Goal: Information Seeking & Learning: Learn about a topic

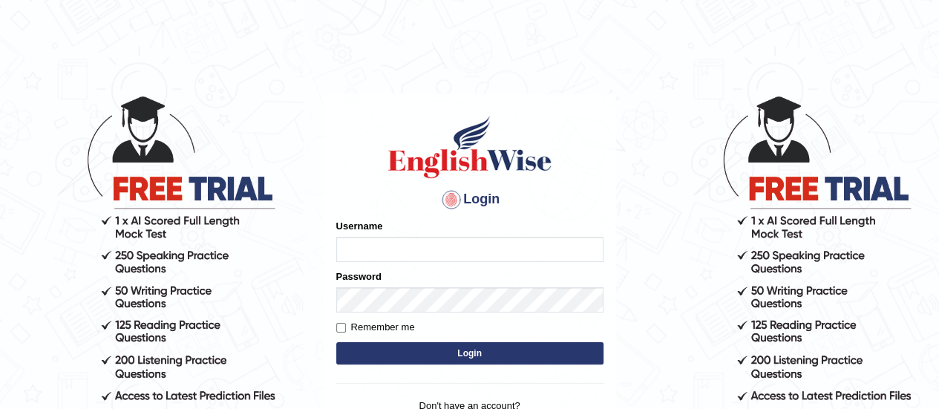
type input "karanvir_parramatta"
click at [437, 350] on button "Login" at bounding box center [469, 353] width 267 height 22
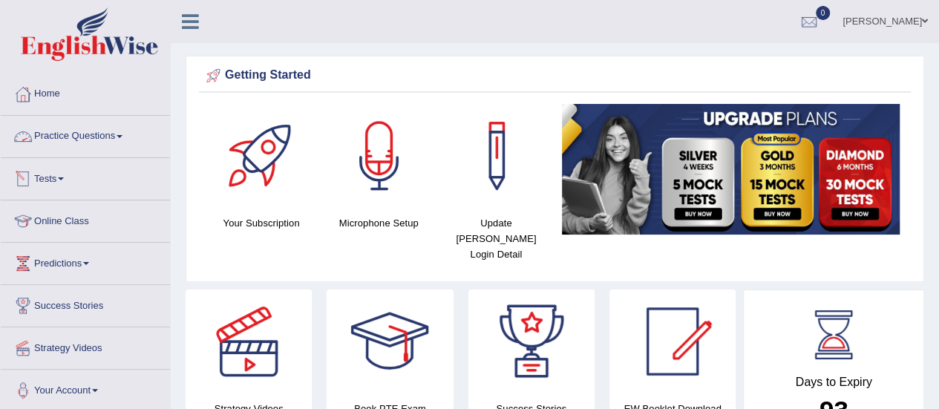
click at [93, 134] on link "Practice Questions" at bounding box center [85, 134] width 169 height 37
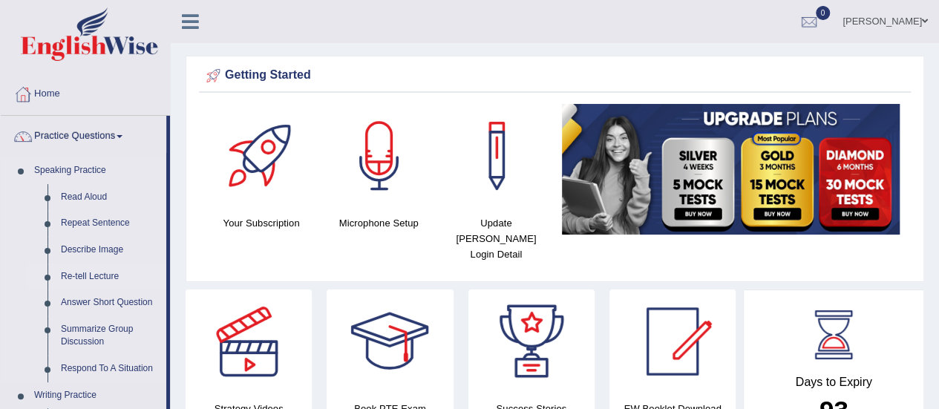
scroll to position [234, 0]
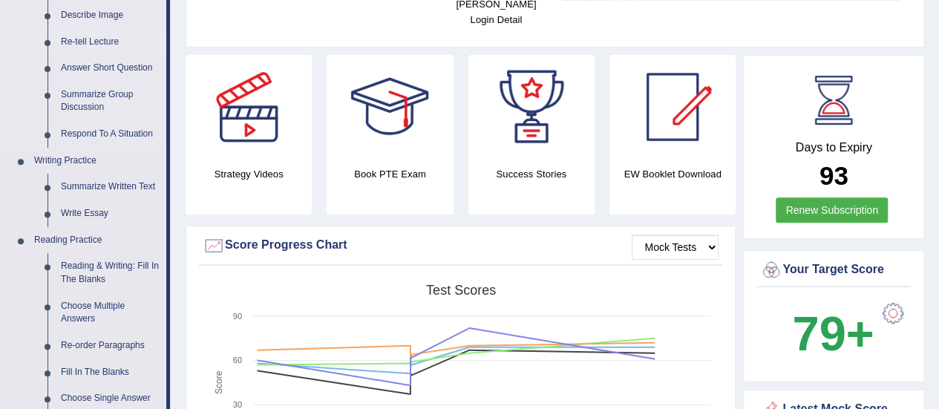
click at [111, 269] on link "Reading & Writing: Fill In The Blanks" at bounding box center [110, 272] width 112 height 39
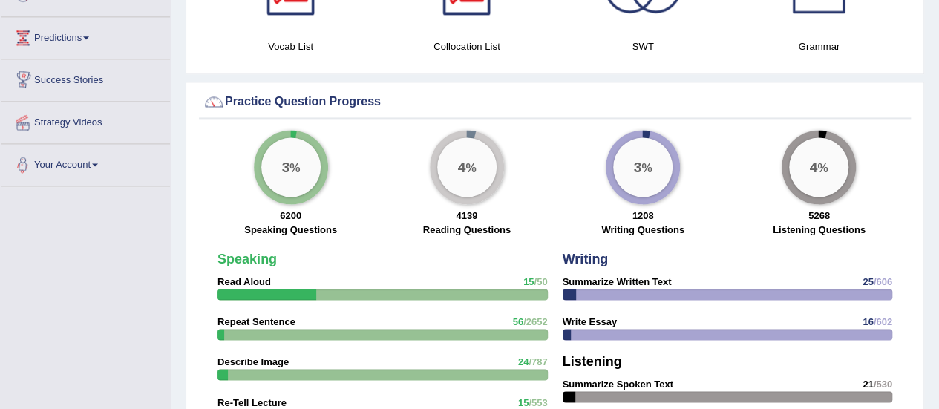
scroll to position [1026, 0]
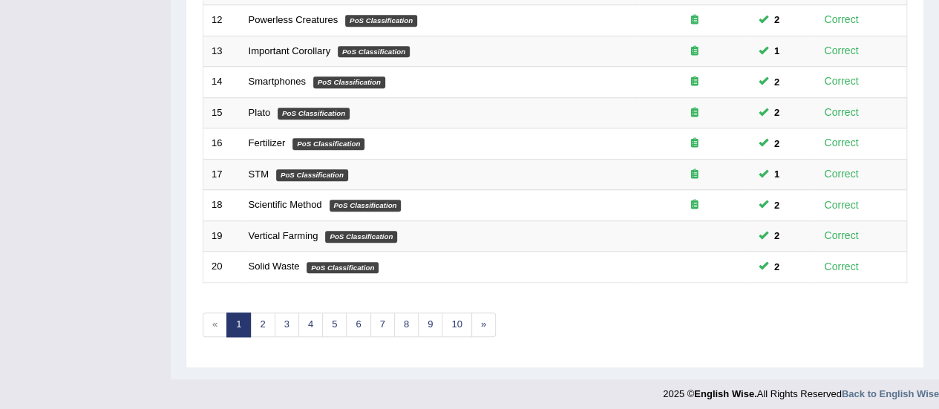
click at [263, 323] on link "2" at bounding box center [262, 324] width 24 height 24
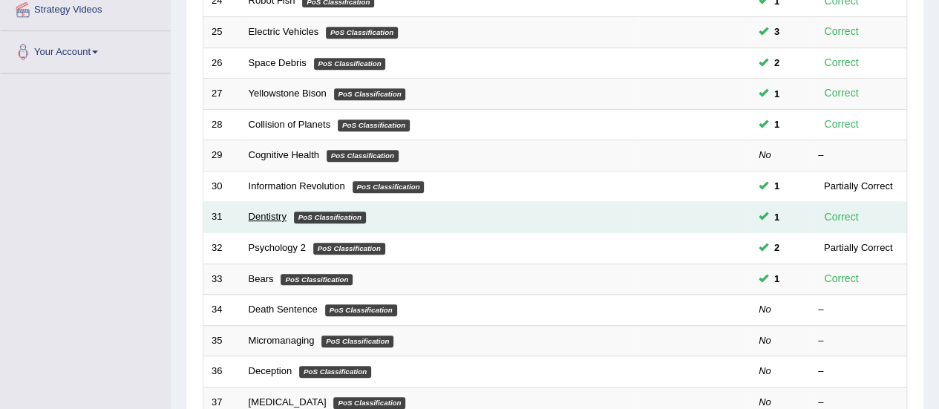
click at [263, 214] on link "Dentistry" at bounding box center [268, 216] width 38 height 11
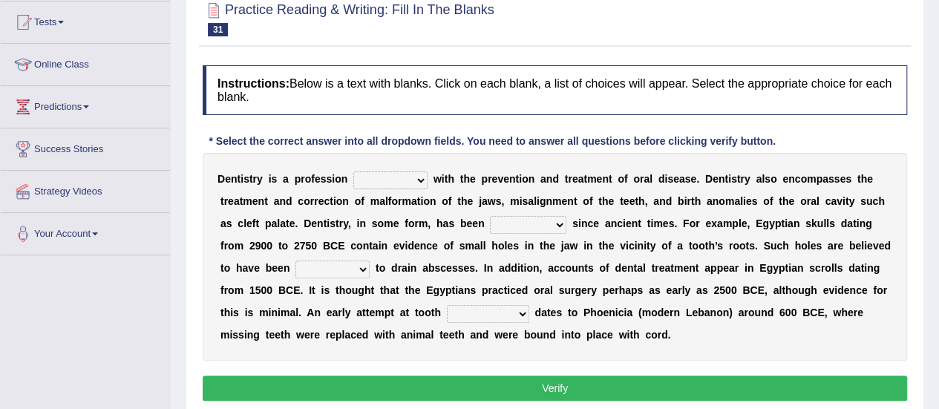
click at [410, 173] on select "agreed dealt concerned taken" at bounding box center [390, 180] width 74 height 18
click at [353, 171] on select "agreed dealt concerned taken" at bounding box center [390, 180] width 74 height 18
click at [410, 184] on select "agreed dealt concerned taken" at bounding box center [390, 180] width 74 height 18
select select "concerned"
click at [353, 171] on select "agreed dealt concerned taken" at bounding box center [390, 180] width 74 height 18
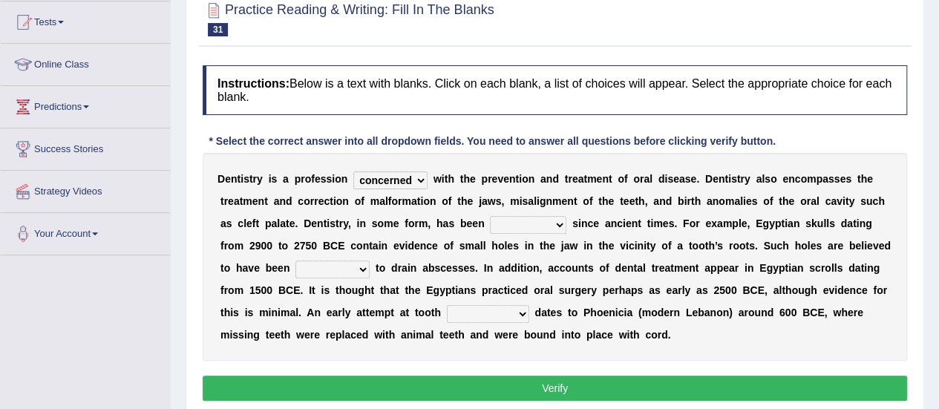
click at [533, 223] on select "criticized replaced practiced abandoned" at bounding box center [528, 225] width 76 height 18
select select "practiced"
click at [490, 216] on select "criticized replaced practiced abandoned" at bounding box center [528, 225] width 76 height 18
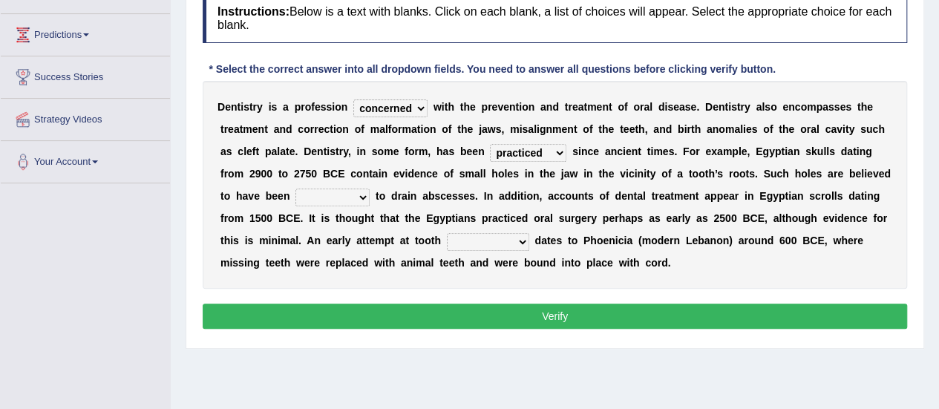
scroll to position [231, 0]
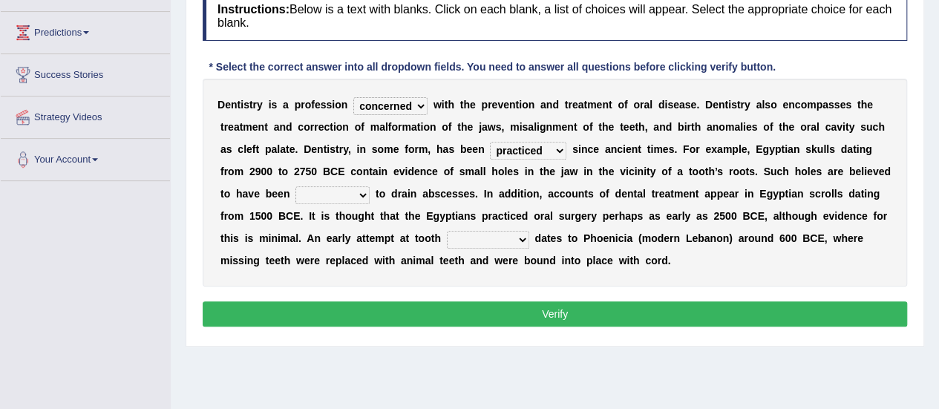
click at [343, 188] on select "fluctuated laminated drilled sealed" at bounding box center [332, 195] width 74 height 18
select select "drilled"
click at [295, 186] on select "fluctuated laminated drilled sealed" at bounding box center [332, 195] width 74 height 18
click at [469, 234] on select "reparation sacrament restitution replacement" at bounding box center [488, 240] width 82 height 18
click at [512, 337] on div "Practice Reading & Writing: Fill In The Blanks 31 Dentistry Instructions: Below…" at bounding box center [555, 129] width 738 height 434
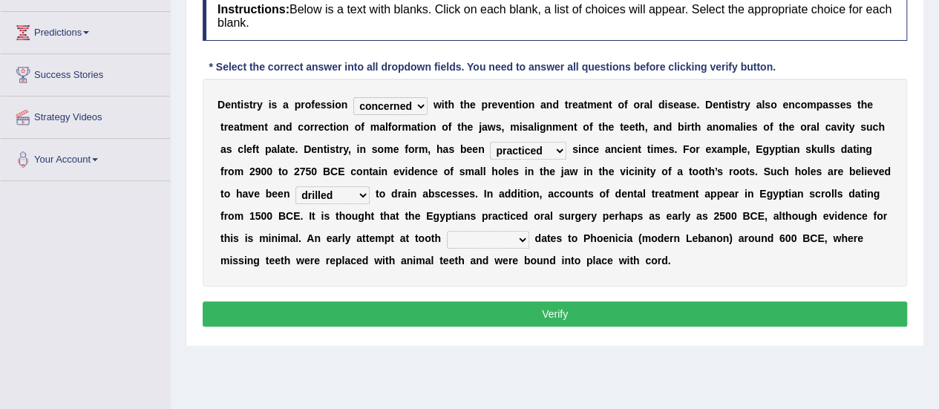
click at [480, 240] on select "reparation sacrament restitution replacement" at bounding box center [488, 240] width 82 height 18
select select "replacement"
click at [447, 231] on select "reparation sacrament restitution replacement" at bounding box center [488, 240] width 82 height 18
click at [548, 301] on button "Verify" at bounding box center [555, 313] width 704 height 25
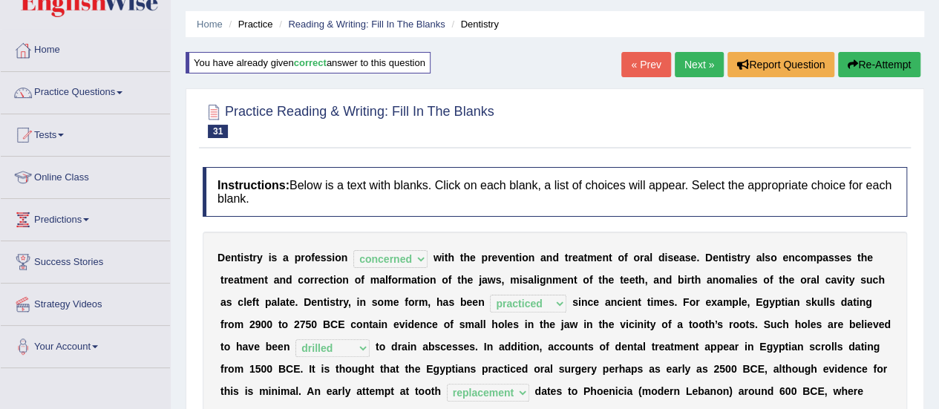
scroll to position [0, 0]
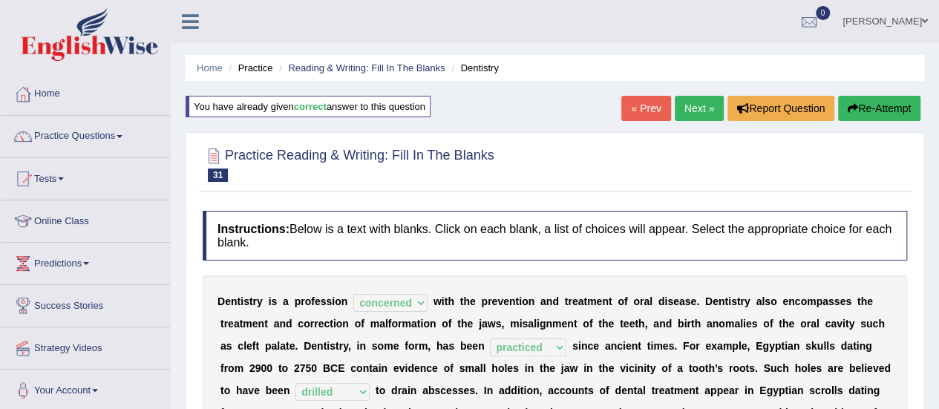
click at [687, 96] on link "Next »" at bounding box center [699, 108] width 49 height 25
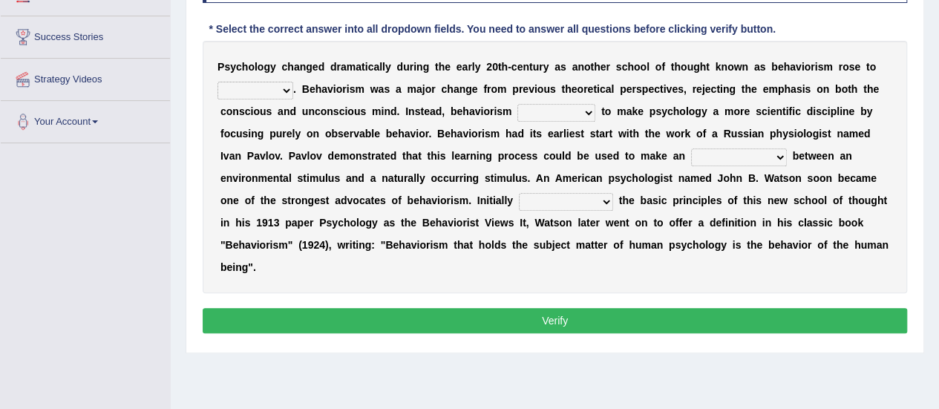
scroll to position [270, 0]
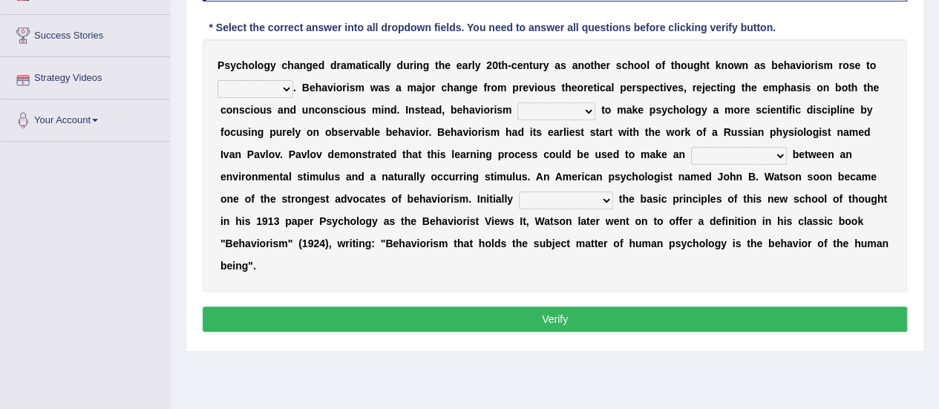
click at [276, 88] on select "dominance temptation challenge temper" at bounding box center [255, 89] width 76 height 18
select select "dominance"
click at [217, 80] on select "dominance temptation challenge temper" at bounding box center [255, 89] width 76 height 18
click at [570, 107] on select "reproached reproved strove rewove" at bounding box center [556, 111] width 78 height 18
click at [582, 113] on select "reproached reproved strove rewove" at bounding box center [556, 111] width 78 height 18
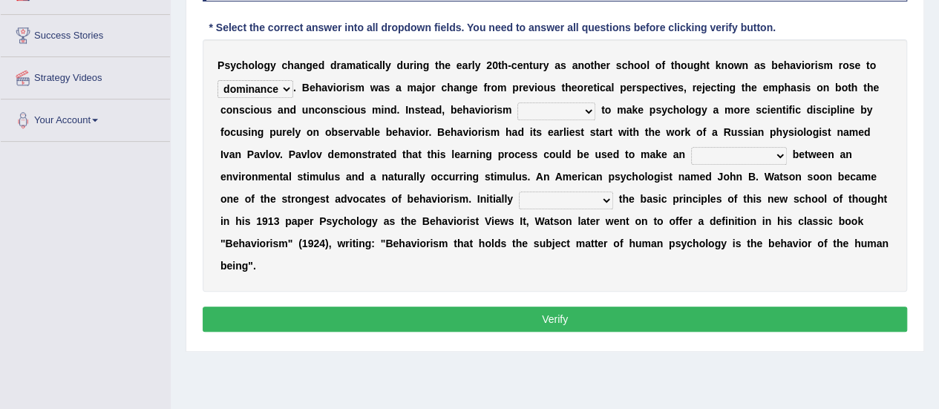
select select "strove"
click at [517, 102] on select "reproached reproved strove rewove" at bounding box center [556, 111] width 78 height 18
click at [741, 151] on select "acclimatization association union combination" at bounding box center [739, 156] width 96 height 18
select select "association"
click at [691, 147] on select "acclimatization association union combination" at bounding box center [739, 156] width 96 height 18
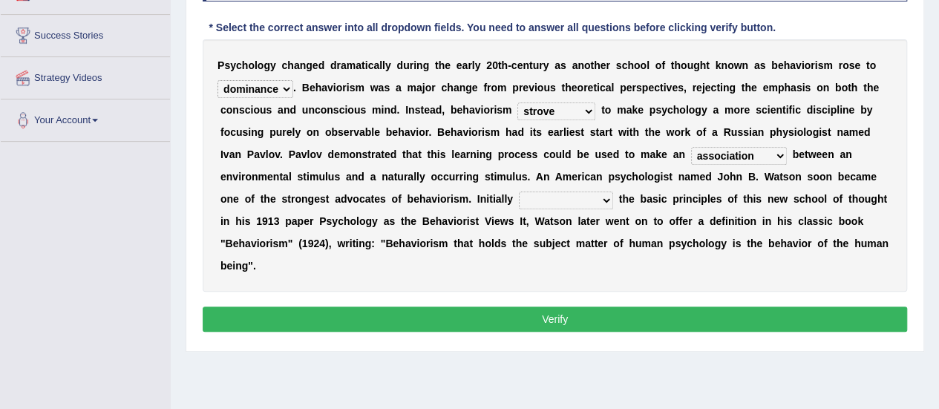
click at [574, 186] on div "P s y c h o l o g y c h a n g e d d r a m a t i c a l l y d u r i n g t h e e a…" at bounding box center [555, 165] width 704 height 252
click at [577, 194] on select "questioning foreshortening unburdening outlining" at bounding box center [566, 200] width 94 height 18
select select "outlining"
click at [519, 191] on select "questioning foreshortening unburdening outlining" at bounding box center [566, 200] width 94 height 18
click at [576, 321] on button "Verify" at bounding box center [555, 318] width 704 height 25
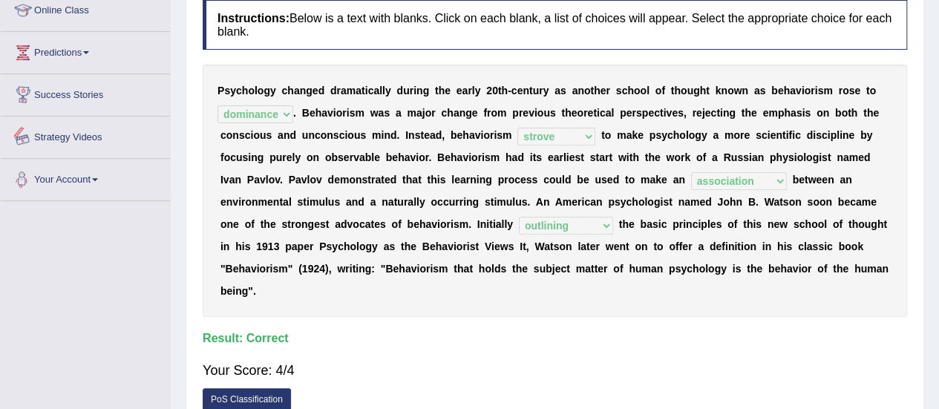
scroll to position [0, 0]
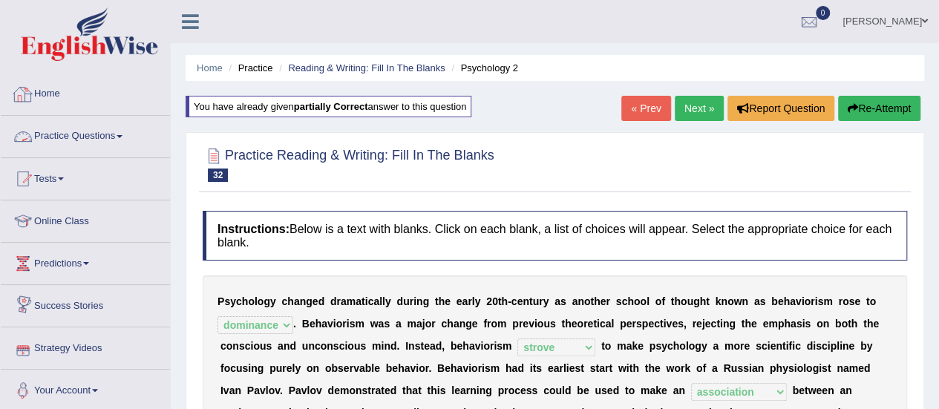
click at [56, 145] on link "Practice Questions" at bounding box center [85, 134] width 169 height 37
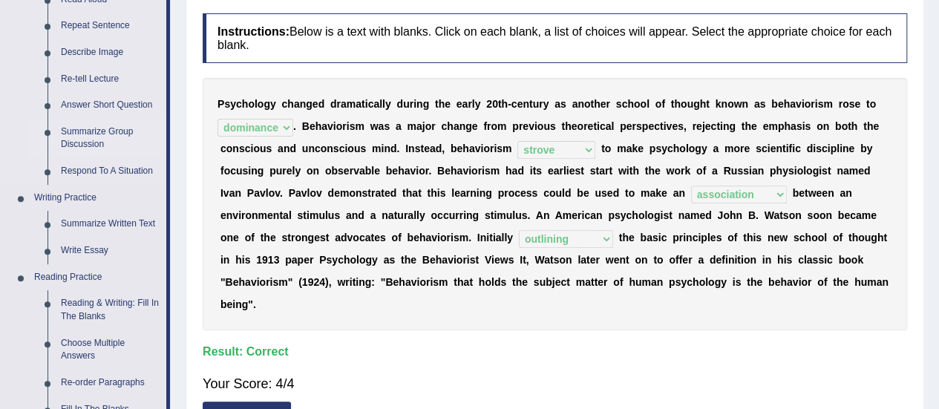
scroll to position [340, 0]
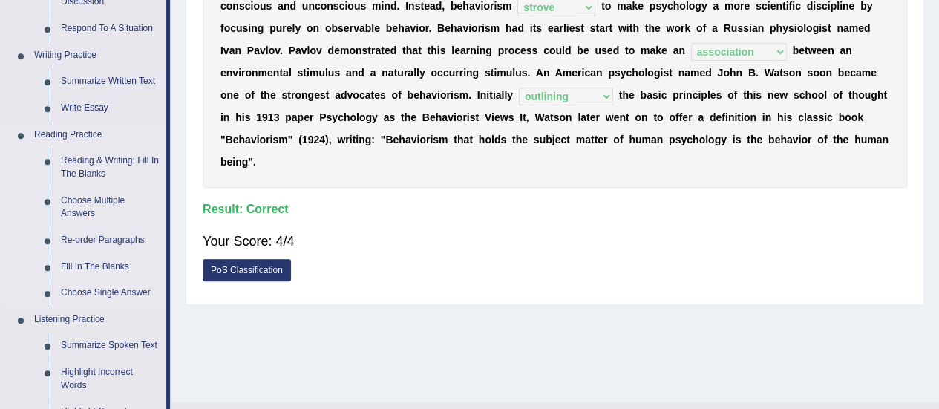
click at [97, 260] on link "Fill In The Blanks" at bounding box center [110, 267] width 112 height 27
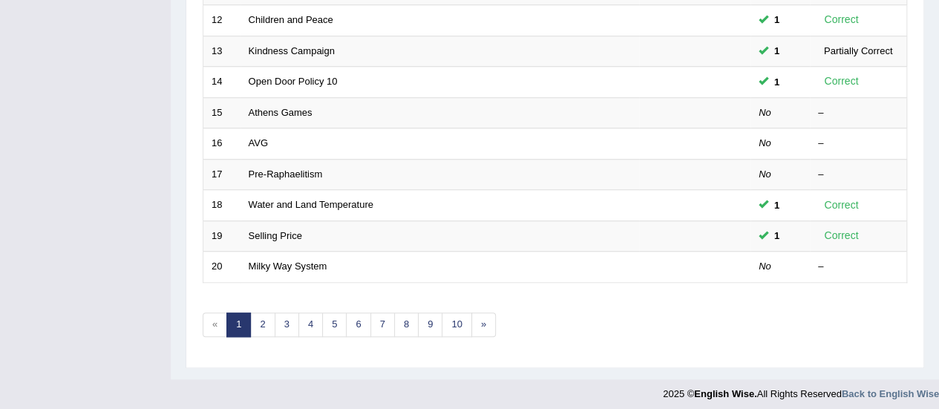
click at [279, 76] on link "Open Door Policy 10" at bounding box center [293, 81] width 89 height 11
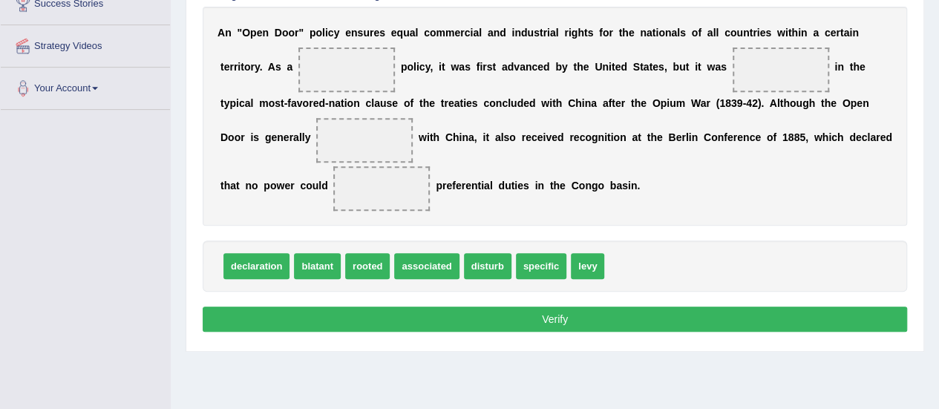
click at [643, 323] on button "Verify" at bounding box center [555, 318] width 704 height 25
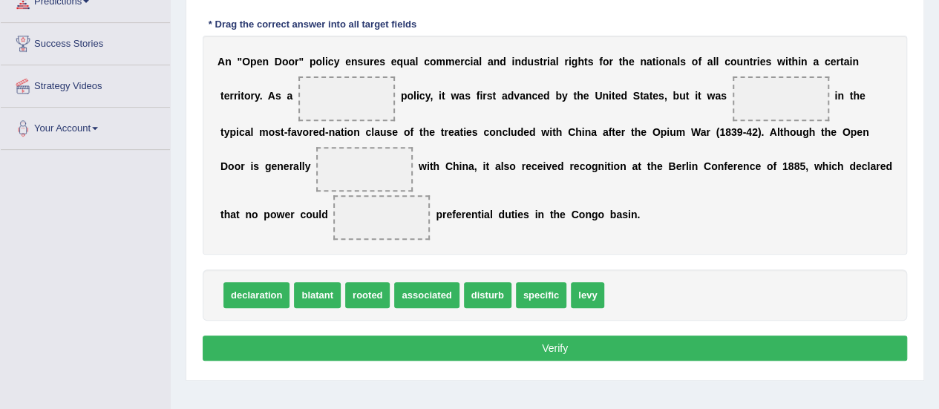
scroll to position [259, 0]
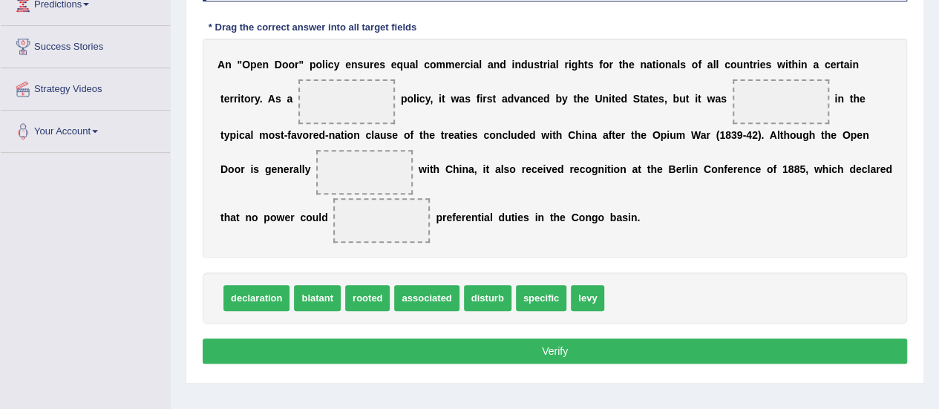
drag, startPoint x: 530, startPoint y: 303, endPoint x: 453, endPoint y: 225, distance: 109.7
click at [530, 303] on span "specific" at bounding box center [541, 298] width 50 height 26
click at [452, 224] on div "A n " O p e n D o o r " p o l i c y e n s u r e s e q u a l c o m m e r c i a l…" at bounding box center [555, 148] width 704 height 219
drag, startPoint x: 534, startPoint y: 302, endPoint x: 341, endPoint y: 118, distance: 266.1
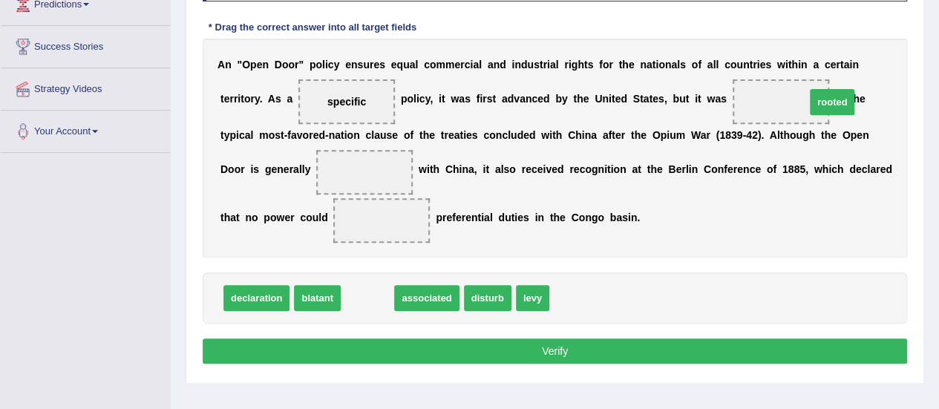
drag, startPoint x: 365, startPoint y: 297, endPoint x: 824, endPoint y: 99, distance: 499.9
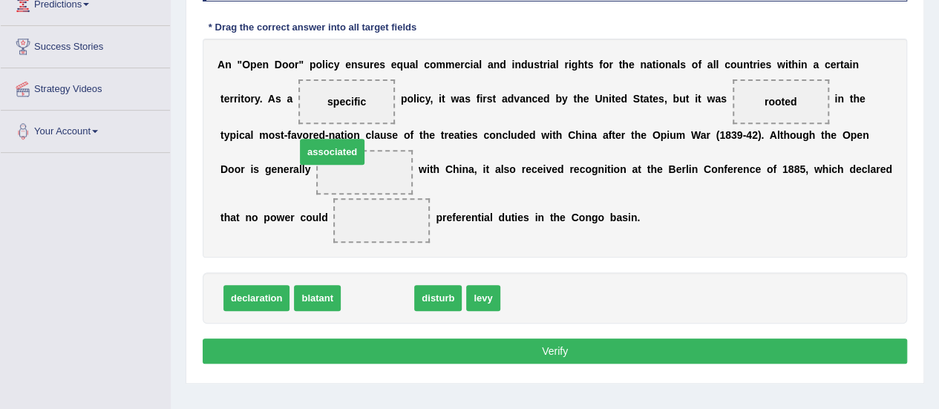
drag, startPoint x: 375, startPoint y: 292, endPoint x: 329, endPoint y: 145, distance: 153.0
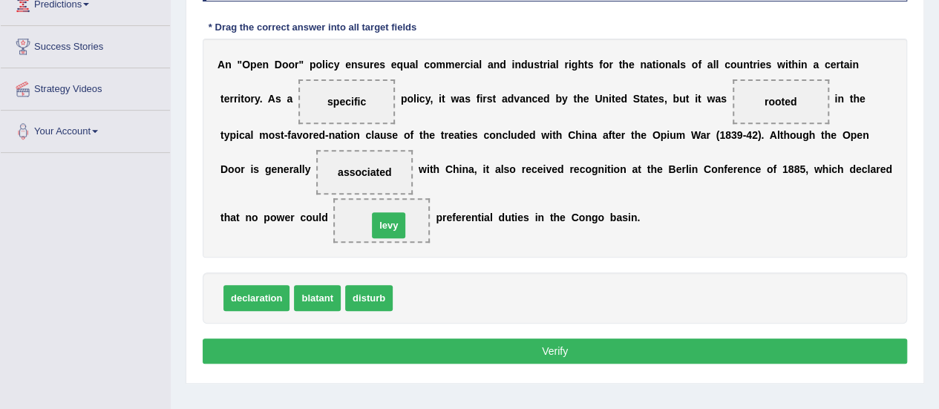
drag, startPoint x: 404, startPoint y: 290, endPoint x: 372, endPoint y: 212, distance: 84.5
click at [478, 352] on button "Verify" at bounding box center [555, 350] width 704 height 25
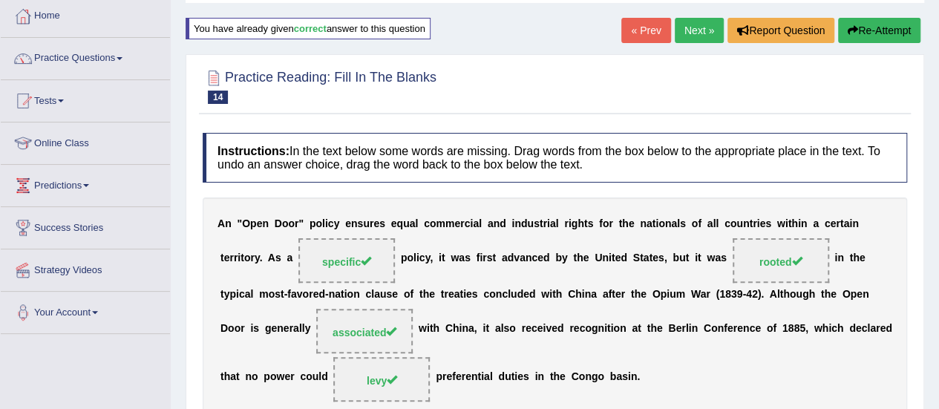
scroll to position [76, 0]
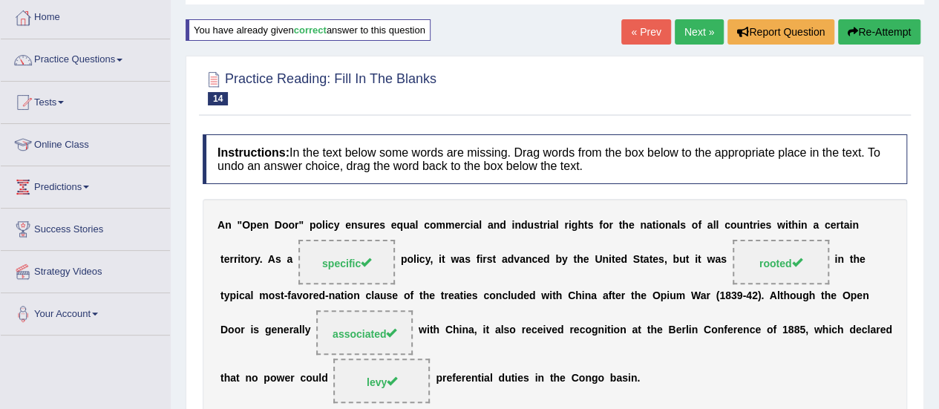
click at [684, 34] on link "Next »" at bounding box center [699, 31] width 49 height 25
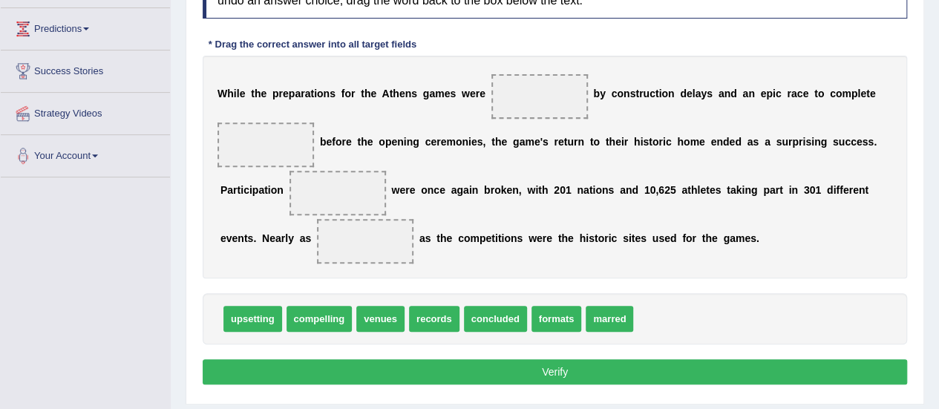
scroll to position [241, 0]
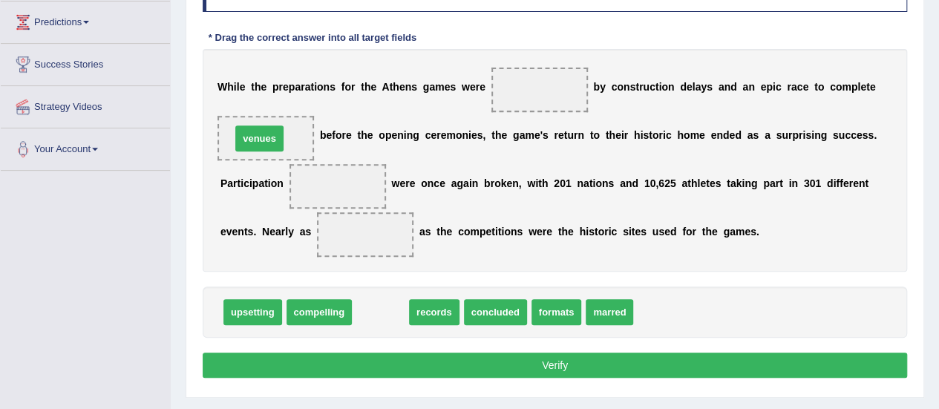
drag, startPoint x: 375, startPoint y: 308, endPoint x: 254, endPoint y: 133, distance: 213.3
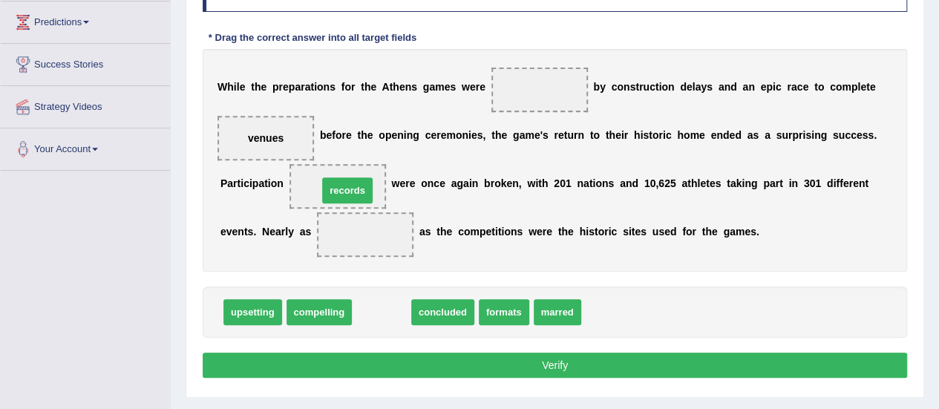
drag, startPoint x: 379, startPoint y: 304, endPoint x: 345, endPoint y: 183, distance: 125.7
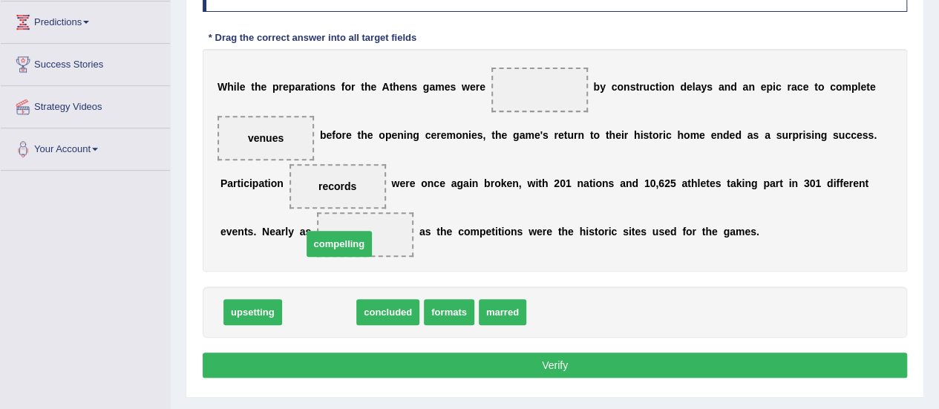
drag, startPoint x: 314, startPoint y: 305, endPoint x: 335, endPoint y: 235, distance: 73.0
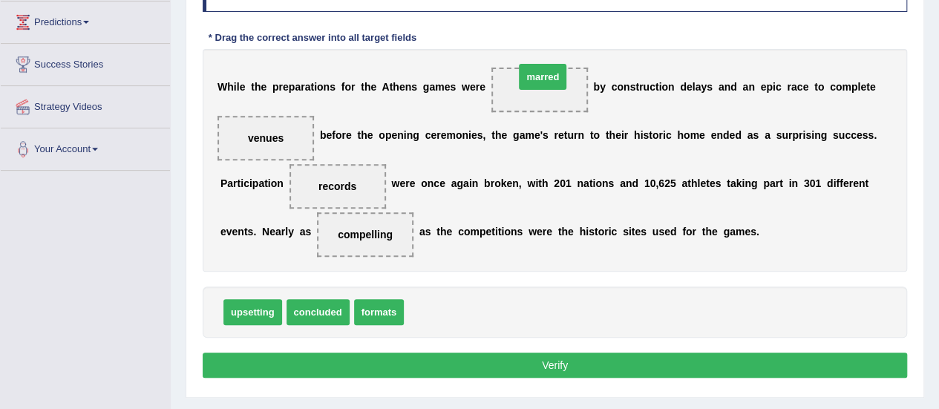
drag, startPoint x: 420, startPoint y: 314, endPoint x: 530, endPoint y: 81, distance: 257.6
click at [435, 359] on button "Verify" at bounding box center [555, 364] width 704 height 25
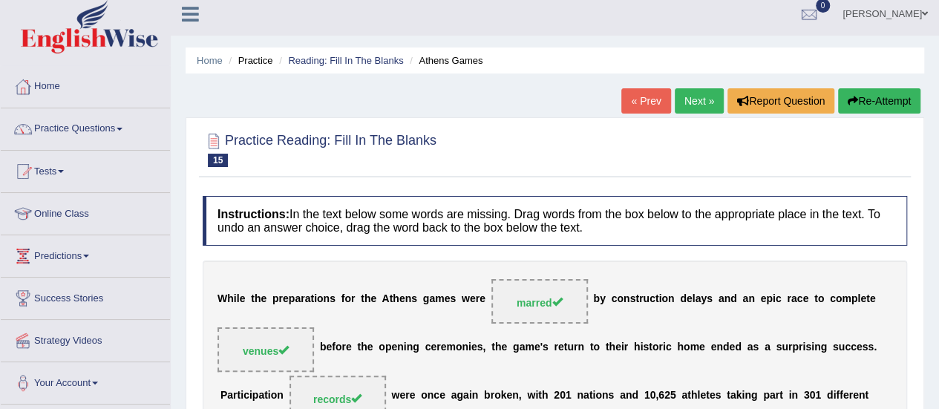
scroll to position [4, 0]
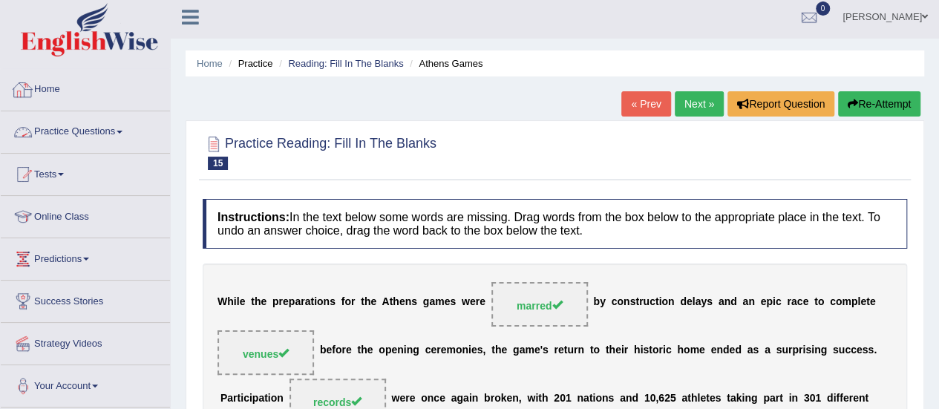
click at [107, 131] on link "Practice Questions" at bounding box center [85, 129] width 169 height 37
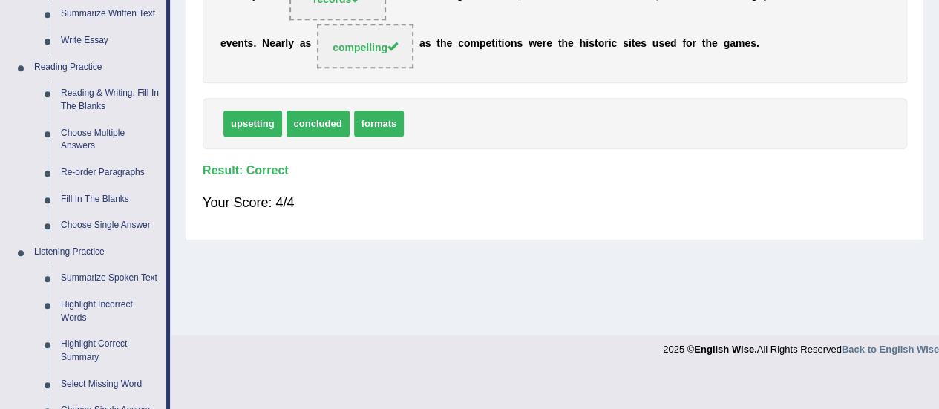
scroll to position [409, 0]
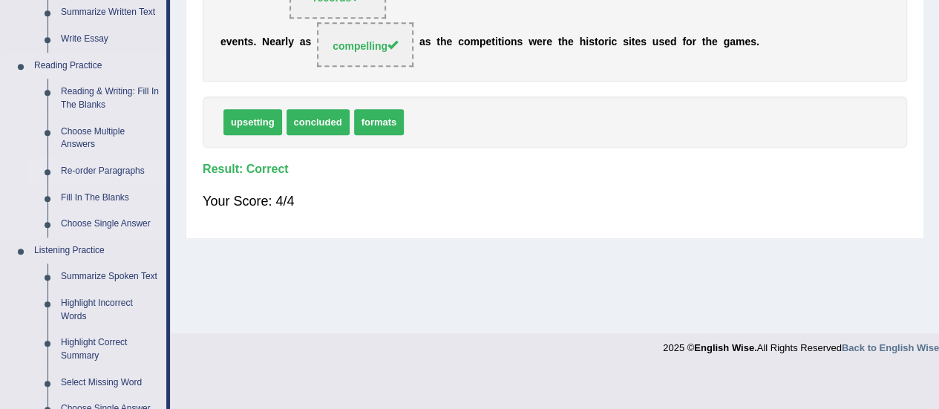
click at [73, 164] on link "Re-order Paragraphs" at bounding box center [110, 171] width 112 height 27
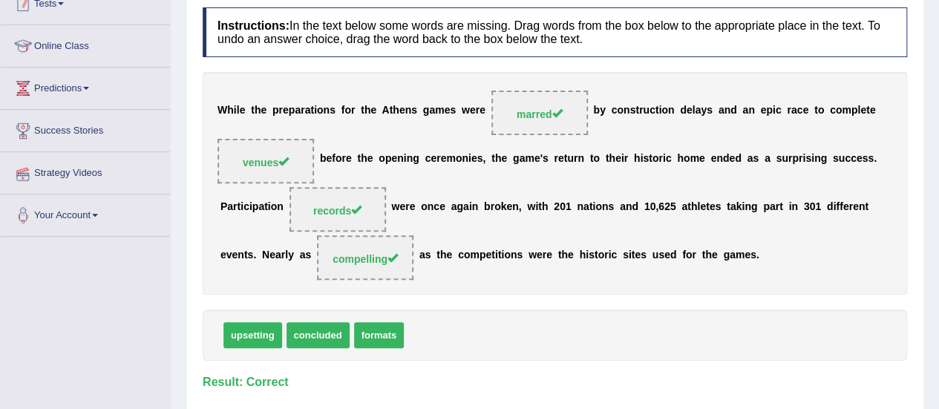
scroll to position [255, 0]
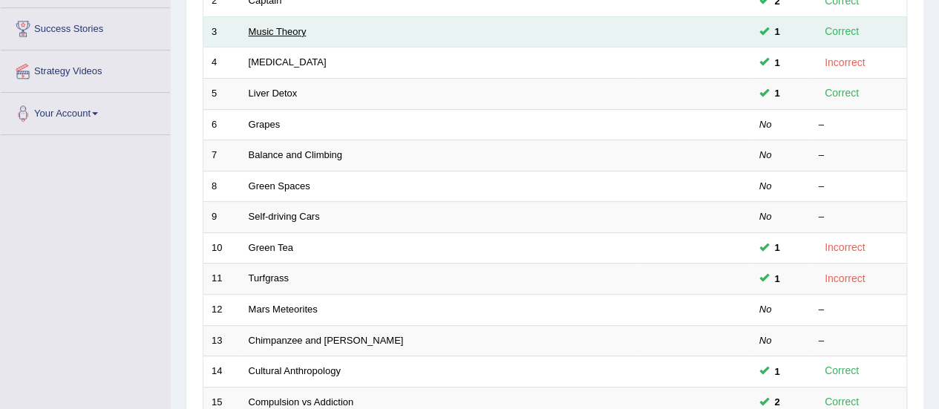
click at [269, 34] on link "Music Theory" at bounding box center [278, 31] width 58 height 11
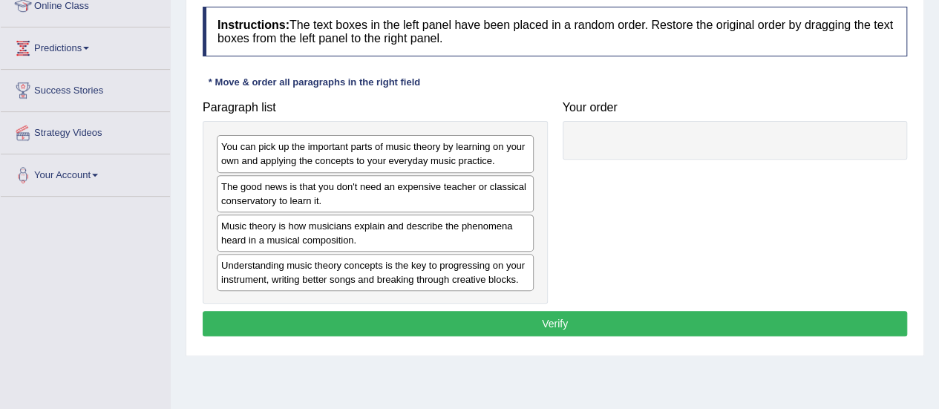
scroll to position [105, 0]
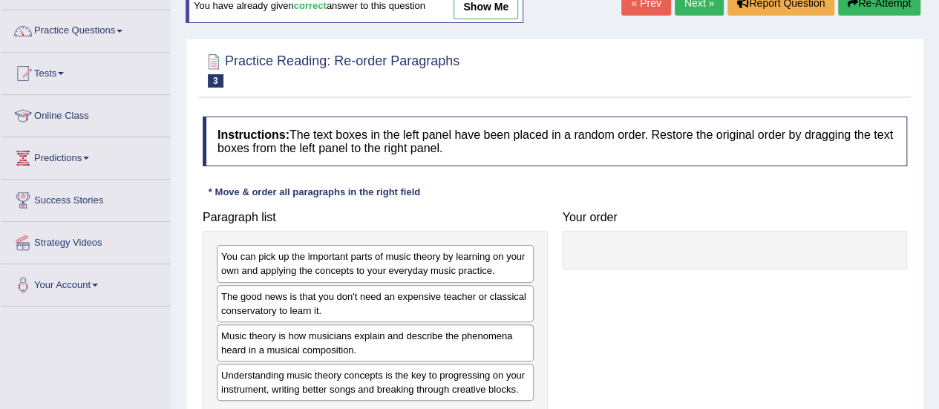
click at [695, 7] on link "Next »" at bounding box center [699, 2] width 49 height 25
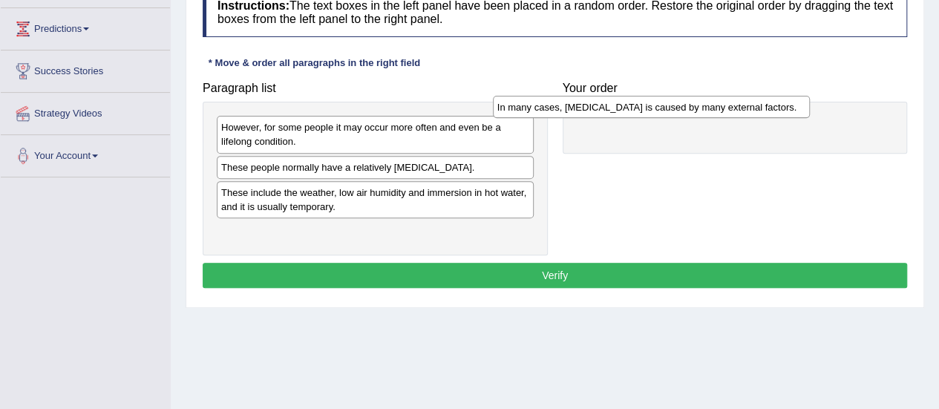
drag, startPoint x: 496, startPoint y: 164, endPoint x: 780, endPoint y: 112, distance: 288.2
click at [780, 112] on div "In many cases, dry skin is caused by many external factors." at bounding box center [651, 107] width 317 height 22
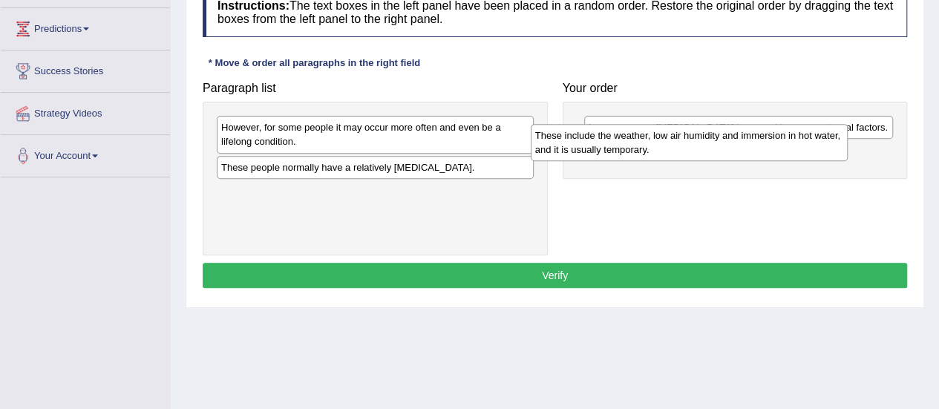
drag, startPoint x: 418, startPoint y: 190, endPoint x: 732, endPoint y: 136, distance: 318.5
click at [732, 136] on div "These include the weather, low air humidity and immersion in hot water, and it …" at bounding box center [689, 142] width 317 height 37
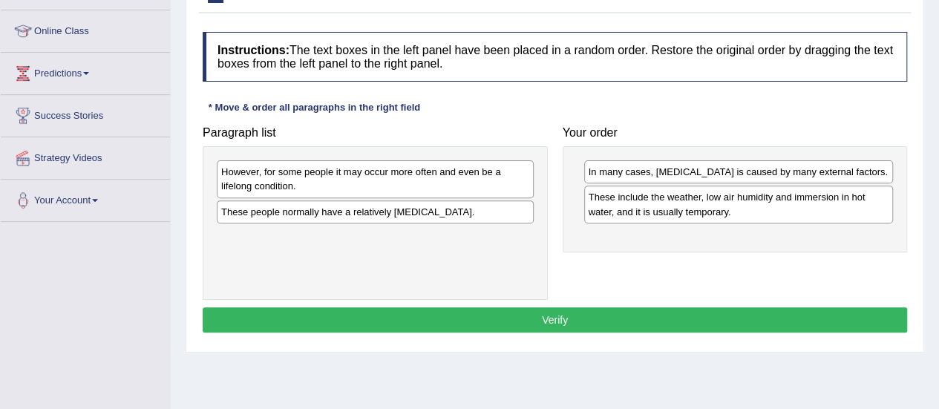
scroll to position [189, 0]
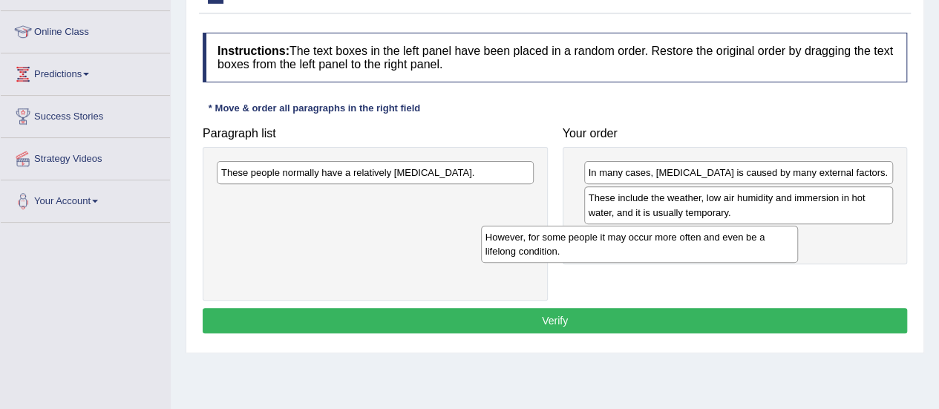
drag, startPoint x: 463, startPoint y: 176, endPoint x: 738, endPoint y: 234, distance: 280.7
click at [738, 234] on div "However, for some people it may occur more often and even be a lifelong conditi…" at bounding box center [639, 244] width 317 height 37
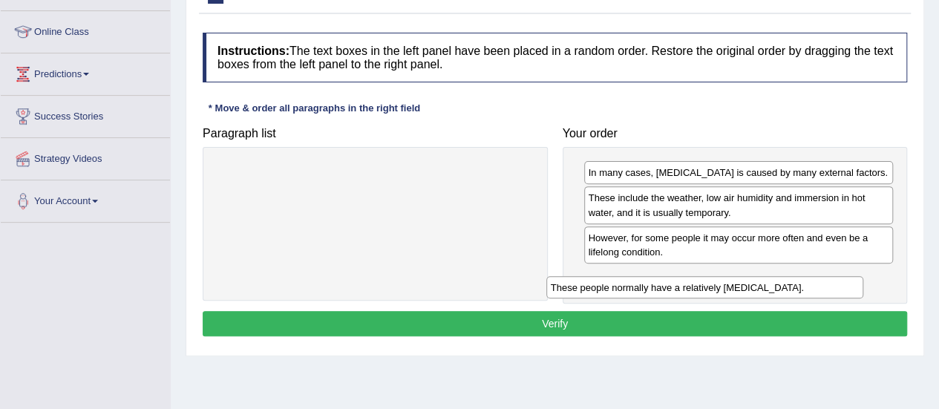
drag, startPoint x: 466, startPoint y: 170, endPoint x: 798, endPoint y: 286, distance: 352.0
click at [798, 286] on div "These people normally have a relatively sensitive skin." at bounding box center [704, 287] width 317 height 22
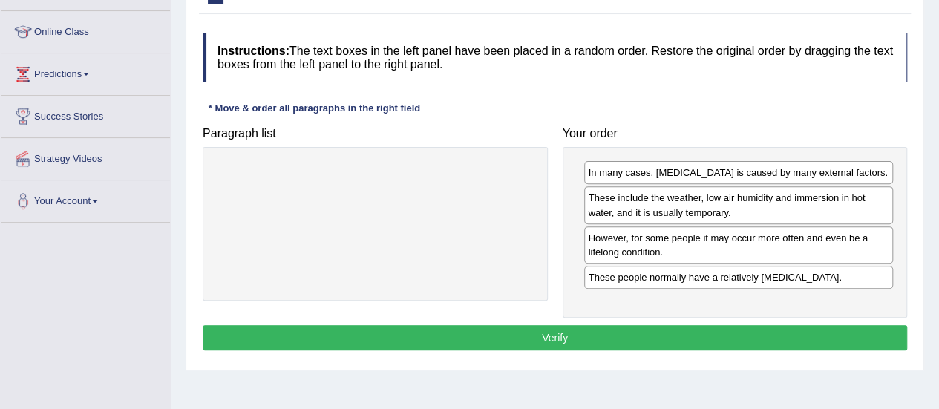
click at [673, 325] on button "Verify" at bounding box center [555, 337] width 704 height 25
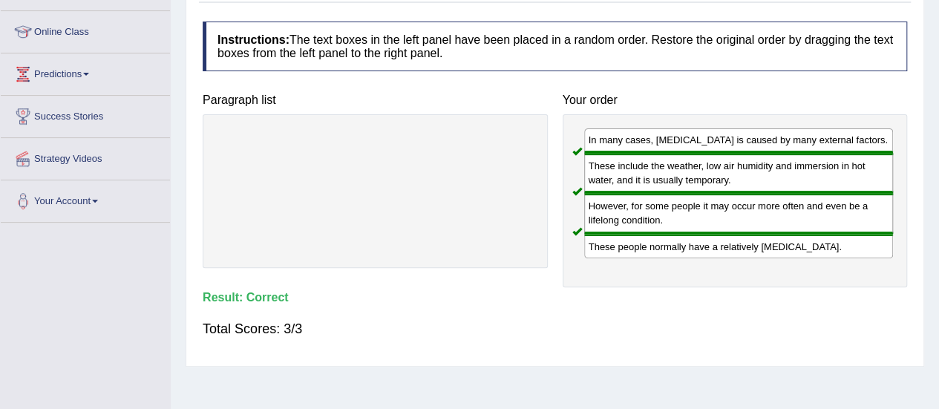
scroll to position [0, 0]
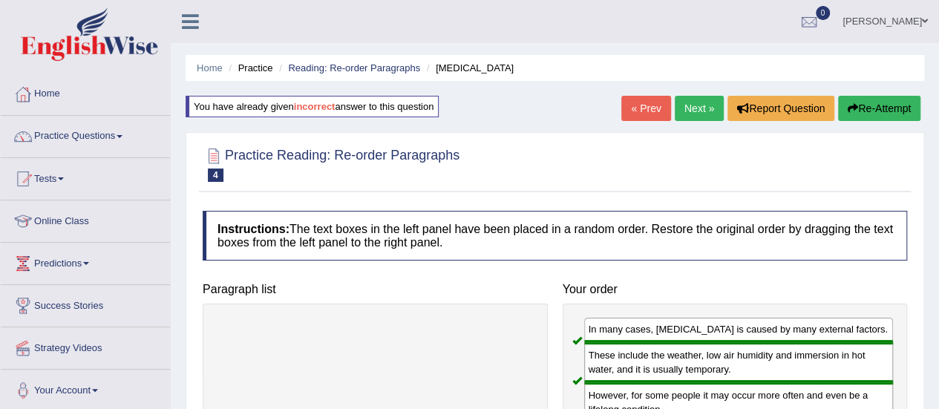
click at [703, 105] on link "Next »" at bounding box center [699, 108] width 49 height 25
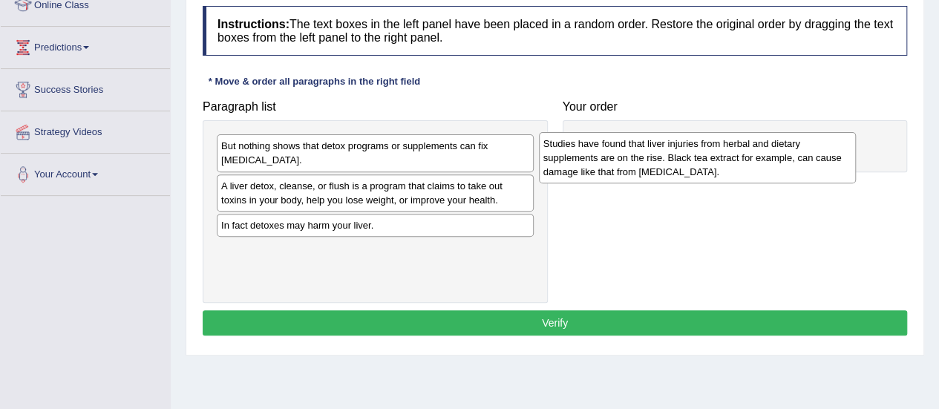
drag, startPoint x: 310, startPoint y: 233, endPoint x: 634, endPoint y: 152, distance: 334.2
click at [635, 153] on div "Studies have found that liver injuries from herbal and dietary supplements are …" at bounding box center [697, 157] width 317 height 51
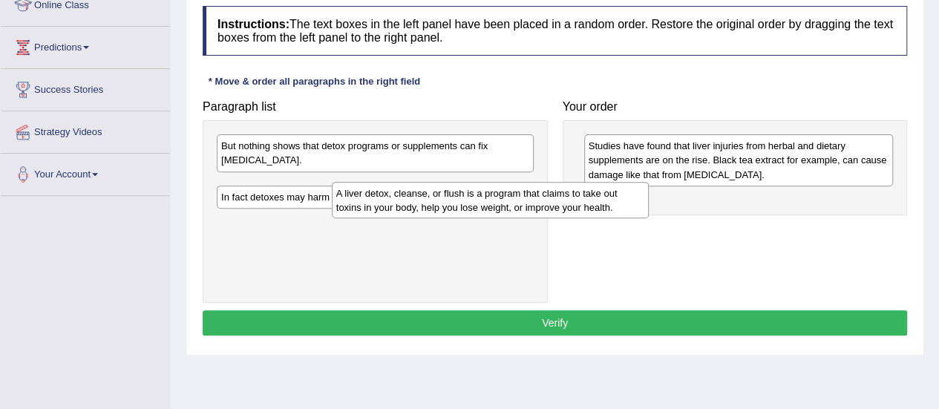
drag, startPoint x: 411, startPoint y: 191, endPoint x: 652, endPoint y: 202, distance: 240.7
click at [649, 202] on div "A liver detox, cleanse, or flush is a program that claims to take out toxins in…" at bounding box center [490, 200] width 317 height 37
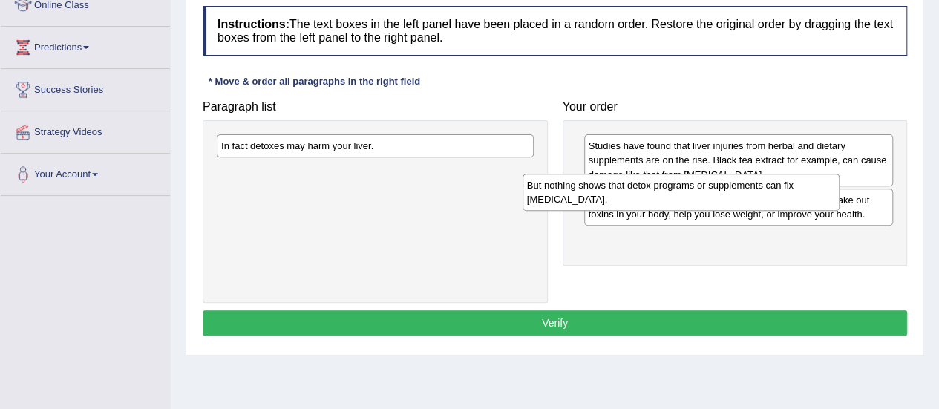
drag, startPoint x: 416, startPoint y: 137, endPoint x: 721, endPoint y: 177, distance: 307.5
click at [721, 177] on div "But nothing shows that detox programs or supplements can fix [MEDICAL_DATA]." at bounding box center [680, 192] width 317 height 37
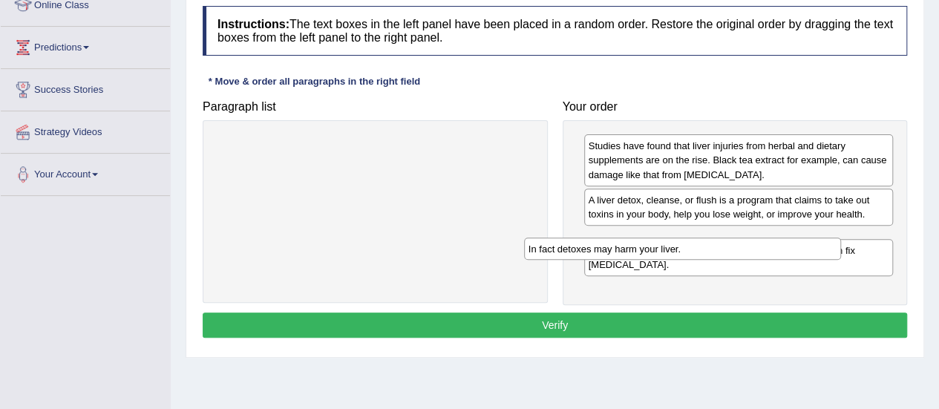
drag, startPoint x: 404, startPoint y: 143, endPoint x: 746, endPoint y: 270, distance: 364.9
click at [746, 260] on div "In fact detoxes may harm your liver." at bounding box center [682, 248] width 317 height 22
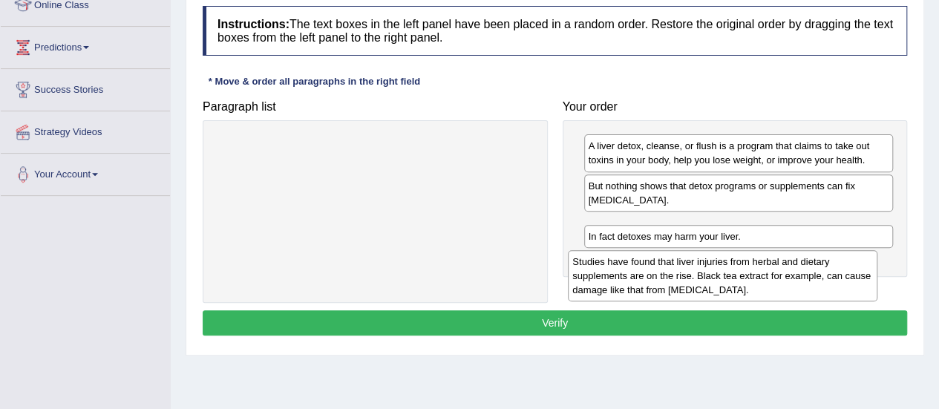
drag, startPoint x: 749, startPoint y: 165, endPoint x: 734, endPoint y: 281, distance: 116.8
click at [734, 281] on div "Studies have found that liver injuries from herbal and dietary supplements are …" at bounding box center [722, 275] width 309 height 51
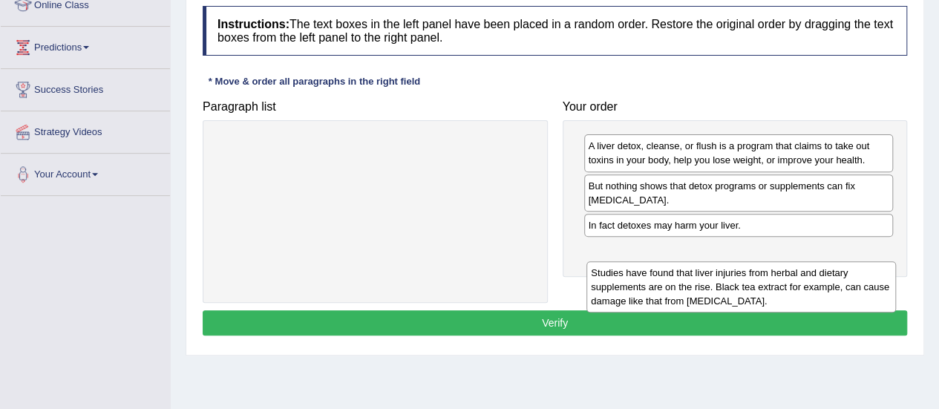
drag, startPoint x: 717, startPoint y: 251, endPoint x: 722, endPoint y: 298, distance: 47.0
click at [722, 298] on div "Studies have found that liver injuries from herbal and dietary supplements are …" at bounding box center [740, 286] width 309 height 51
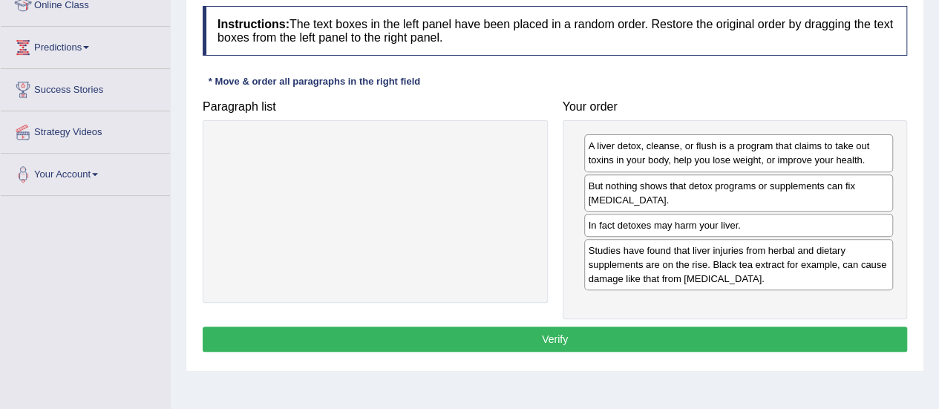
click at [669, 339] on button "Verify" at bounding box center [555, 339] width 704 height 25
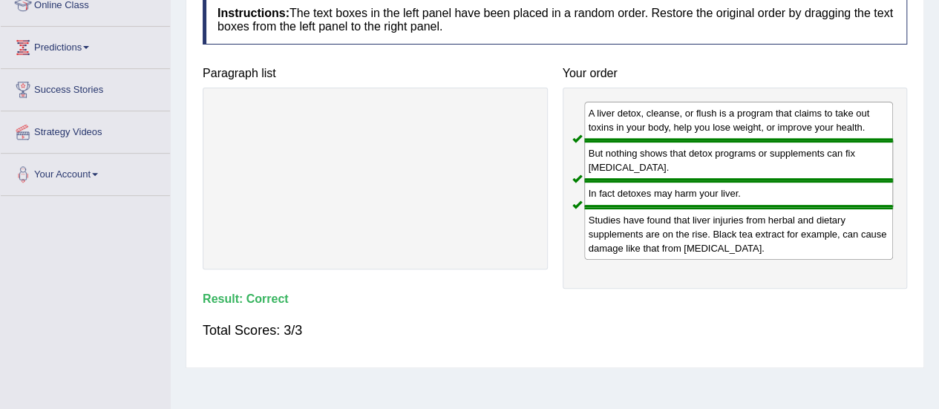
click at [705, 137] on div "A liver detox, cleanse, or flush is a program that claims to take out toxins in…" at bounding box center [738, 121] width 309 height 39
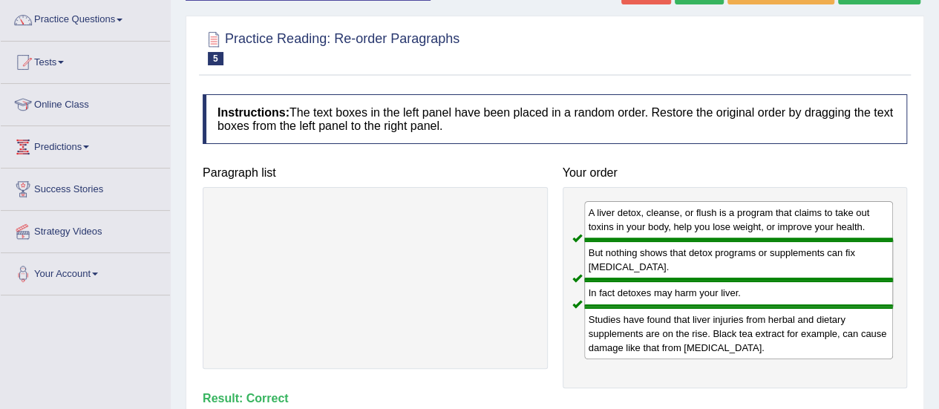
scroll to position [104, 0]
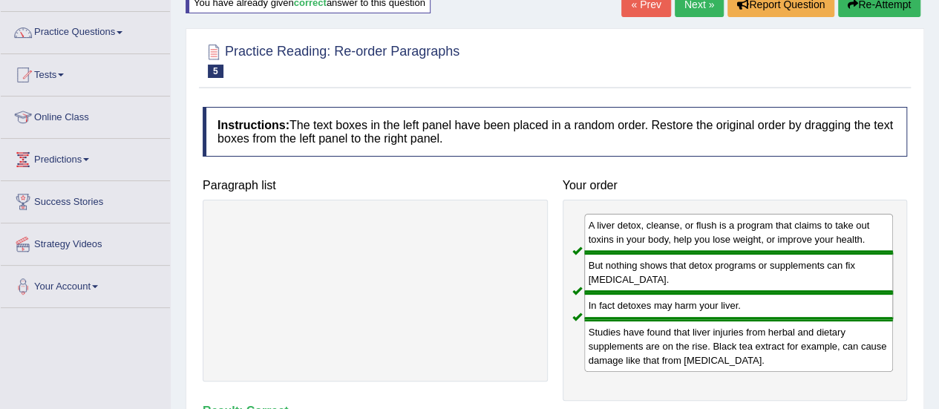
click at [855, 3] on button "Re-Attempt" at bounding box center [879, 4] width 82 height 25
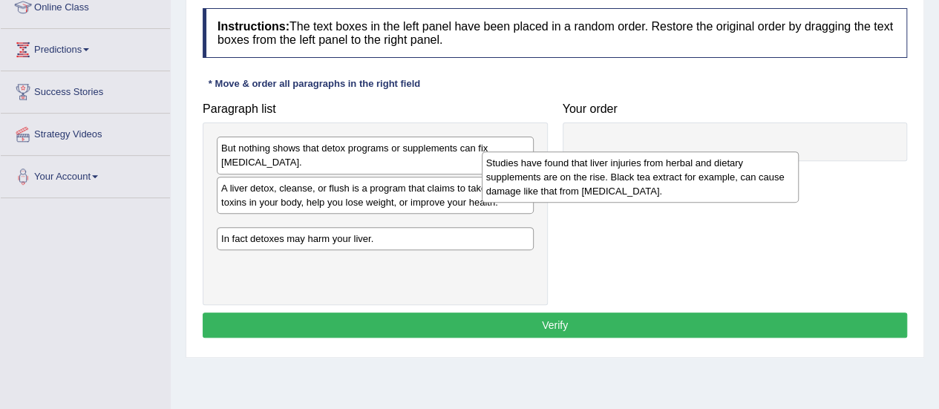
drag, startPoint x: 0, startPoint y: 0, endPoint x: 668, endPoint y: 163, distance: 687.3
click at [668, 163] on div "Studies have found that liver injuries from herbal and dietary supplements are …" at bounding box center [640, 176] width 317 height 51
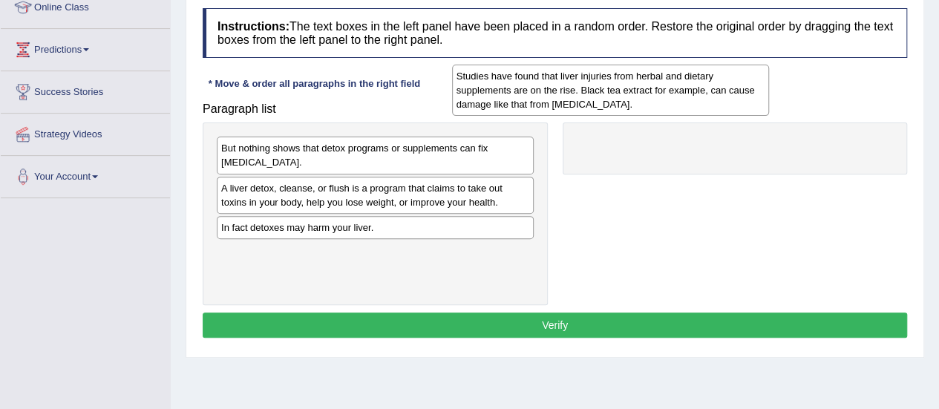
drag, startPoint x: 476, startPoint y: 246, endPoint x: 710, endPoint y: 114, distance: 269.1
click at [710, 114] on div "Studies have found that liver injuries from herbal and dietary supplements are …" at bounding box center [610, 90] width 317 height 51
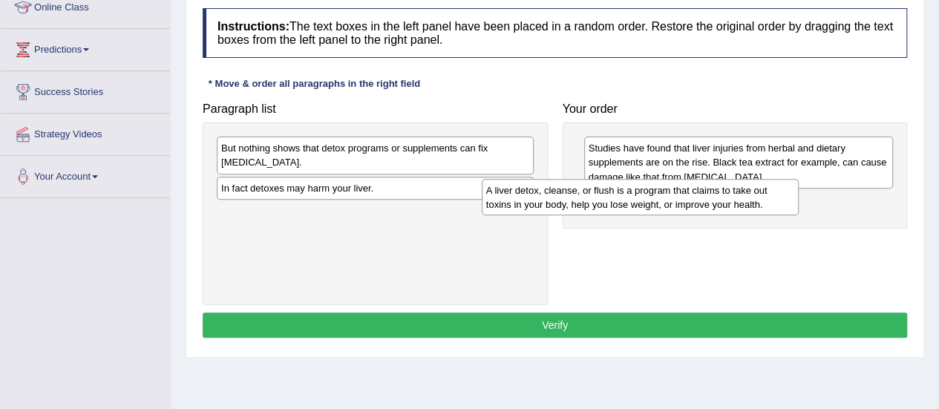
drag, startPoint x: 483, startPoint y: 192, endPoint x: 747, endPoint y: 195, distance: 264.2
click at [747, 195] on div "A liver detox, cleanse, or flush is a program that claims to take out toxins in…" at bounding box center [640, 197] width 317 height 37
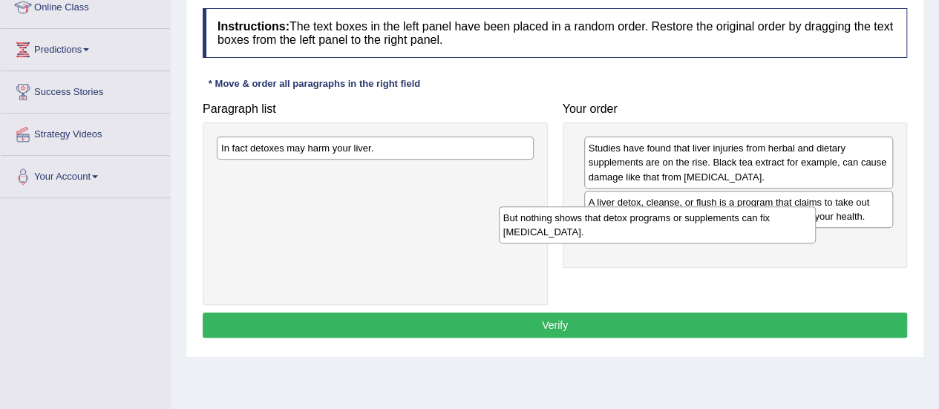
drag, startPoint x: 561, startPoint y: 151, endPoint x: 773, endPoint y: 221, distance: 223.6
click at [773, 221] on div "But nothing shows that detox programs or supplements can fix [MEDICAL_DATA]." at bounding box center [657, 224] width 317 height 37
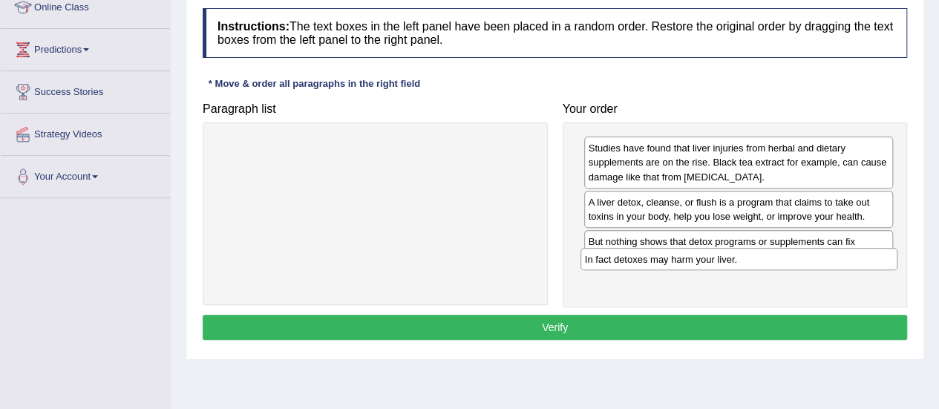
drag, startPoint x: 398, startPoint y: 148, endPoint x: 761, endPoint y: 258, distance: 379.3
click at [761, 258] on div "In fact detoxes may harm your liver." at bounding box center [738, 259] width 317 height 22
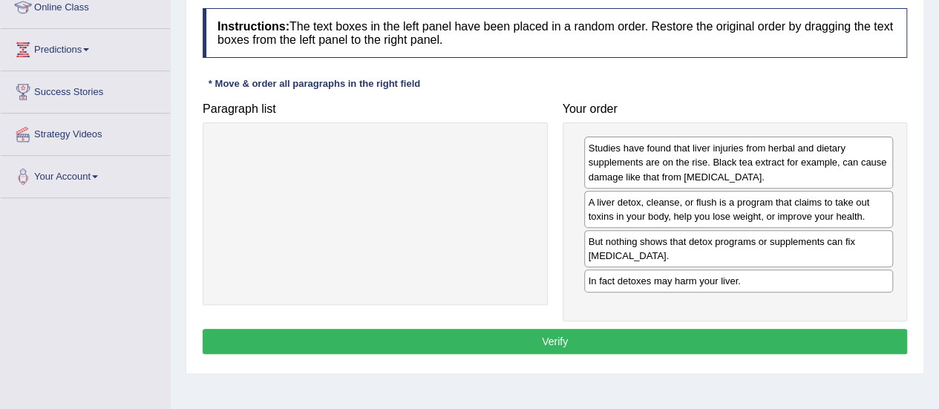
click at [644, 329] on button "Verify" at bounding box center [555, 341] width 704 height 25
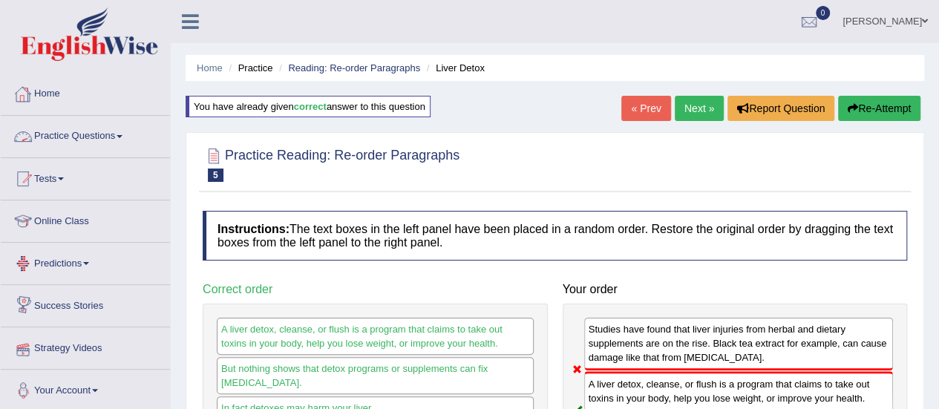
click at [86, 144] on link "Practice Questions" at bounding box center [85, 134] width 169 height 37
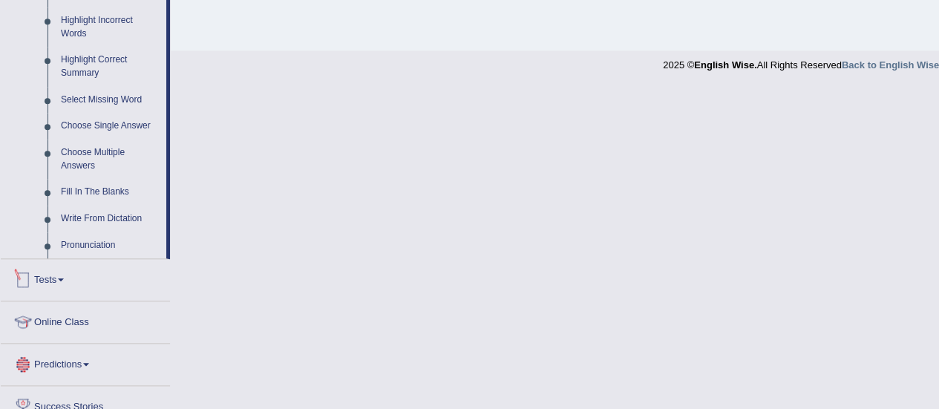
scroll to position [619, 0]
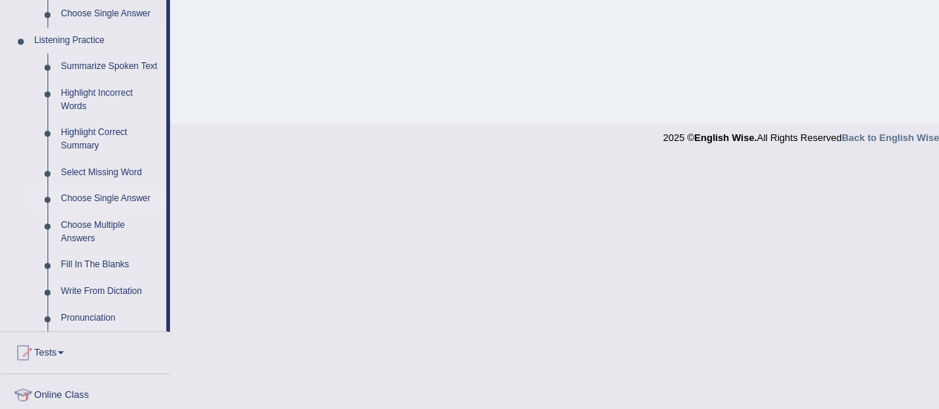
click at [89, 201] on link "Choose Single Answer" at bounding box center [110, 199] width 112 height 27
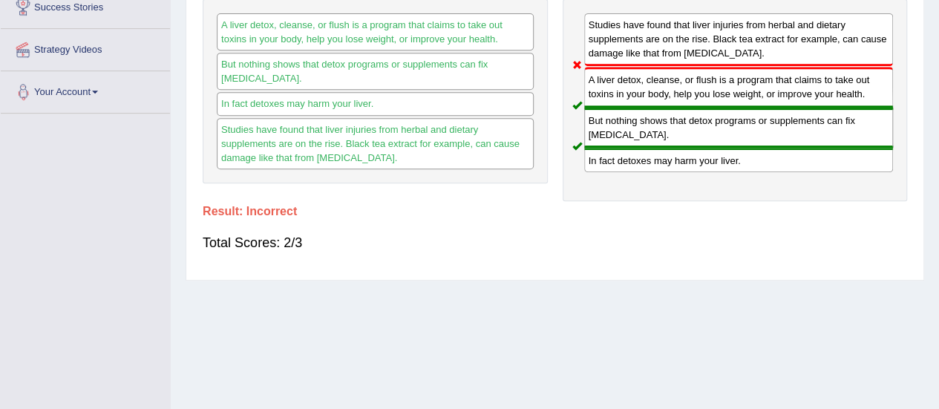
scroll to position [183, 0]
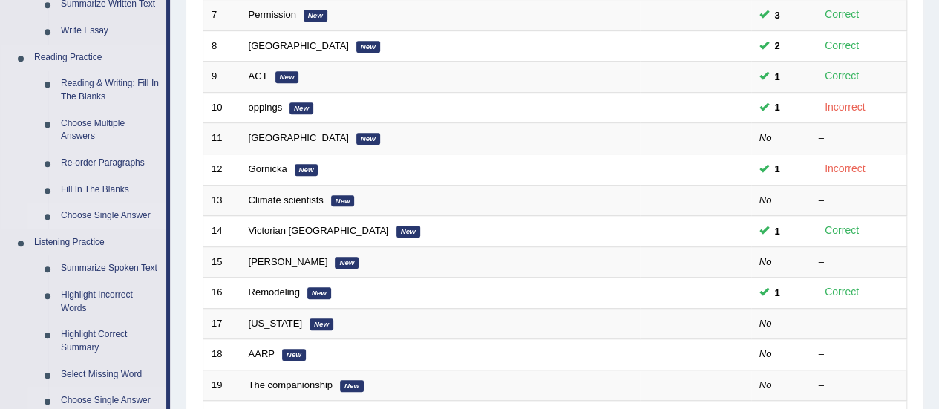
click at [85, 211] on link "Choose Single Answer" at bounding box center [110, 216] width 112 height 27
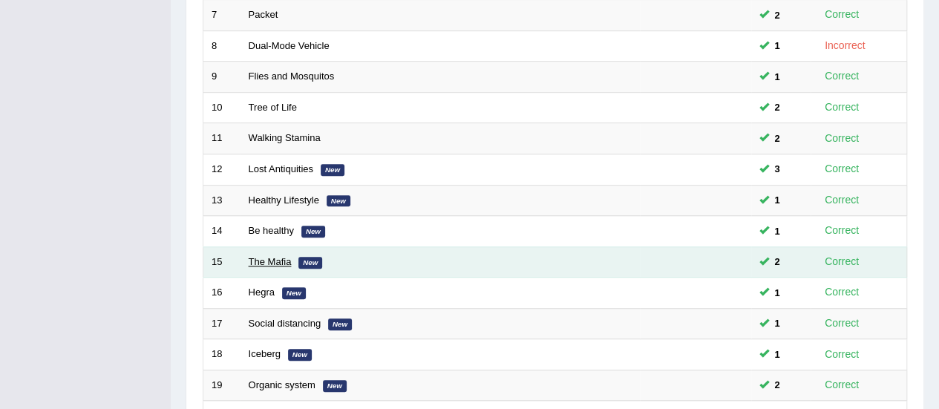
scroll to position [566, 0]
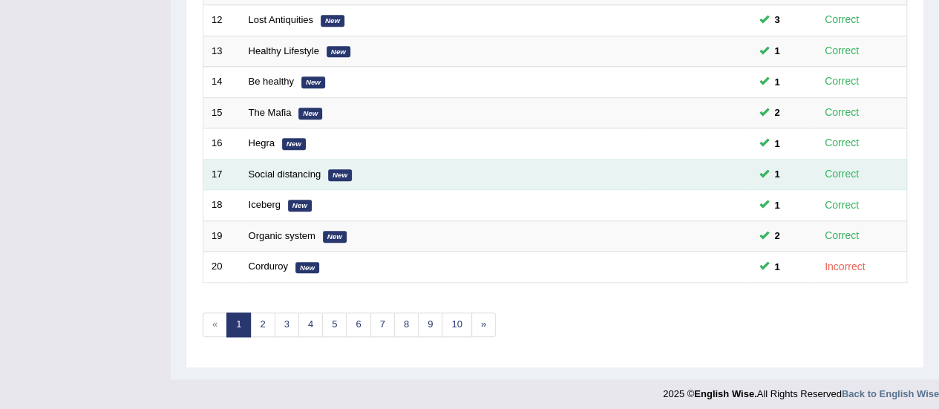
click at [252, 161] on td "Social distancing New" at bounding box center [439, 174] width 399 height 31
click at [263, 168] on link "Social distancing" at bounding box center [285, 173] width 73 height 11
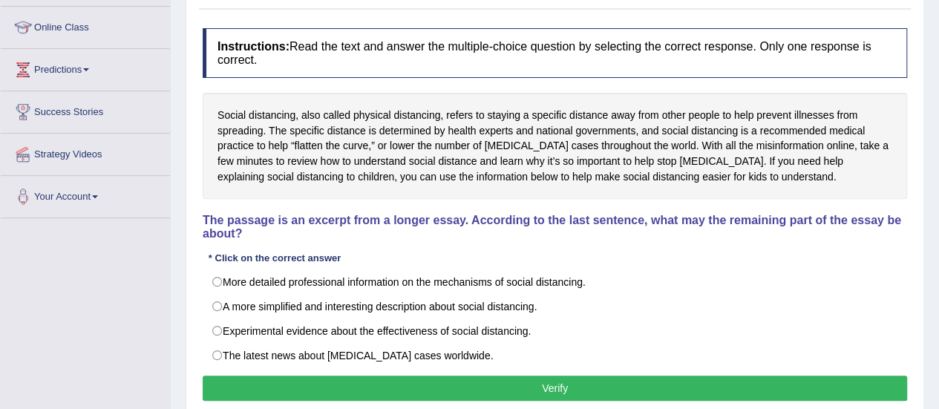
scroll to position [194, 0]
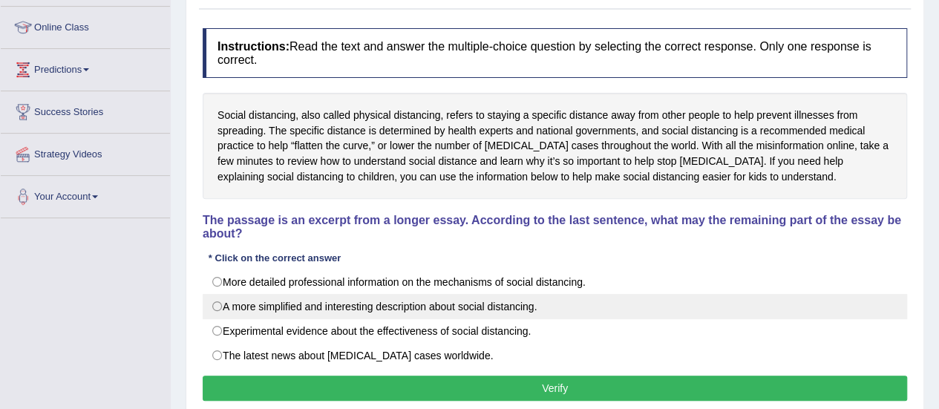
click at [587, 304] on label "A more simplified and interesting description about social distancing." at bounding box center [555, 306] width 704 height 25
radio input "true"
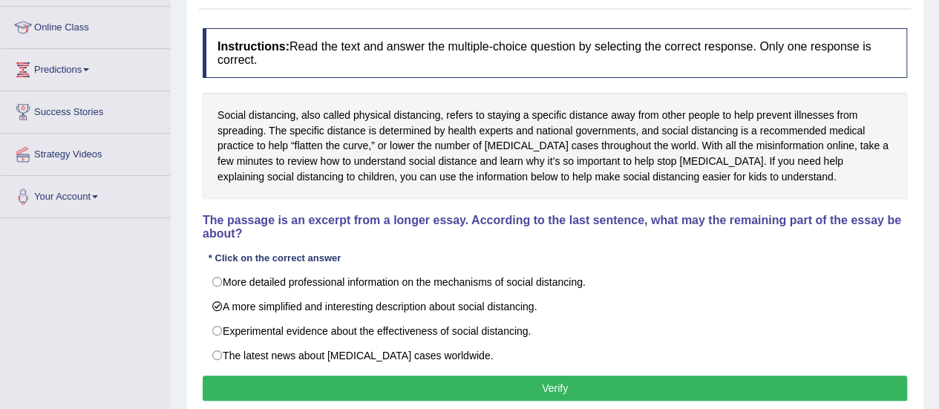
click at [440, 384] on button "Verify" at bounding box center [555, 387] width 704 height 25
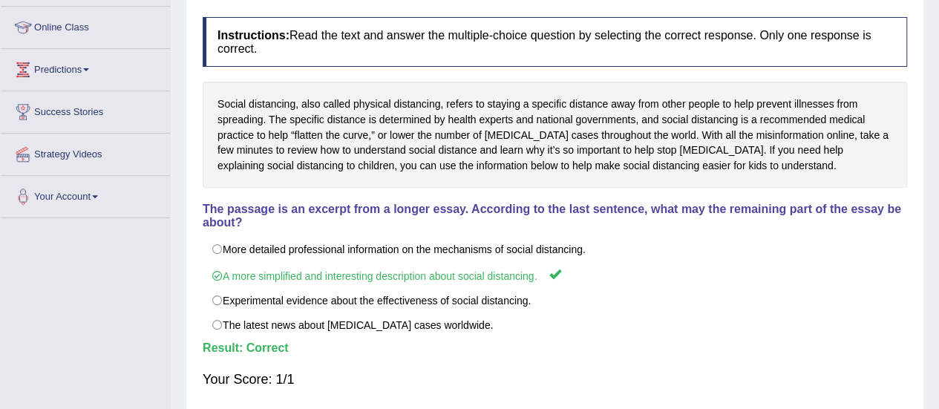
scroll to position [0, 0]
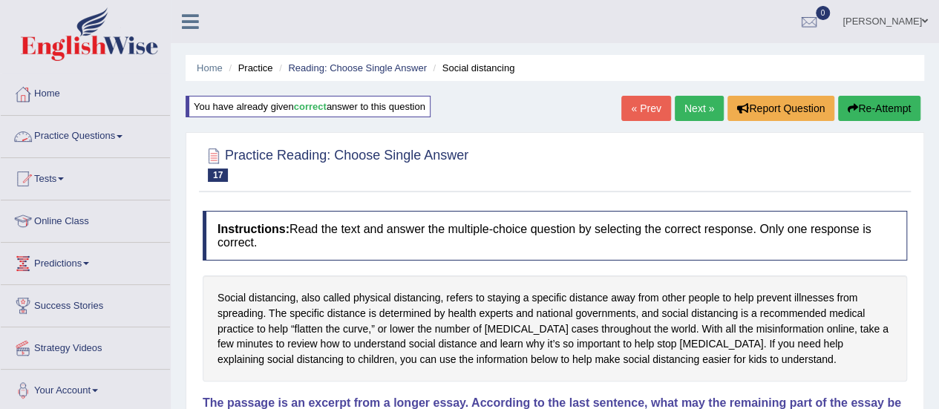
click at [71, 149] on link "Practice Questions" at bounding box center [85, 134] width 169 height 37
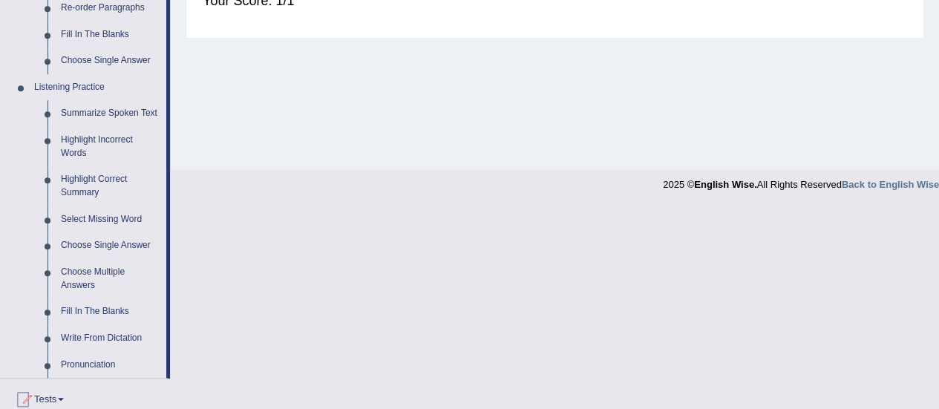
scroll to position [709, 0]
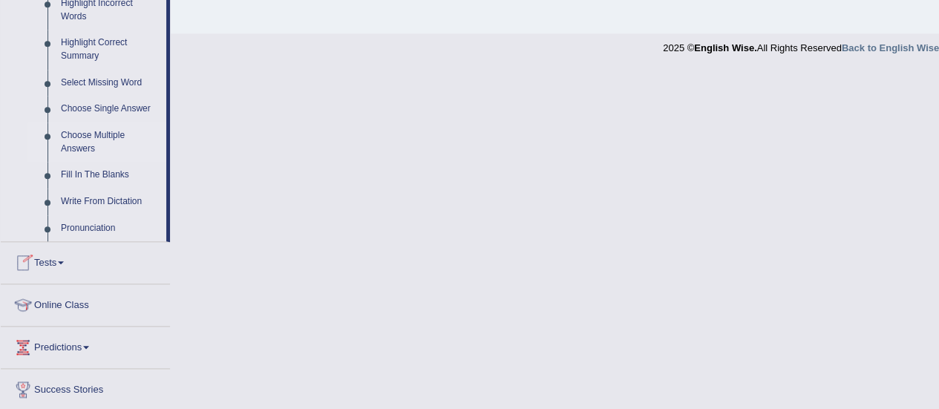
click at [94, 145] on link "Choose Multiple Answers" at bounding box center [110, 141] width 112 height 39
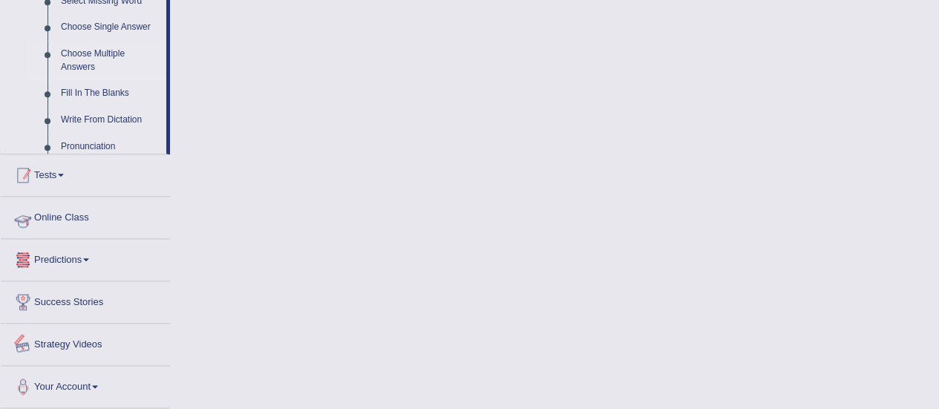
scroll to position [720, 0]
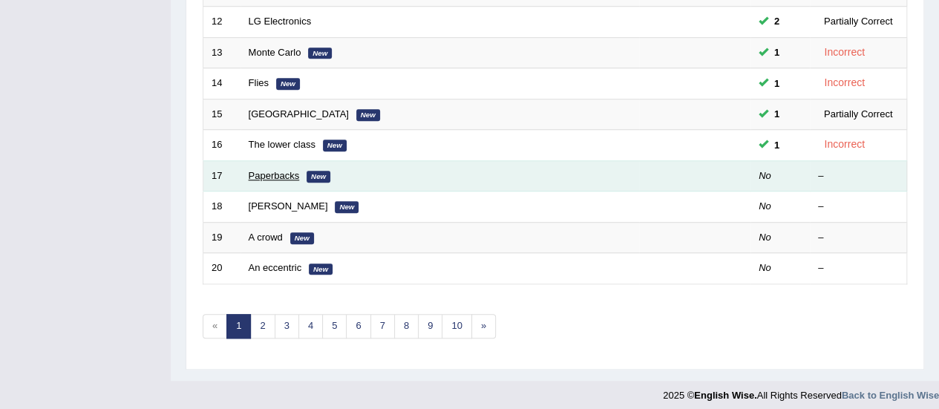
click at [270, 171] on link "Paperbacks" at bounding box center [274, 175] width 51 height 11
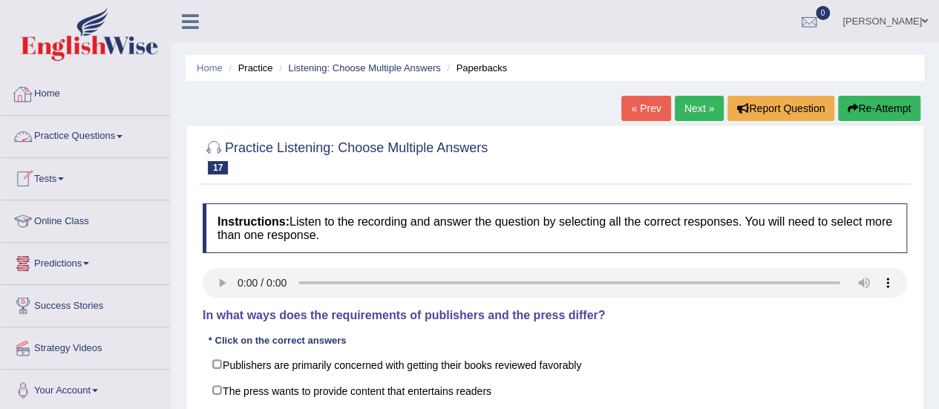
click at [120, 122] on link "Practice Questions" at bounding box center [85, 134] width 169 height 37
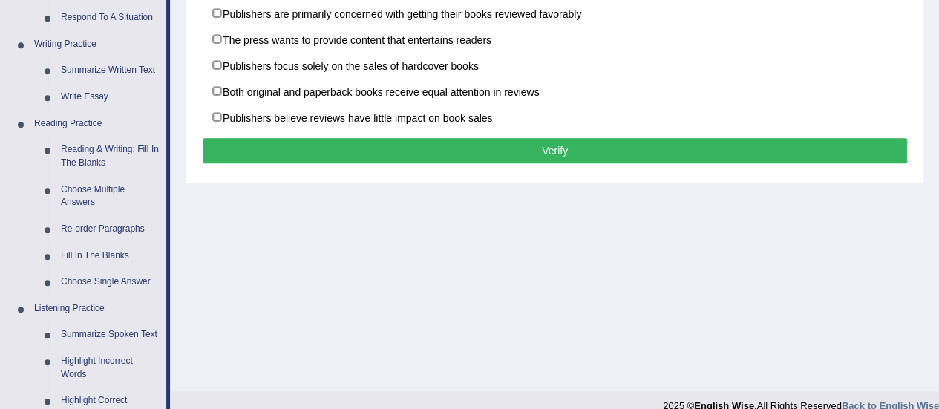
scroll to position [355, 0]
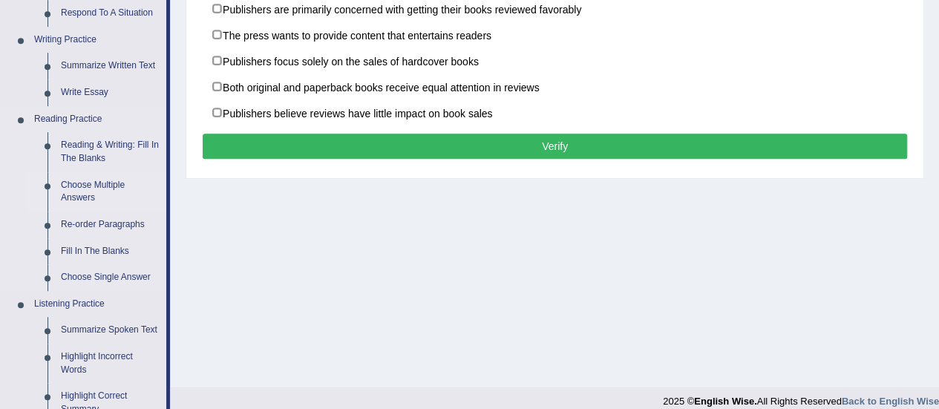
click at [71, 209] on link "Choose Multiple Answers" at bounding box center [110, 191] width 112 height 39
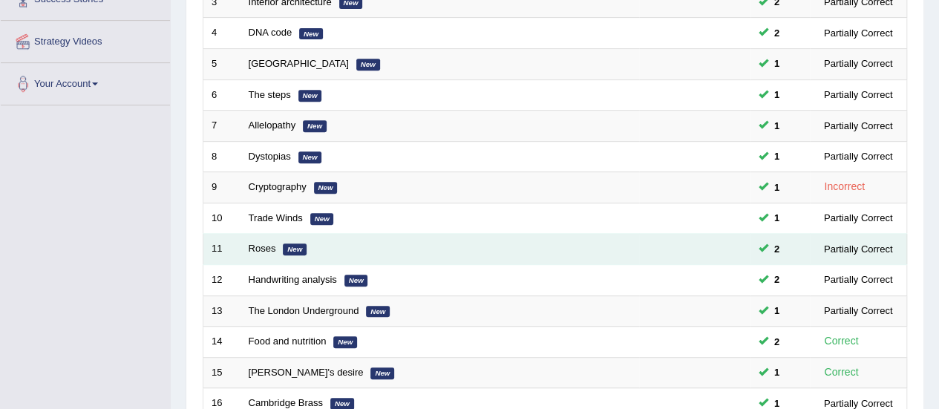
click at [269, 252] on td "Roses New" at bounding box center [439, 249] width 398 height 31
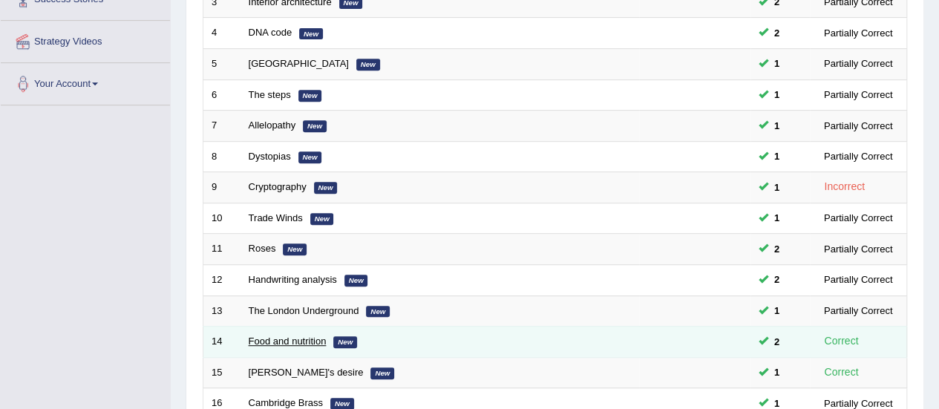
click at [263, 337] on link "Food and nutrition" at bounding box center [288, 340] width 78 height 11
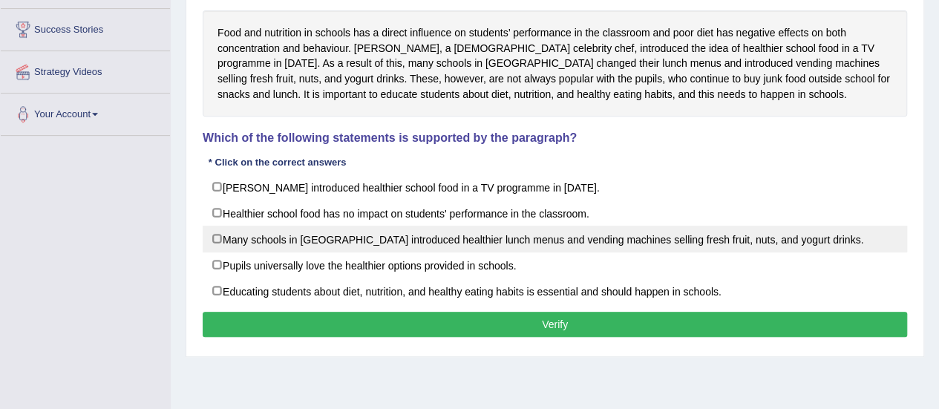
click at [644, 235] on label "Many schools in [GEOGRAPHIC_DATA] introduced healthier lunch menus and vending …" at bounding box center [555, 239] width 704 height 27
checkbox input "true"
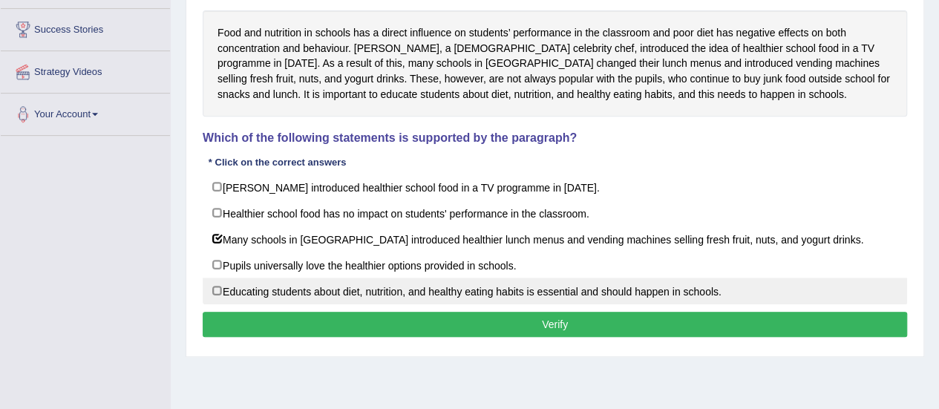
click at [620, 281] on label "Educating students about diet, nutrition, and healthy eating habits is essentia…" at bounding box center [555, 291] width 704 height 27
checkbox input "true"
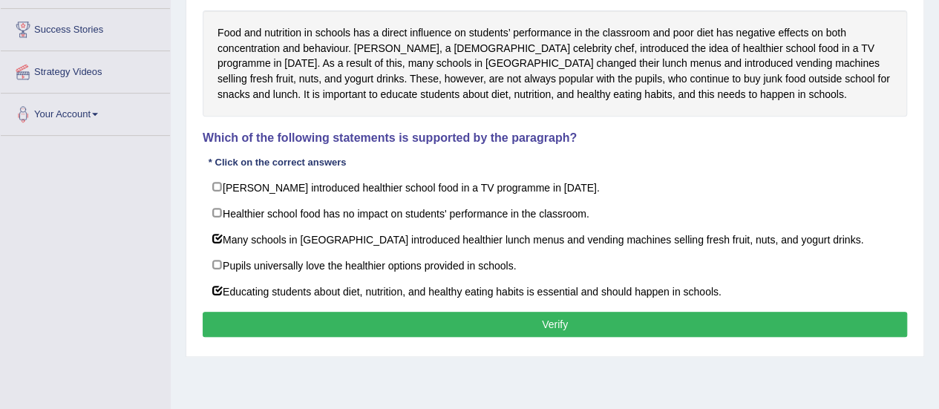
click at [597, 321] on button "Verify" at bounding box center [555, 324] width 704 height 25
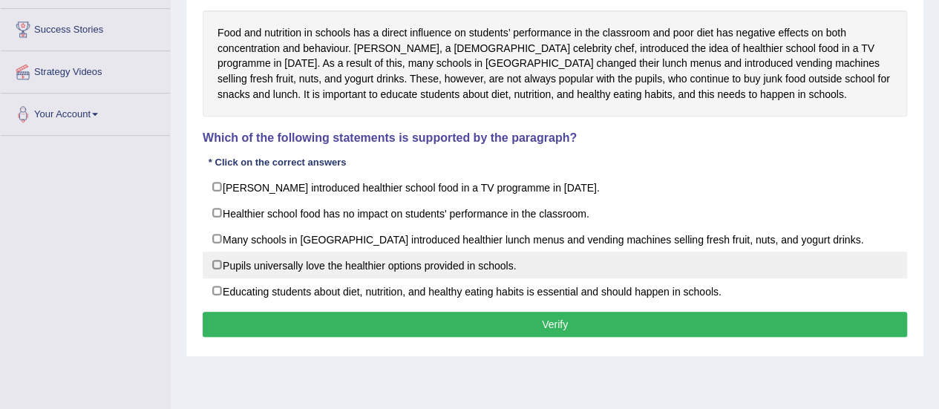
click at [854, 263] on label "Pupils universally love the healthier options provided in schools." at bounding box center [555, 265] width 704 height 27
checkbox input "true"
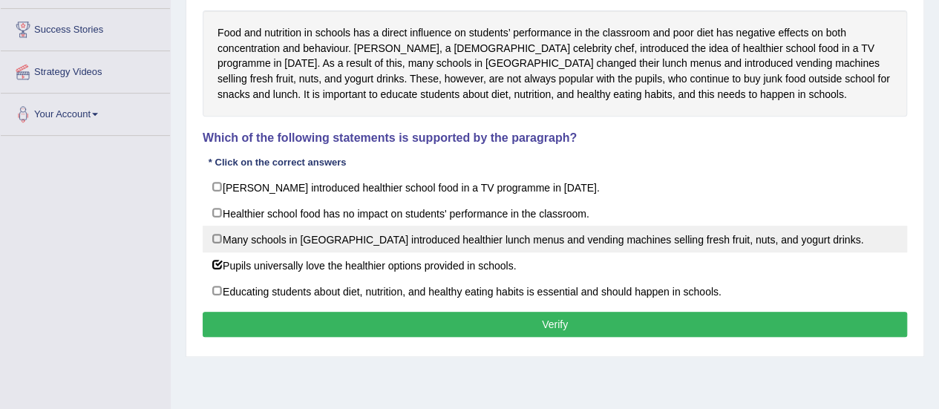
click at [537, 226] on label "Many schools in [GEOGRAPHIC_DATA] introduced healthier lunch menus and vending …" at bounding box center [555, 239] width 704 height 27
checkbox input "false"
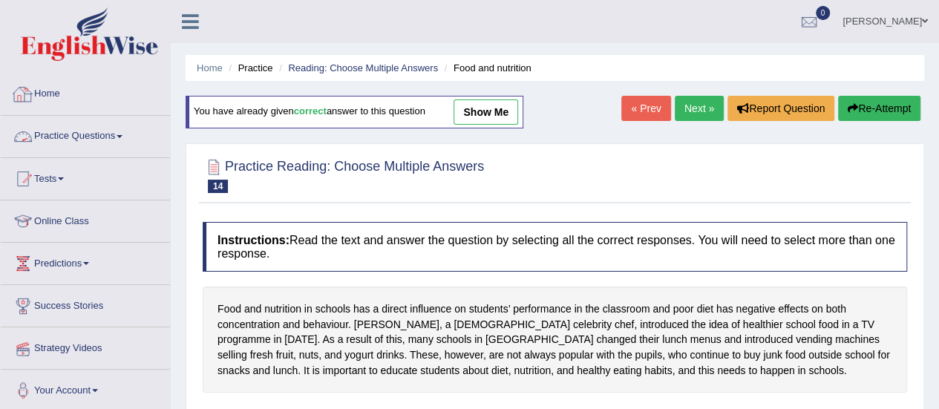
click at [98, 137] on link "Practice Questions" at bounding box center [85, 134] width 169 height 37
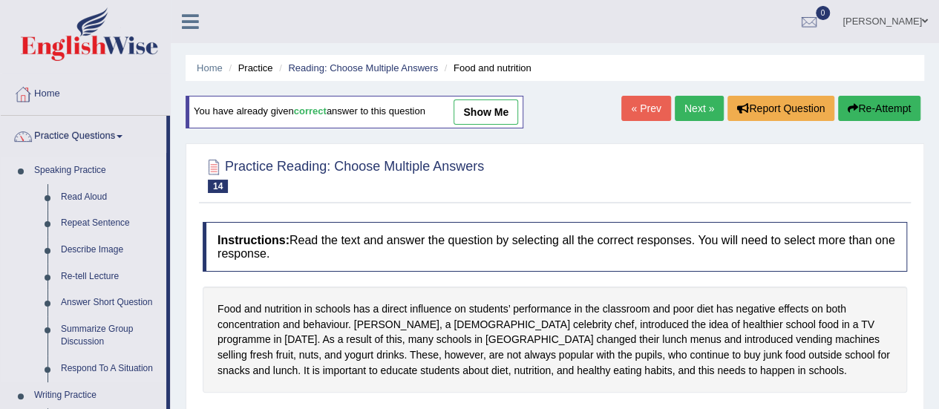
scroll to position [436, 0]
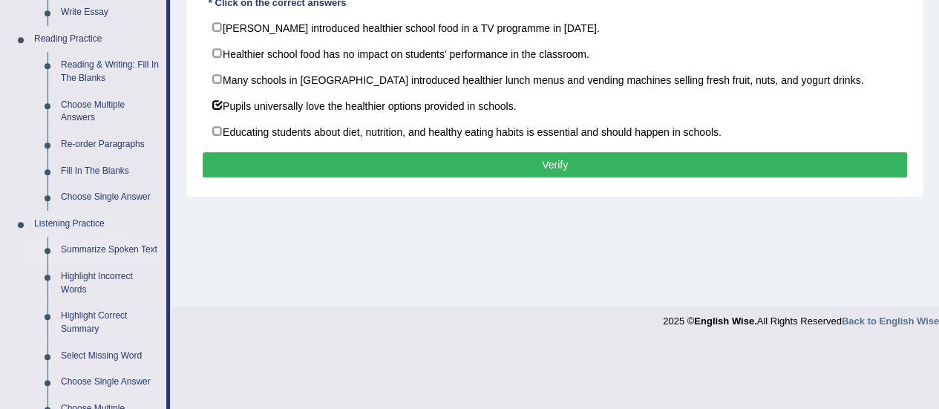
click at [82, 246] on link "Summarize Spoken Text" at bounding box center [110, 250] width 112 height 27
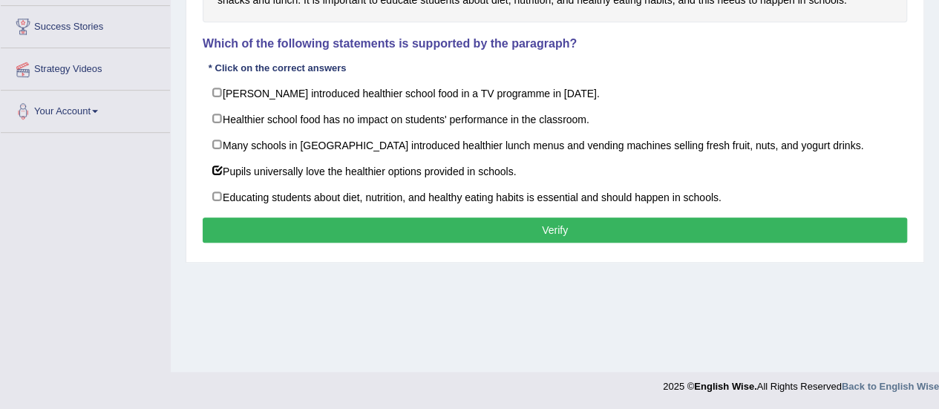
scroll to position [195, 0]
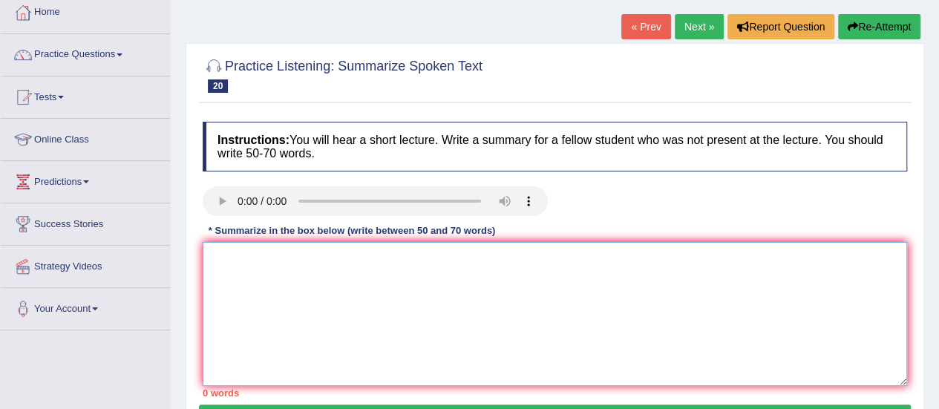
click at [219, 260] on textarea at bounding box center [555, 314] width 704 height 144
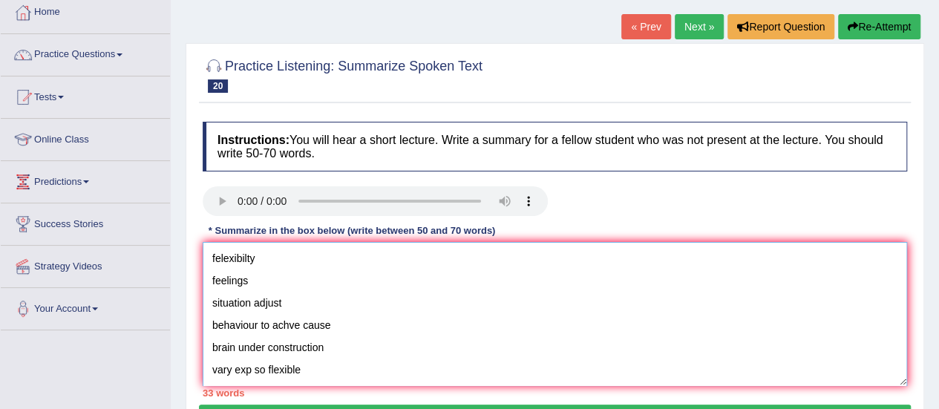
click at [214, 263] on textarea "felexibilty feelings situation adjust behaviour to achve cause brain under cons…" at bounding box center [555, 314] width 704 height 144
paste textarea "The speaker provided a comprehensive overview of [main topic], highlighting sev…"
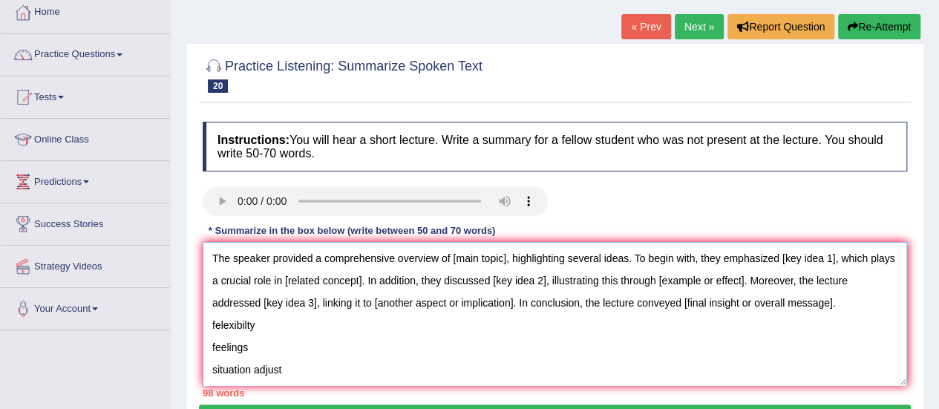
paste textarea "The speaker provided a comprehensive overview of [main topic], highlighting sev…"
click at [509, 259] on textarea "The speaker provided a comprehensive overview of [main topic], highlighting sev…" at bounding box center [555, 314] width 704 height 144
click at [594, 289] on textarea "The speaker provided a comprehensive overview of [main topic], highlighting sev…" at bounding box center [555, 314] width 704 height 144
click at [506, 260] on textarea "The speaker provided a comprehensive overview of [main topic], highlighting sev…" at bounding box center [555, 314] width 704 height 144
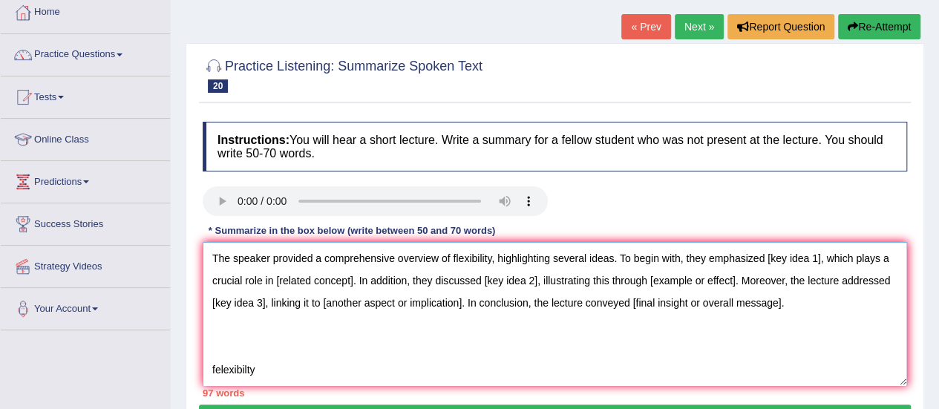
click at [823, 261] on textarea "The speaker provided a comprehensive overview of flexibility, highlighting seve…" at bounding box center [555, 314] width 704 height 144
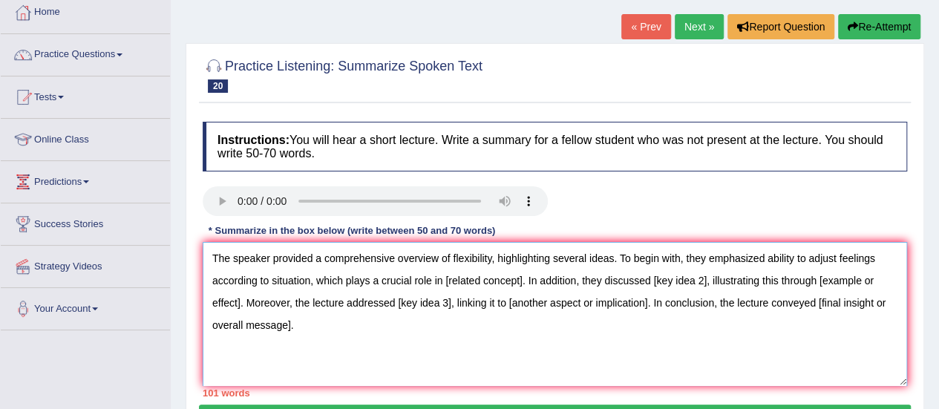
click at [524, 283] on textarea "The speaker provided a comprehensive overview of flexibility, highlighting seve…" at bounding box center [555, 314] width 704 height 144
click at [522, 281] on textarea "The speaker provided a comprehensive overview of flexibility, highlighting seve…" at bounding box center [555, 314] width 704 height 144
click at [714, 283] on textarea "The speaker provided a comprehensive overview of flexibility, highlighting seve…" at bounding box center [555, 314] width 704 height 144
click at [299, 308] on textarea "The speaker provided a comprehensive overview of flexibility, highlighting seve…" at bounding box center [555, 314] width 704 height 144
click at [491, 307] on textarea "The speaker provided a comprehensive overview of flexibility, highlighting seve…" at bounding box center [555, 314] width 704 height 144
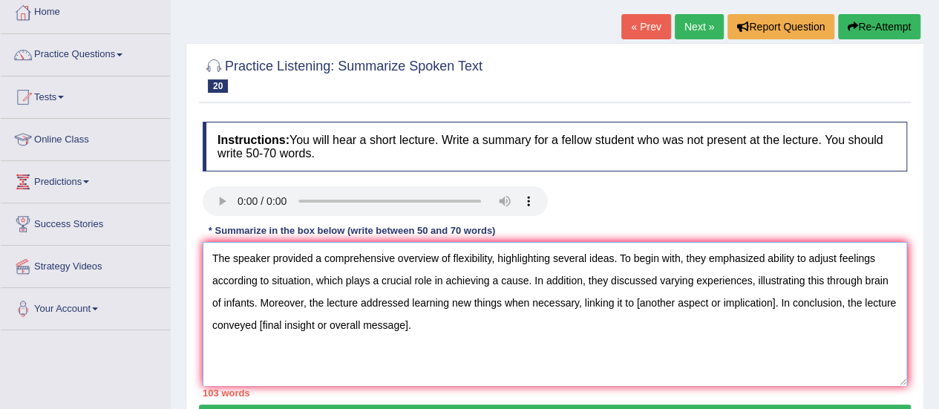
click at [802, 305] on textarea "The speaker provided a comprehensive overview of flexibility, highlighting seve…" at bounding box center [555, 314] width 704 height 144
click at [409, 321] on textarea "The speaker provided a comprehensive overview of flexibility, highlighting seve…" at bounding box center [555, 314] width 704 height 144
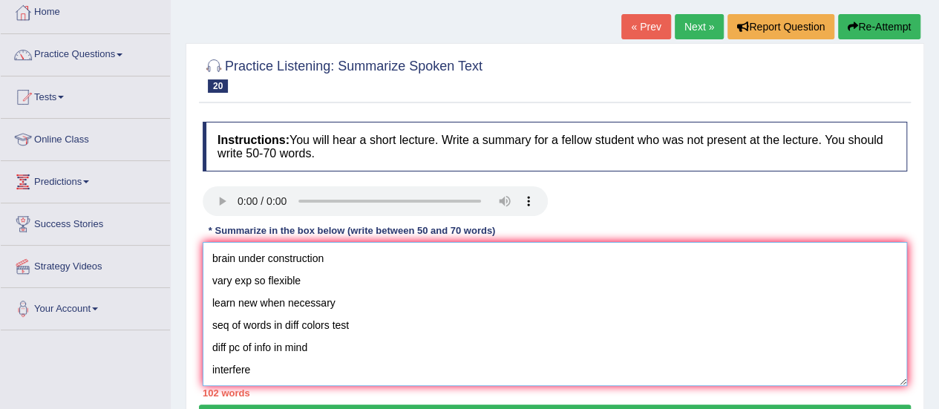
click at [288, 373] on textarea "The speaker provided a comprehensive overview of flexibility, highlighting seve…" at bounding box center [555, 314] width 704 height 144
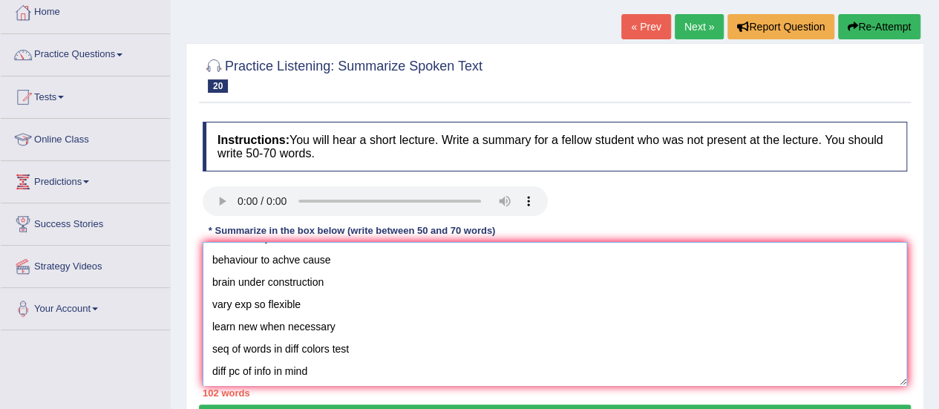
scroll to position [0, 0]
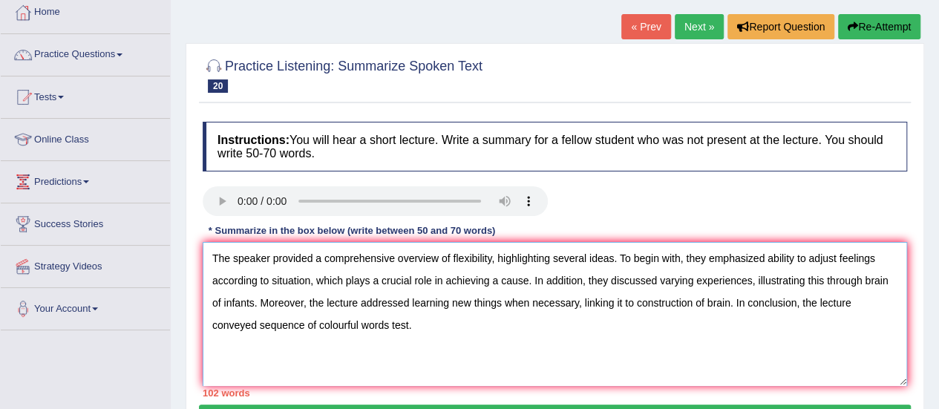
drag, startPoint x: 288, startPoint y: 373, endPoint x: 210, endPoint y: 369, distance: 78.0
click at [210, 369] on textarea "The speaker provided a comprehensive overview of flexibility, highlighting seve…" at bounding box center [555, 314] width 704 height 144
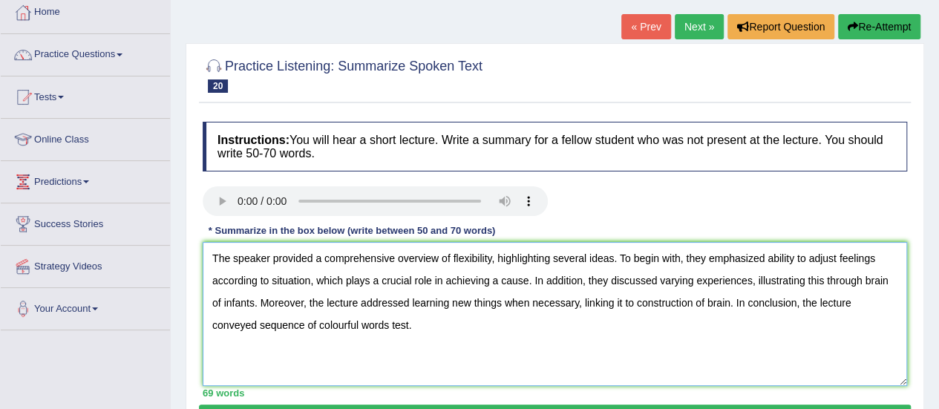
type textarea "The speaker provided a comprehensive overview of flexibility, highlighting seve…"
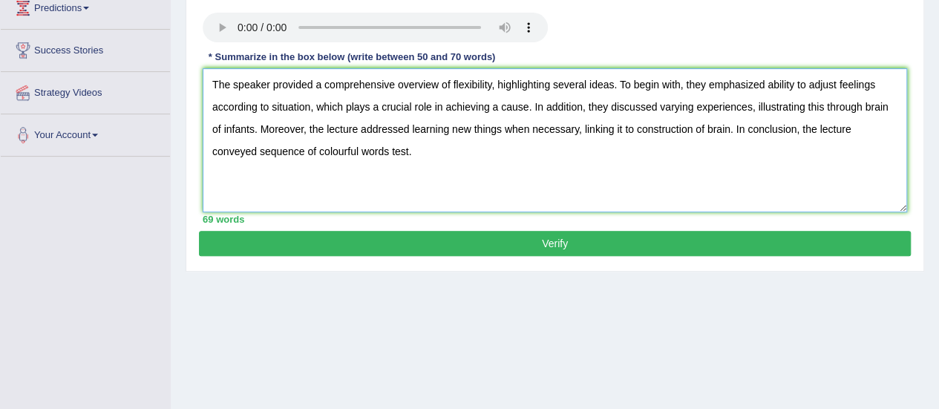
scroll to position [257, 0]
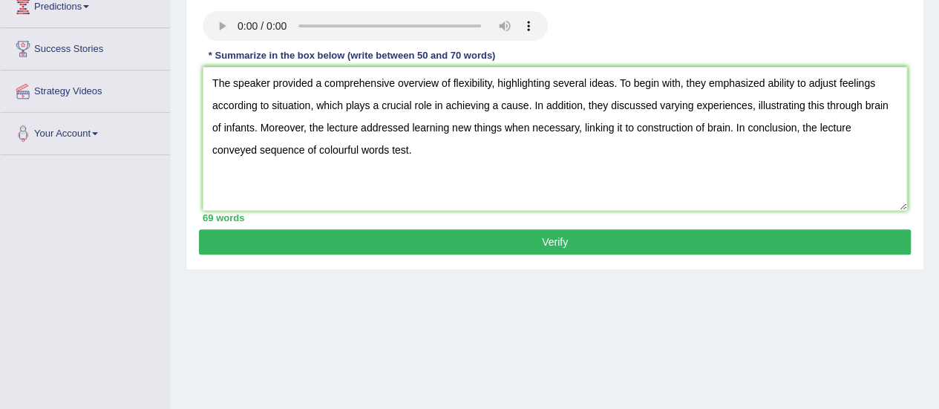
click at [476, 240] on button "Verify" at bounding box center [555, 241] width 712 height 25
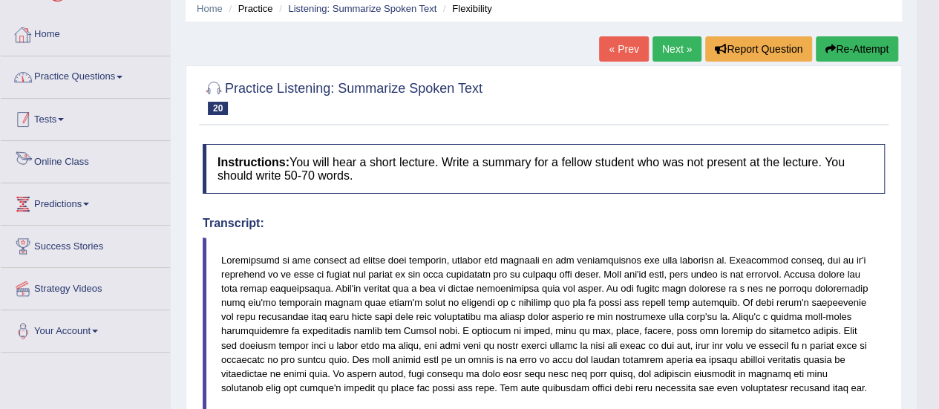
scroll to position [27, 0]
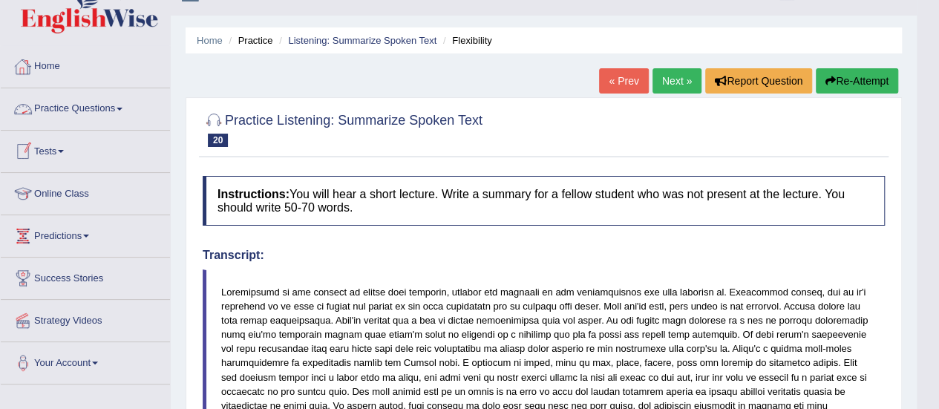
click at [88, 98] on link "Practice Questions" at bounding box center [85, 106] width 169 height 37
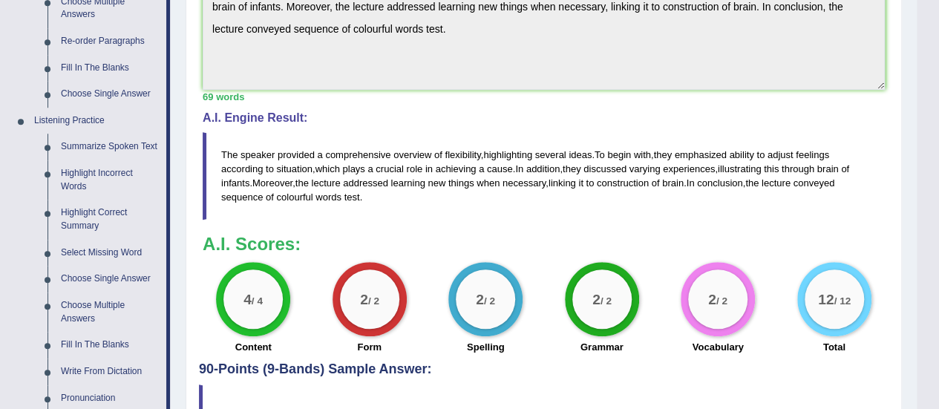
scroll to position [551, 0]
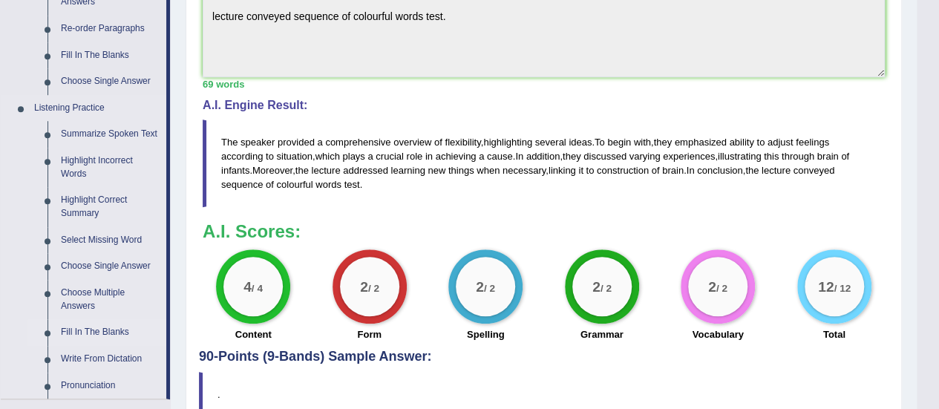
click at [78, 334] on link "Fill In The Blanks" at bounding box center [110, 332] width 112 height 27
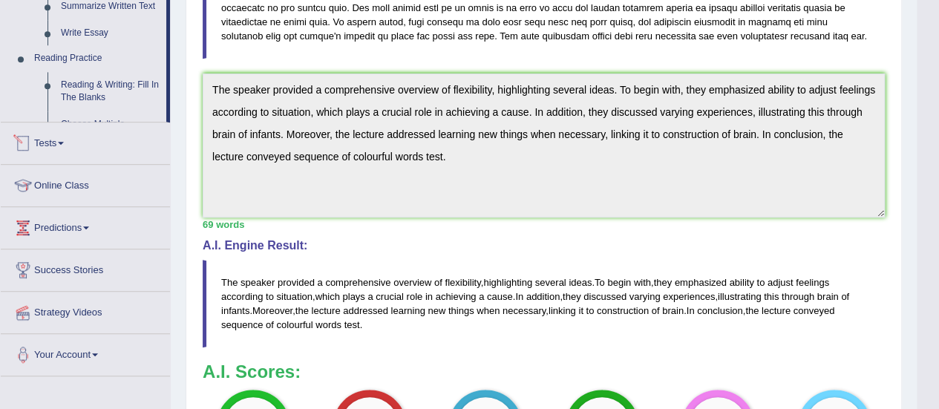
scroll to position [793, 0]
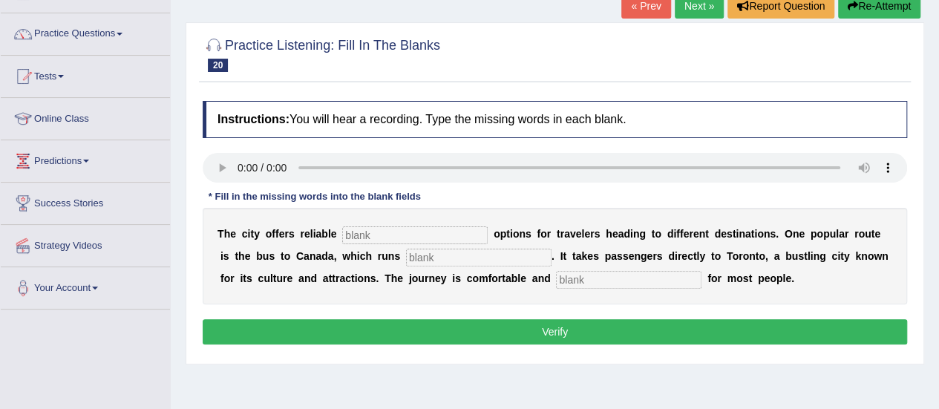
click at [631, 14] on link "« Prev" at bounding box center [645, 5] width 49 height 25
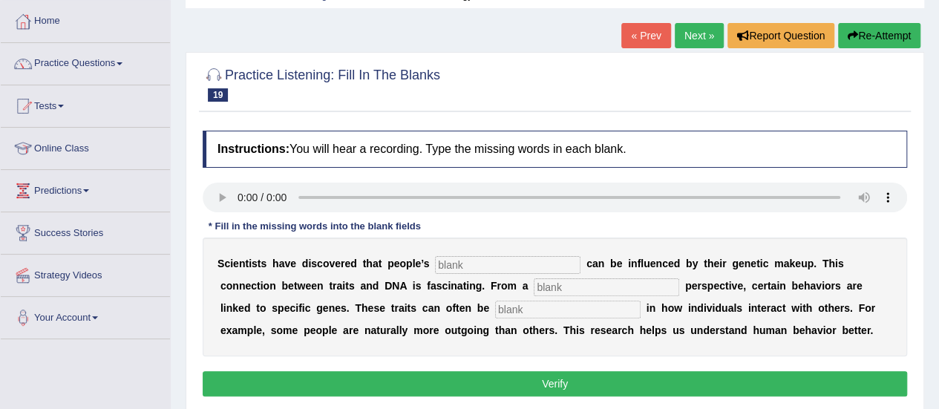
scroll to position [71, 0]
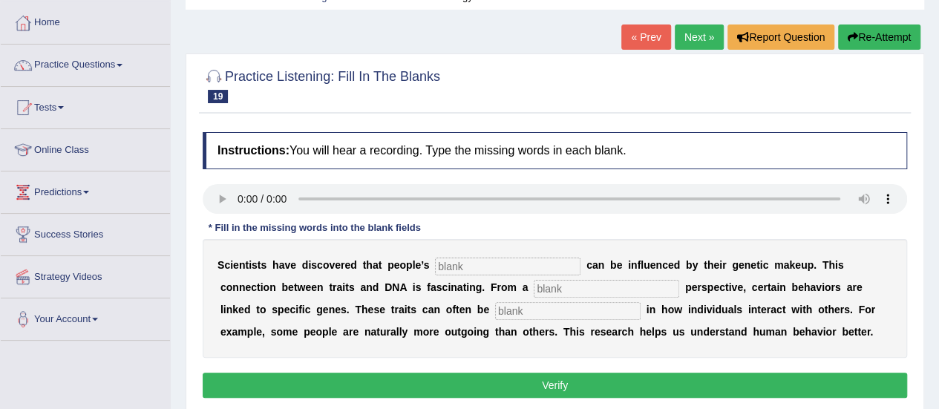
click at [693, 33] on link "Next »" at bounding box center [699, 36] width 49 height 25
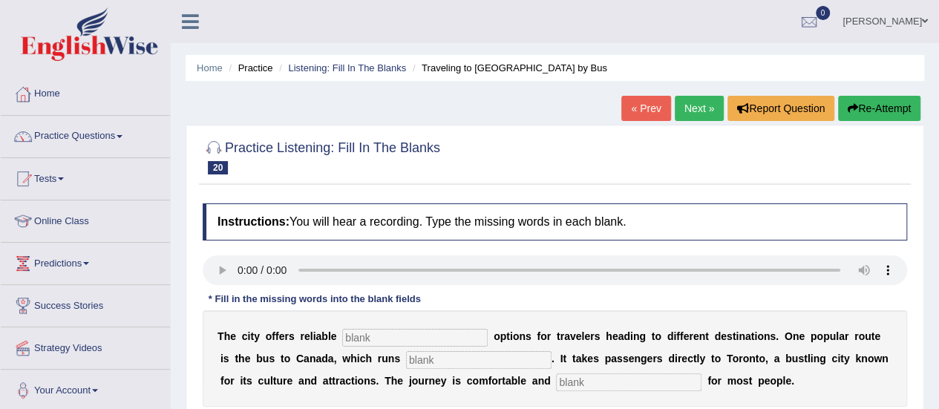
click at [677, 108] on link "Next »" at bounding box center [699, 108] width 49 height 25
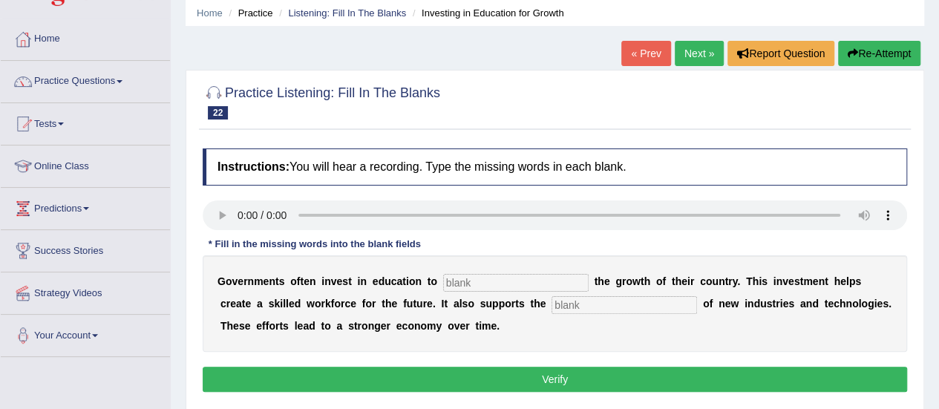
click at [703, 44] on link "Next »" at bounding box center [699, 53] width 49 height 25
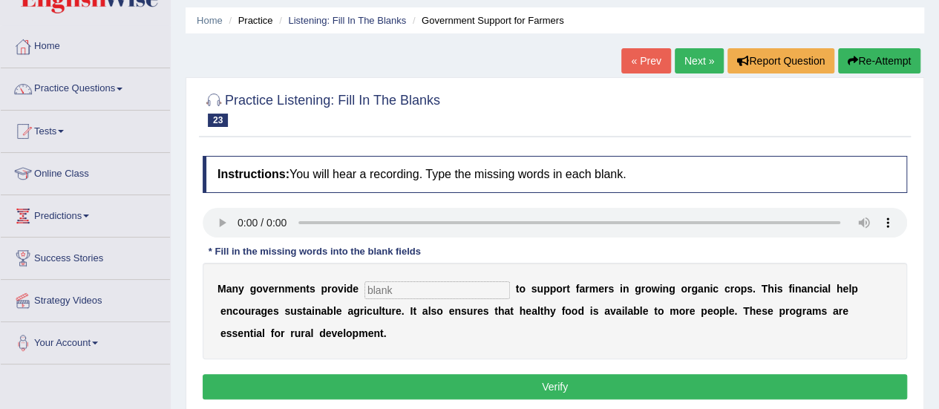
click at [706, 66] on link "Next »" at bounding box center [699, 60] width 49 height 25
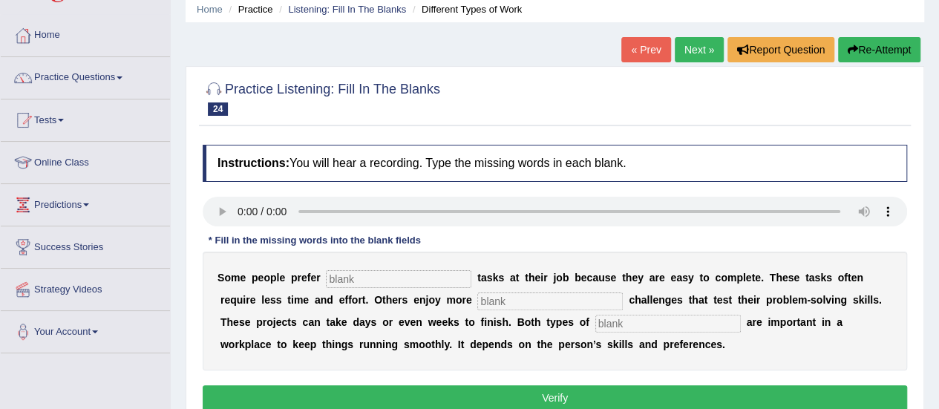
click at [714, 45] on link "Next »" at bounding box center [699, 49] width 49 height 25
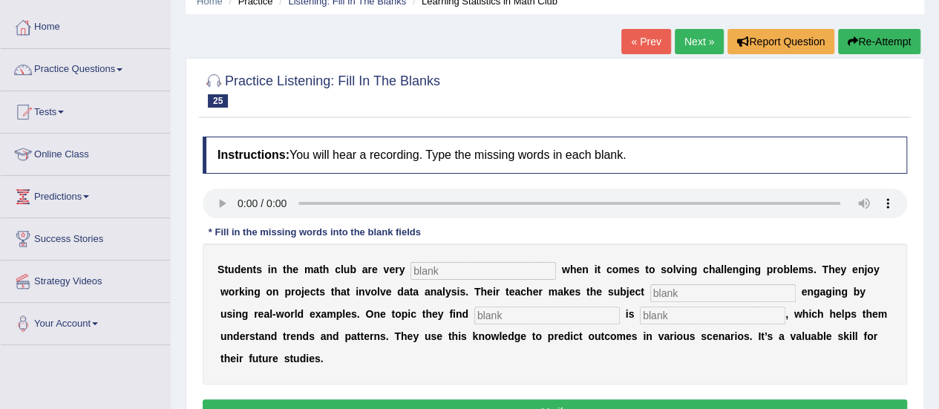
click at [703, 36] on link "Next »" at bounding box center [699, 41] width 49 height 25
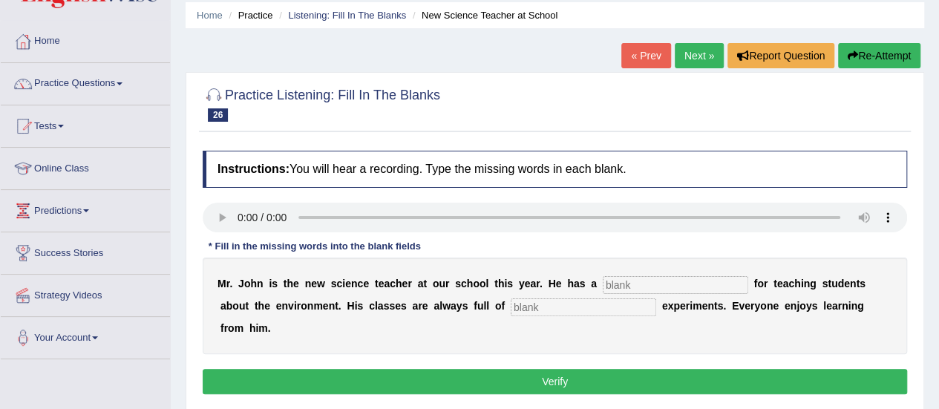
click at [693, 62] on link "Next »" at bounding box center [699, 55] width 49 height 25
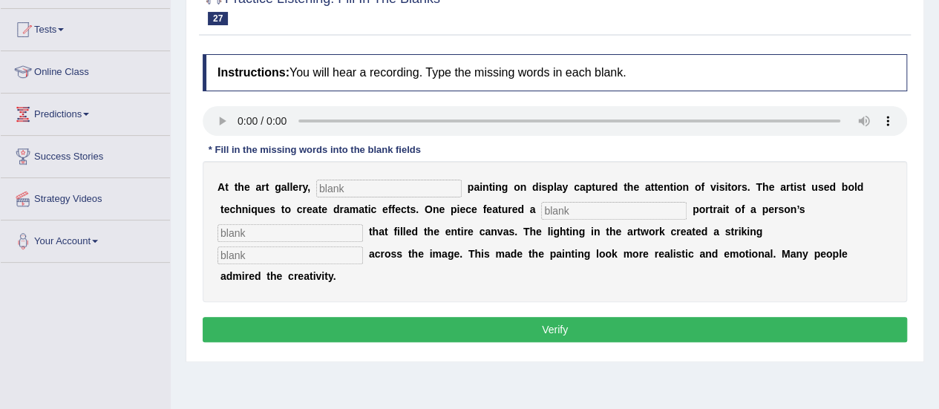
click at [361, 191] on input "text" at bounding box center [388, 189] width 145 height 18
type input "every"
click at [611, 196] on div "A t t h e a r t g a l l e r y , every p a i n t i n g o n d i s p l a y c a p t…" at bounding box center [555, 231] width 704 height 141
click at [603, 210] on input "text" at bounding box center [613, 211] width 145 height 18
type input "huge"
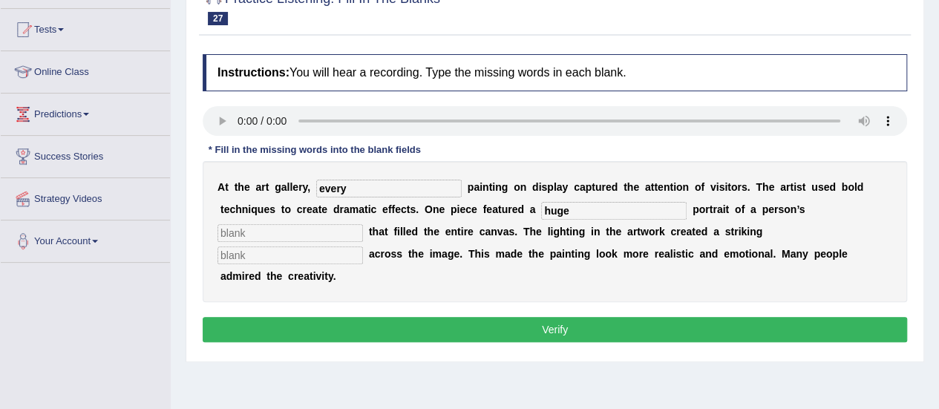
click at [280, 233] on input "text" at bounding box center [289, 233] width 145 height 18
type input "shadow"
click at [299, 255] on input "text" at bounding box center [289, 255] width 145 height 18
type input "image"
click at [383, 317] on button "Verify" at bounding box center [555, 329] width 704 height 25
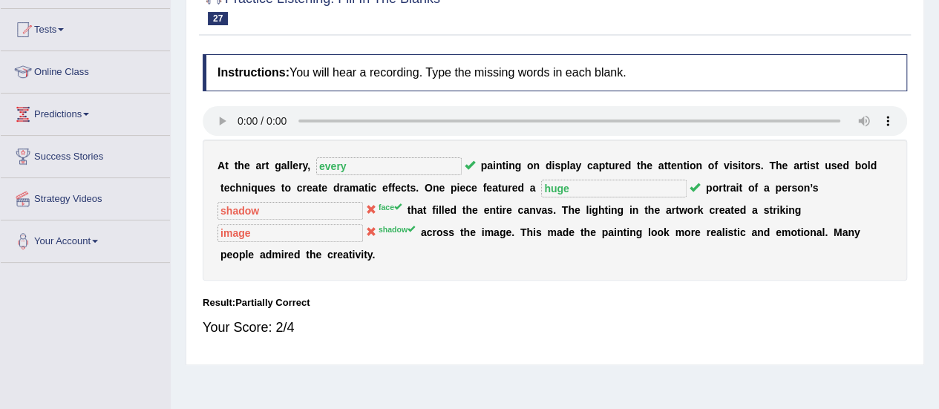
click at [384, 206] on sup "face" at bounding box center [389, 207] width 23 height 9
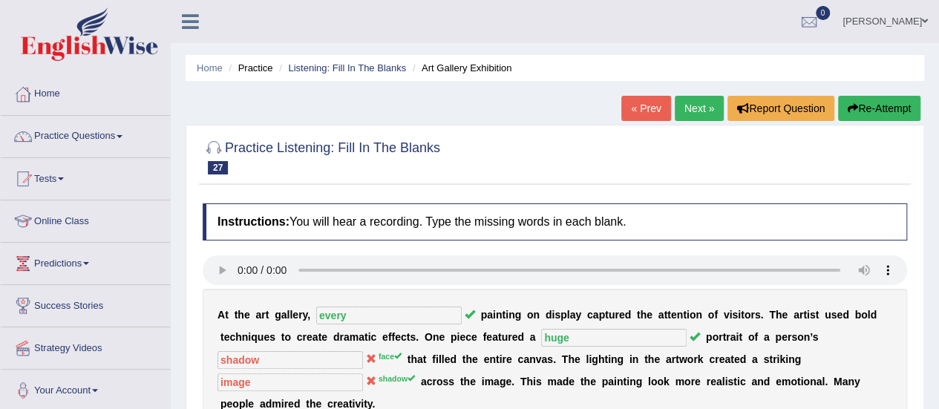
click at [692, 143] on div at bounding box center [555, 156] width 704 height 45
click at [691, 106] on link "Next »" at bounding box center [699, 108] width 49 height 25
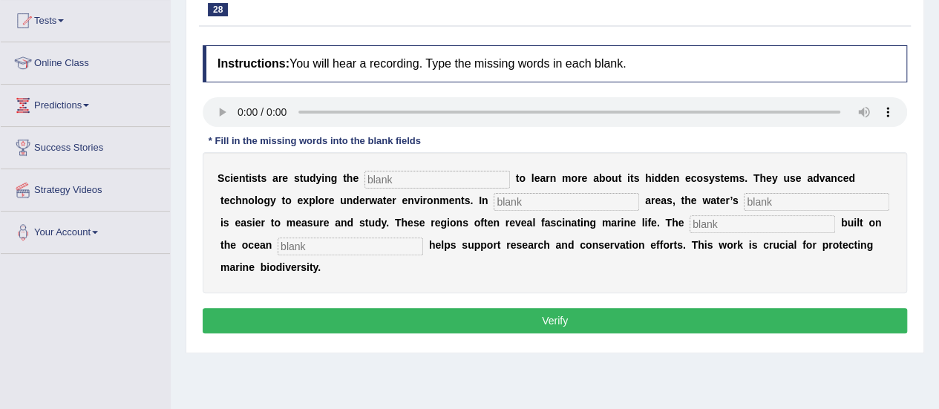
click at [413, 179] on input "text" at bounding box center [436, 180] width 145 height 18
type input "ocean"
click at [564, 201] on input "text" at bounding box center [565, 202] width 145 height 18
type input "shallow"
drag, startPoint x: 789, startPoint y: 190, endPoint x: 778, endPoint y: 197, distance: 12.4
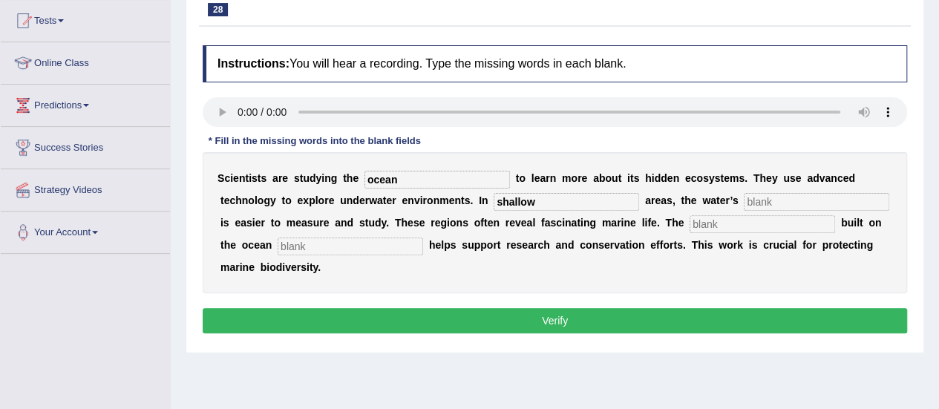
click at [778, 197] on div "S c i e n t i s t s a r e s t u d y i n g t h e ocean t o l e a r n m o r e a b…" at bounding box center [555, 222] width 704 height 141
click at [778, 197] on input "text" at bounding box center [816, 202] width 145 height 18
type input "depth"
click at [748, 217] on input "text" at bounding box center [761, 224] width 145 height 18
type input "infrastructure"
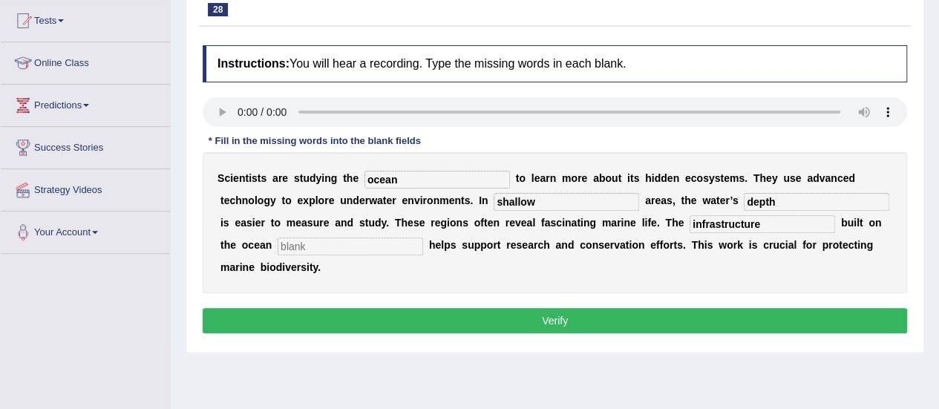
click at [347, 241] on input "text" at bounding box center [350, 246] width 145 height 18
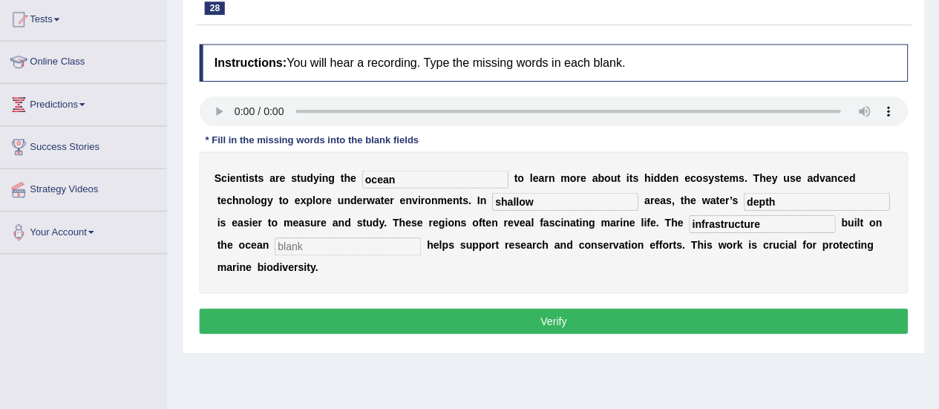
scroll to position [157, 0]
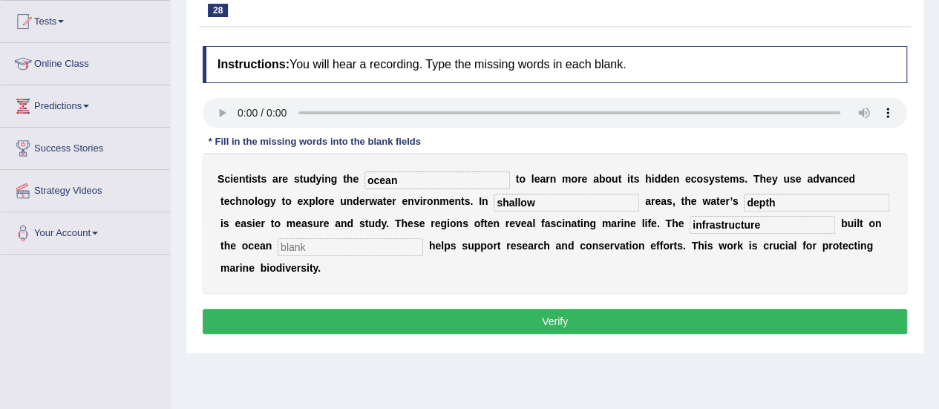
click at [202, 109] on div "Instructions: You will hear a recording. Type the missing words in each blank. …" at bounding box center [555, 192] width 712 height 307
click at [335, 238] on input "text" at bounding box center [350, 247] width 145 height 18
type input "floor"
click at [422, 310] on button "Verify" at bounding box center [555, 321] width 704 height 25
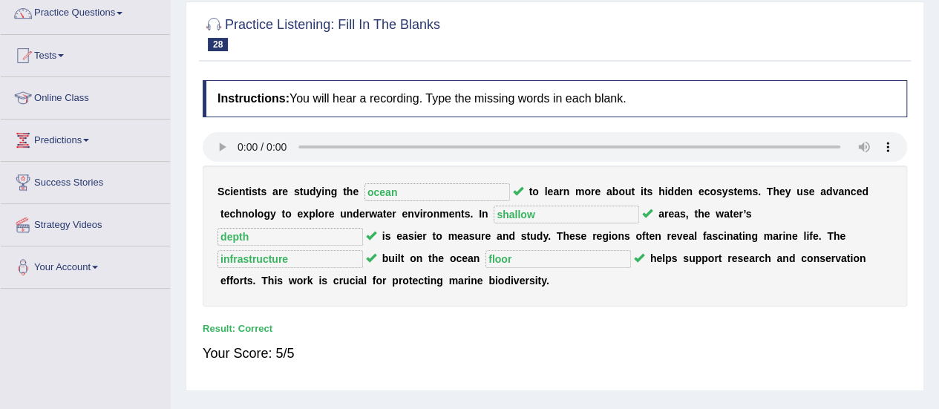
scroll to position [123, 0]
click at [89, 23] on link "Practice Questions" at bounding box center [85, 11] width 169 height 37
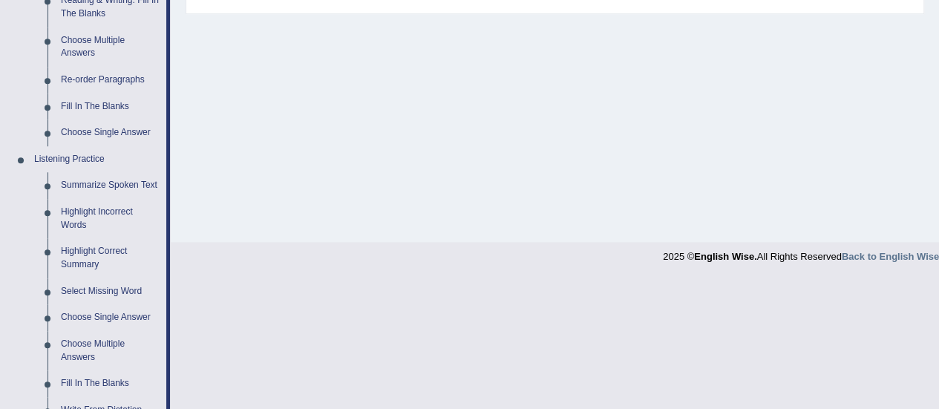
scroll to position [508, 0]
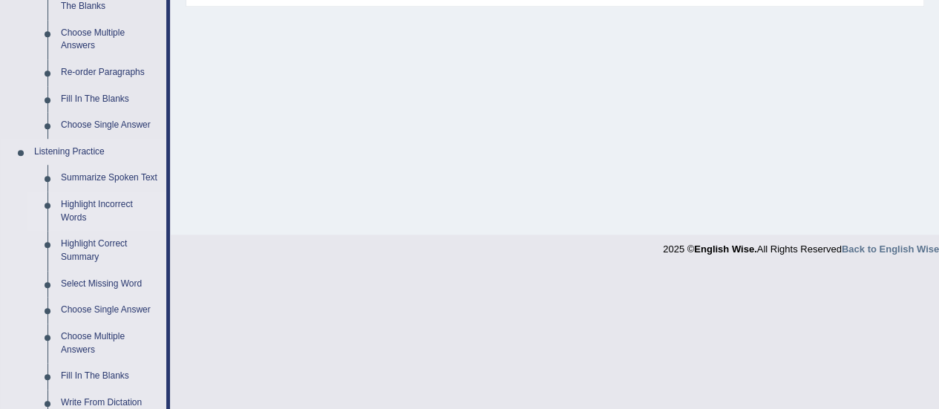
click at [80, 212] on link "Highlight Incorrect Words" at bounding box center [110, 210] width 112 height 39
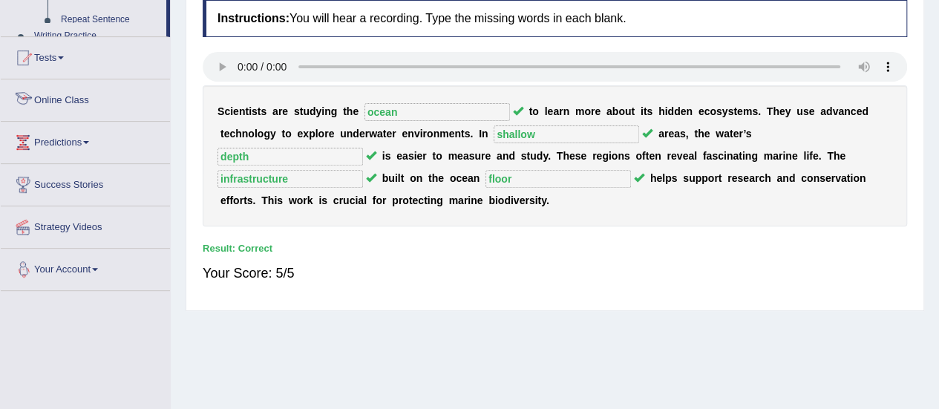
scroll to position [370, 0]
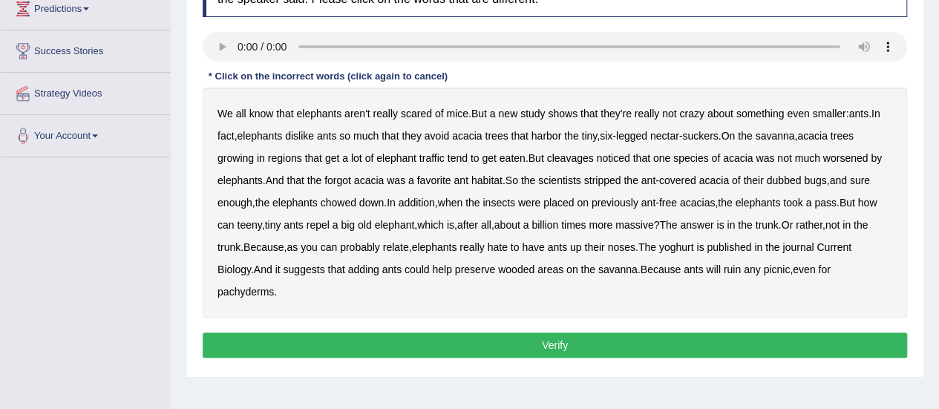
scroll to position [255, 0]
drag, startPoint x: 577, startPoint y: 165, endPoint x: 577, endPoint y: 151, distance: 14.8
click at [577, 151] on div "We all know that elephants aren't really scared of mice . But a new study shows…" at bounding box center [555, 203] width 704 height 230
click at [577, 152] on b "cleavages" at bounding box center [570, 158] width 47 height 12
click at [842, 161] on b "worsened" at bounding box center [845, 158] width 45 height 12
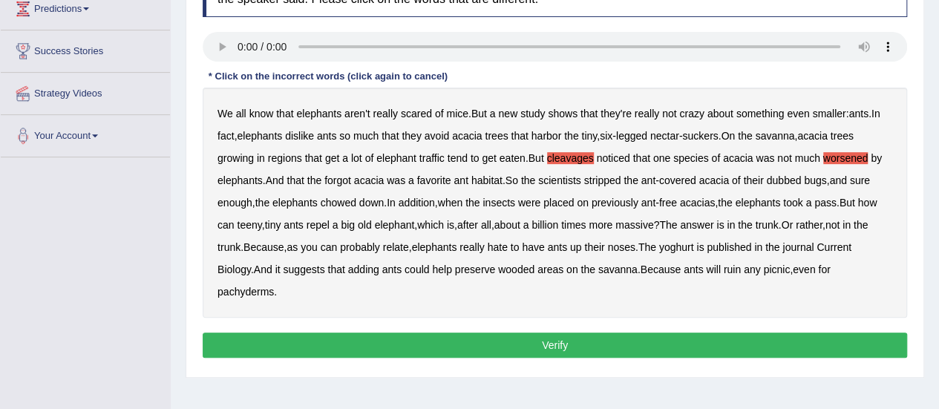
click at [234, 62] on div at bounding box center [555, 48] width 704 height 33
click at [348, 183] on b "forgot" at bounding box center [337, 180] width 27 height 12
click at [778, 178] on b "dubbed" at bounding box center [784, 180] width 35 height 12
click at [680, 251] on div "We all know that elephants aren't really scared of mice . But a new study shows…" at bounding box center [555, 203] width 704 height 230
click at [680, 241] on b "yoghurt" at bounding box center [676, 247] width 35 height 12
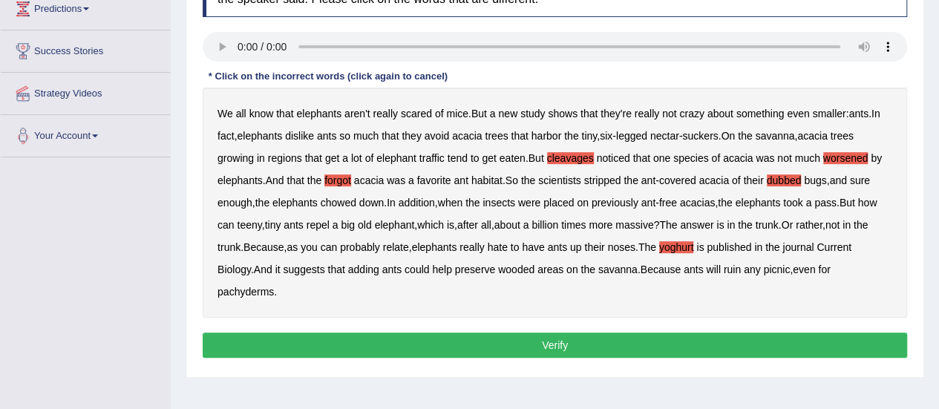
click at [570, 347] on button "Verify" at bounding box center [555, 344] width 704 height 25
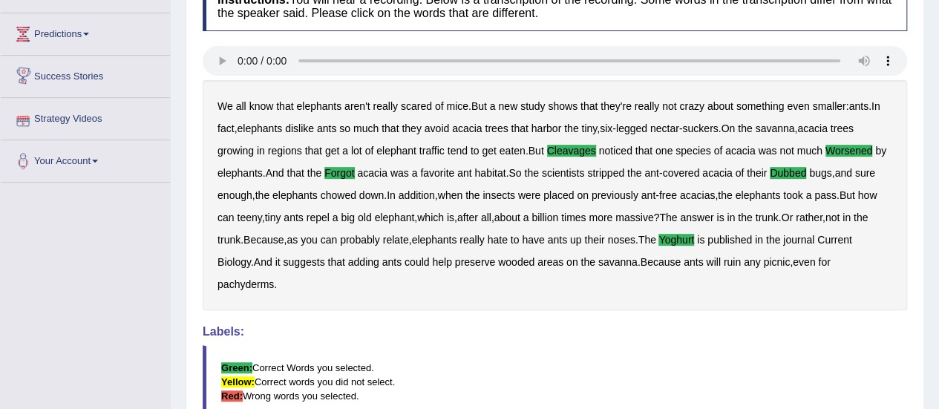
scroll to position [0, 0]
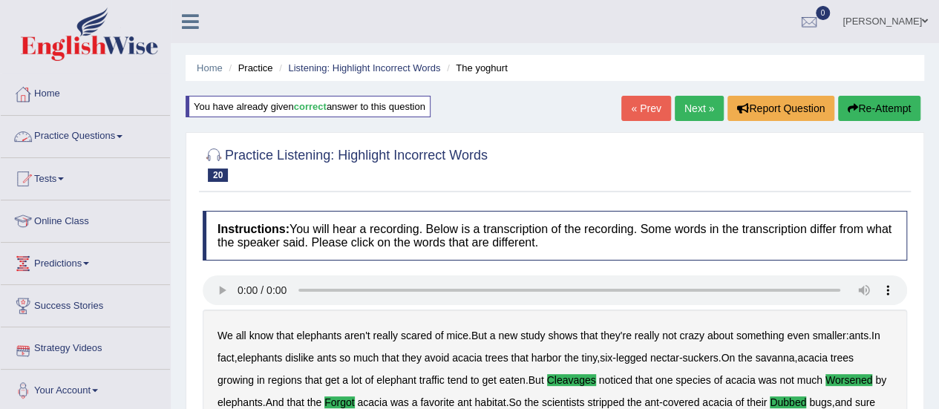
click at [101, 139] on link "Practice Questions" at bounding box center [85, 134] width 169 height 37
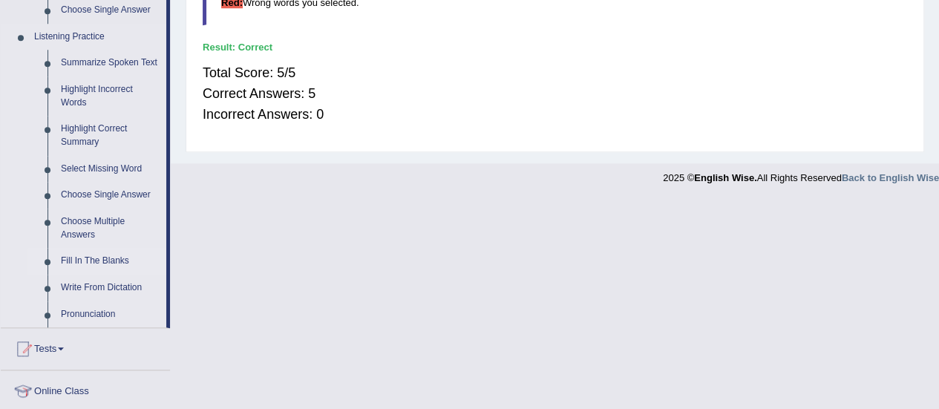
scroll to position [620, 0]
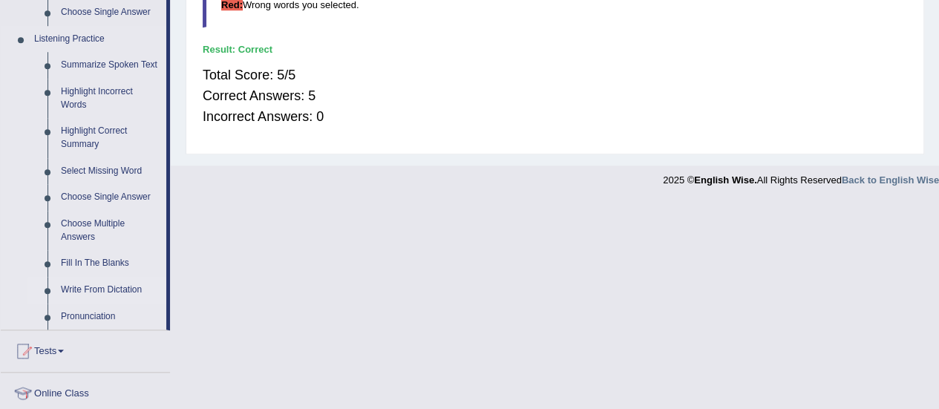
click at [108, 285] on link "Write From Dictation" at bounding box center [110, 290] width 112 height 27
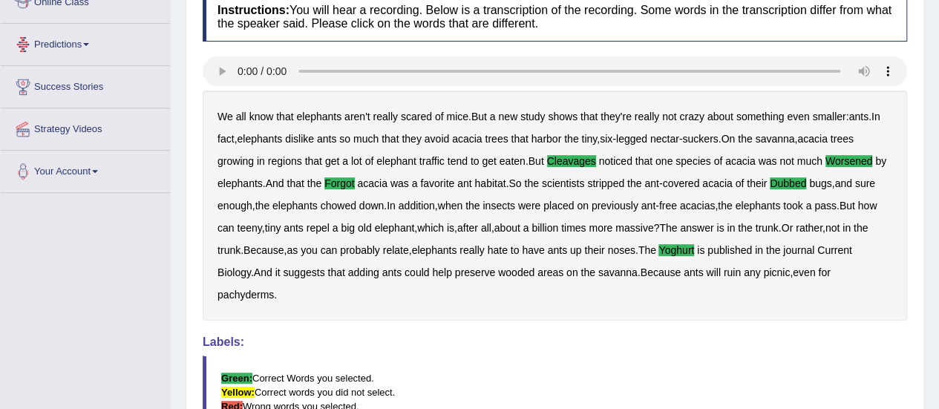
scroll to position [411, 0]
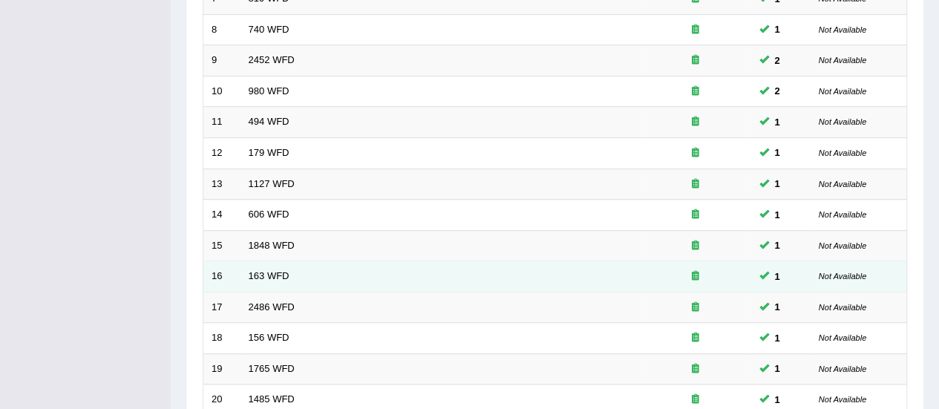
scroll to position [564, 0]
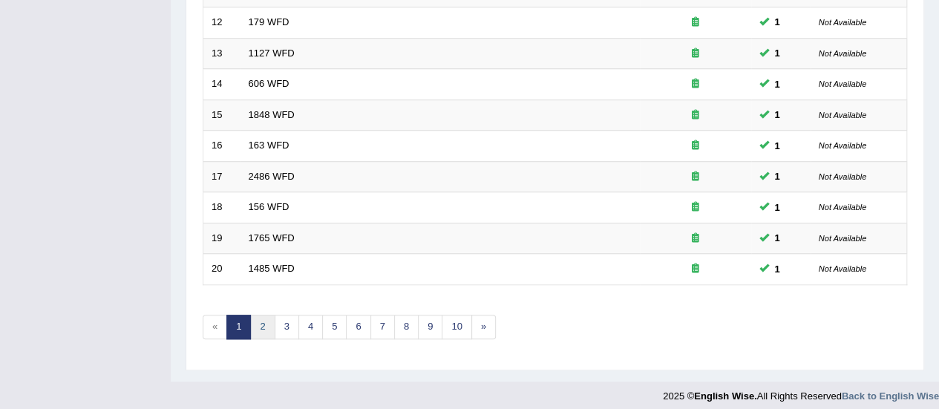
click at [260, 315] on link "2" at bounding box center [262, 327] width 24 height 24
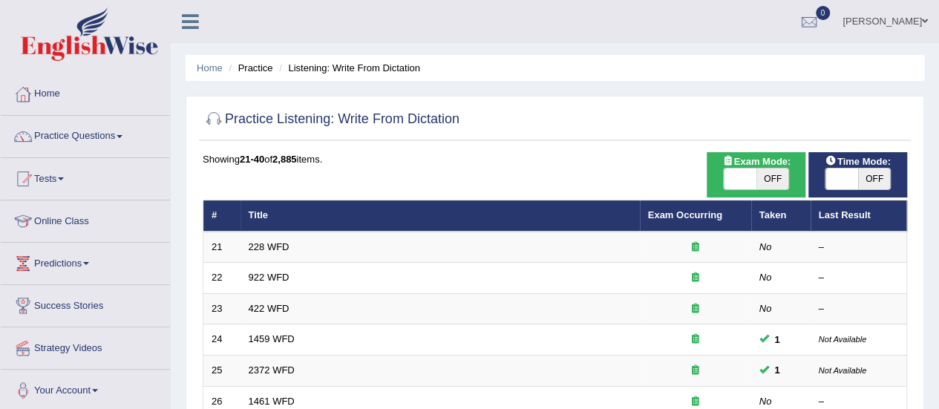
scroll to position [160, 0]
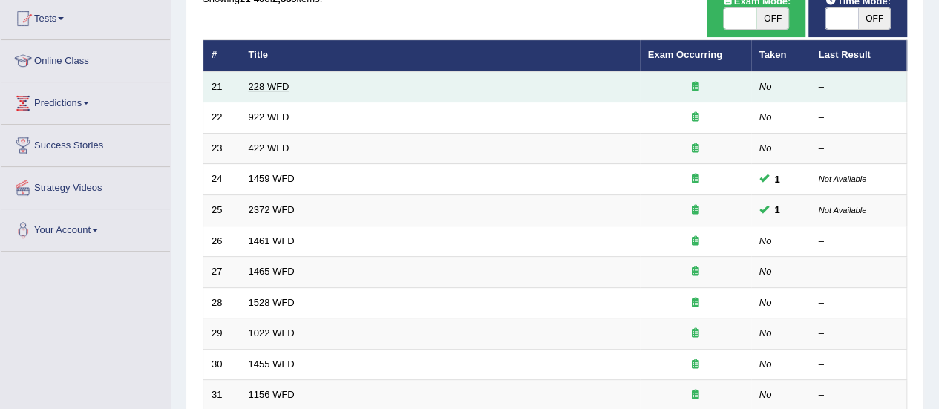
click at [254, 89] on link "228 WFD" at bounding box center [269, 86] width 41 height 11
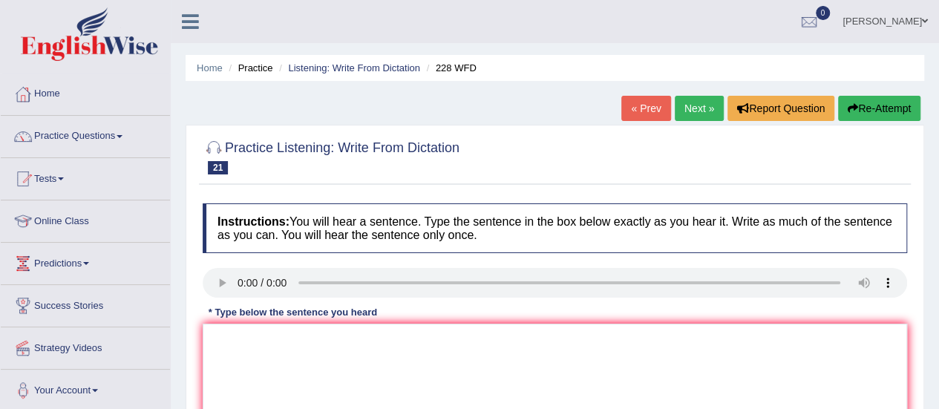
scroll to position [122, 0]
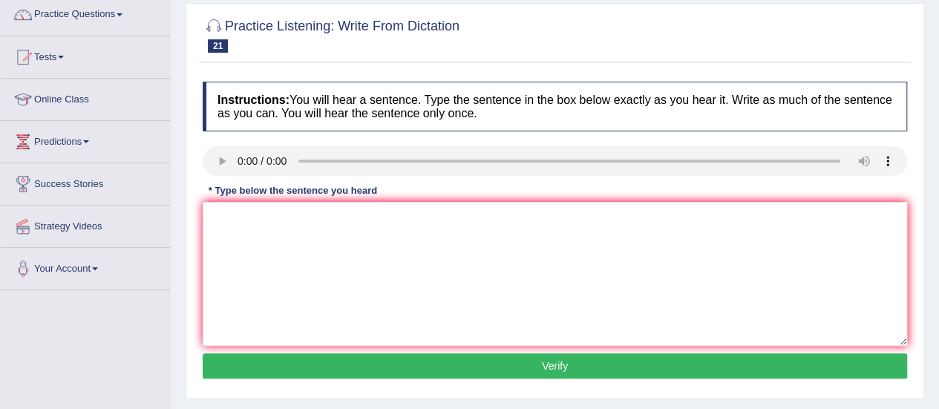
click at [234, 196] on div "* Type below the sentence you heard" at bounding box center [293, 190] width 180 height 14
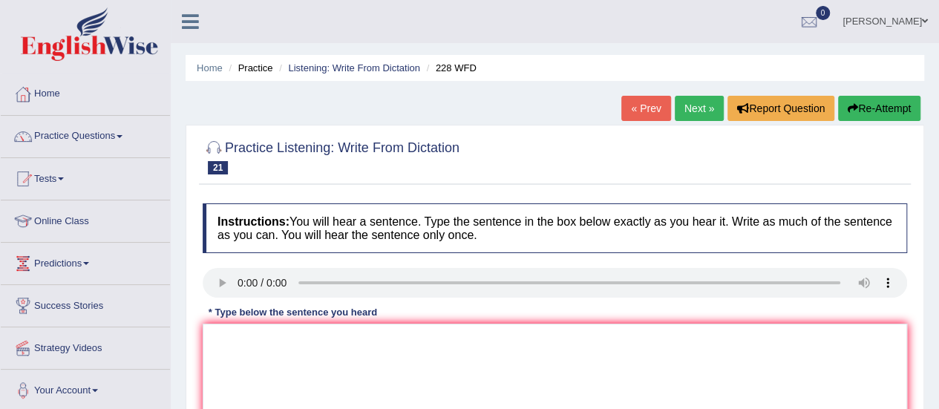
scroll to position [96, 0]
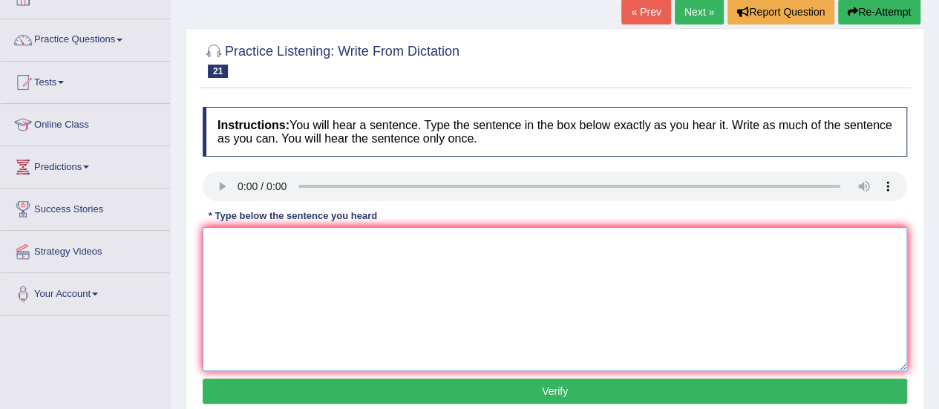
click at [397, 239] on textarea at bounding box center [555, 299] width 704 height 144
click at [381, 258] on textarea at bounding box center [555, 299] width 704 height 144
paste textarea "Computer scienence popular digree course"
click at [295, 241] on textarea "Computer scienence popular digree course" at bounding box center [555, 299] width 704 height 144
click at [302, 243] on textarea "Computer science popular digree course" at bounding box center [555, 299] width 704 height 144
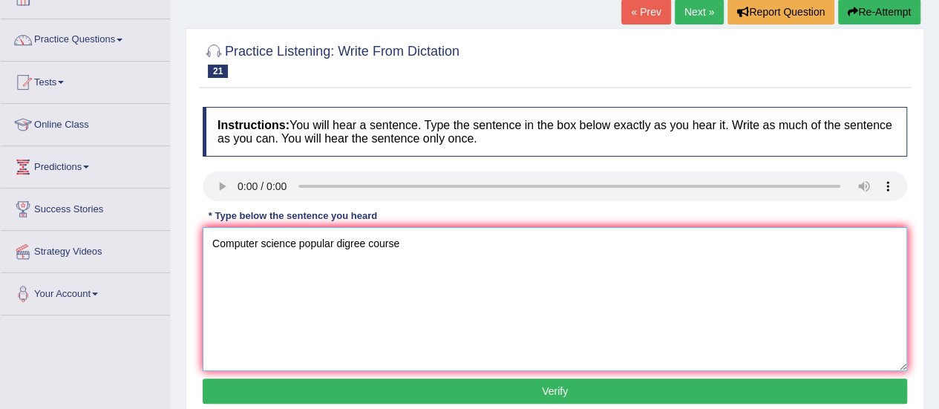
click at [295, 242] on textarea "Computer science popular digree course" at bounding box center [555, 299] width 704 height 144
click at [362, 244] on textarea "Computer science has become a popular digree course" at bounding box center [555, 299] width 704 height 144
click at [451, 244] on textarea "Computer science has become university popular digree course" at bounding box center [555, 299] width 704 height 144
click at [514, 244] on textarea "Computer science has become university popular degree course" at bounding box center [555, 299] width 704 height 144
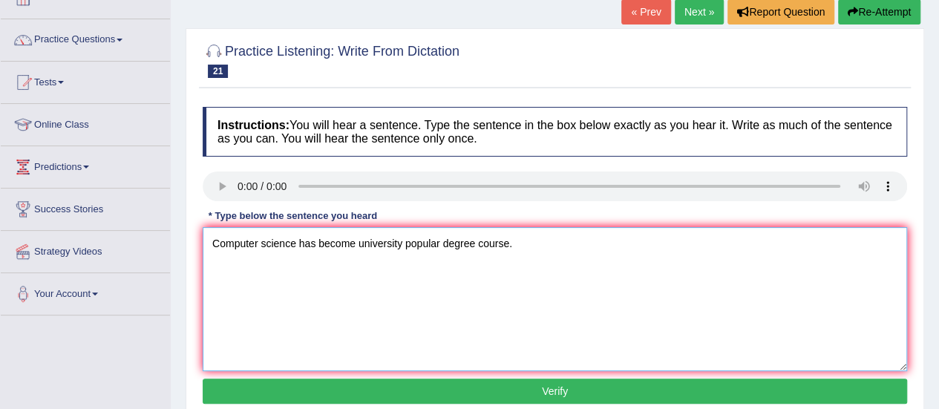
type textarea "Computer science has become university popular degree course."
click at [557, 379] on button "Verify" at bounding box center [555, 390] width 704 height 25
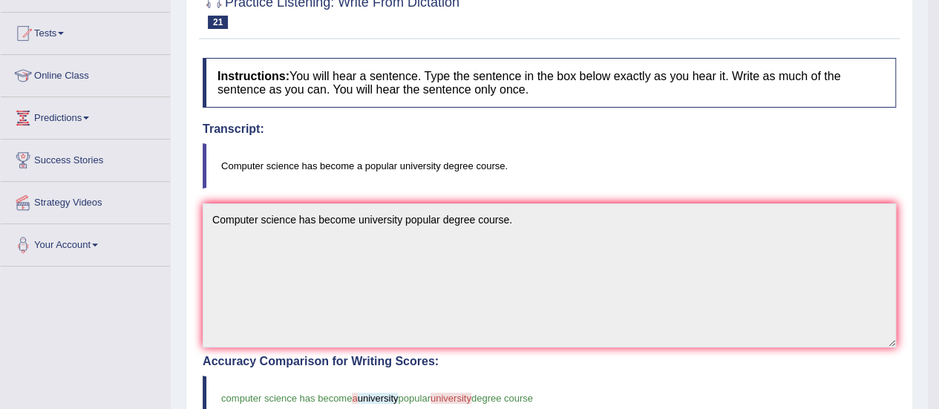
scroll to position [0, 0]
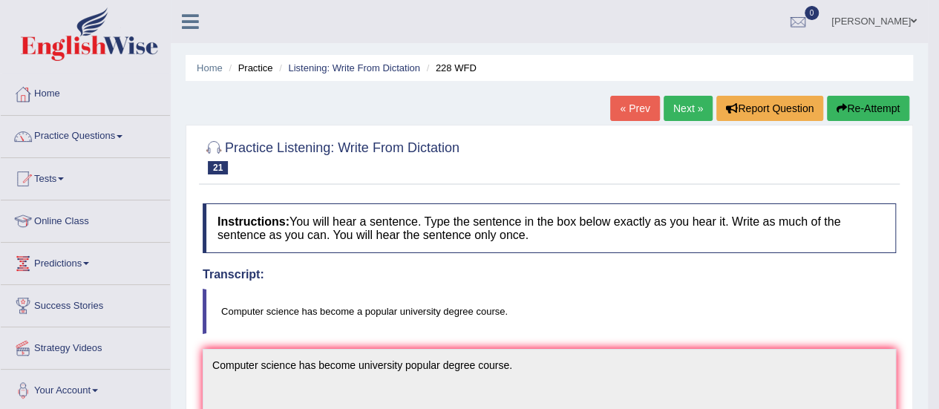
click at [681, 108] on link "Next »" at bounding box center [687, 108] width 49 height 25
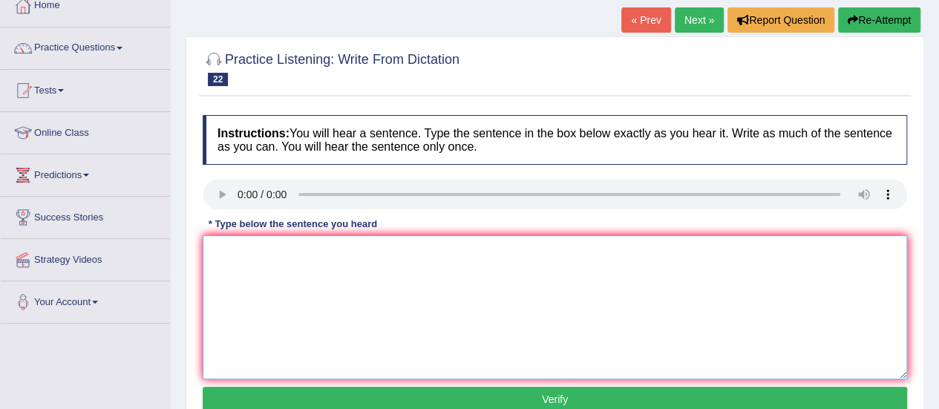
click at [271, 271] on textarea at bounding box center [555, 307] width 704 height 144
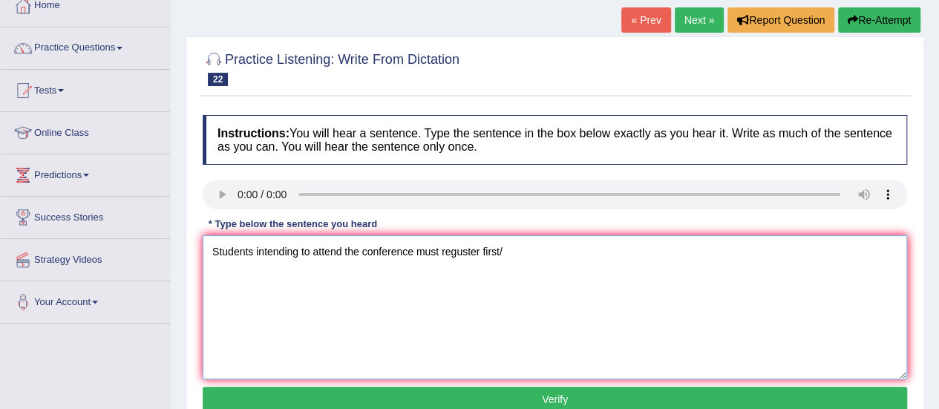
click at [458, 247] on textarea "Students intending to attend the conference must reguster first/" at bounding box center [555, 307] width 704 height 144
click at [590, 241] on textarea "Students intending to attend the conference must register first/" at bounding box center [555, 307] width 704 height 144
type textarea "Students intending to attend the conference must register first."
click at [462, 393] on button "Verify" at bounding box center [555, 399] width 704 height 25
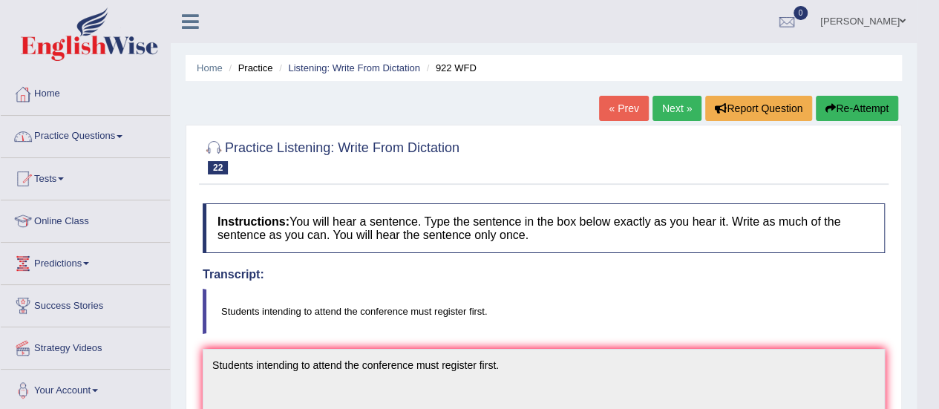
click at [61, 98] on link "Home" at bounding box center [85, 91] width 169 height 37
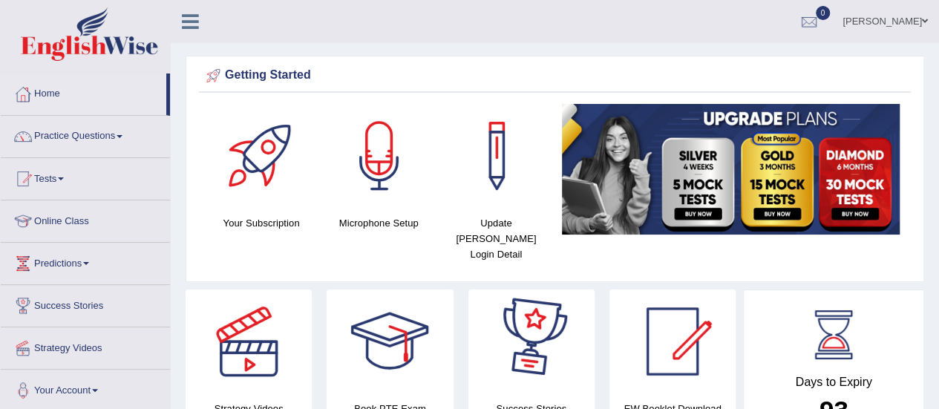
click at [550, 332] on div at bounding box center [531, 341] width 104 height 104
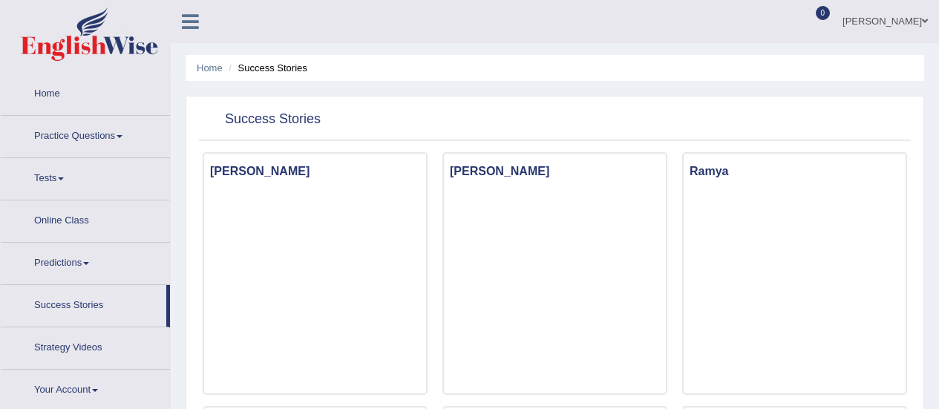
click at [96, 123] on link "Practice Questions" at bounding box center [85, 134] width 169 height 37
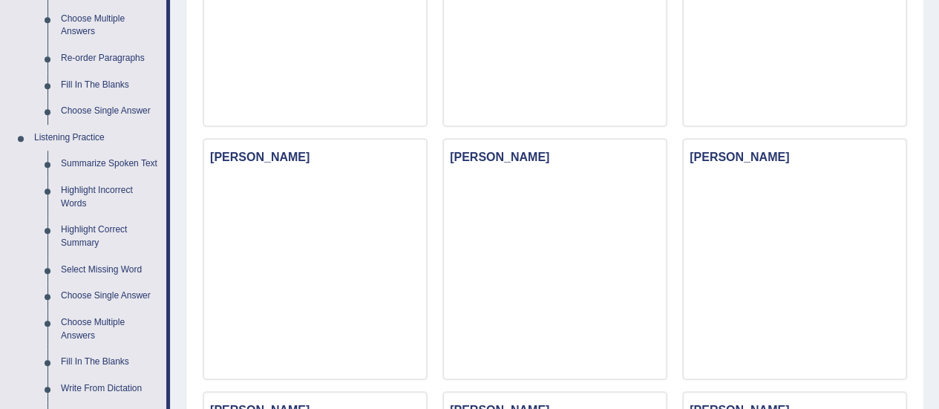
scroll to position [523, 0]
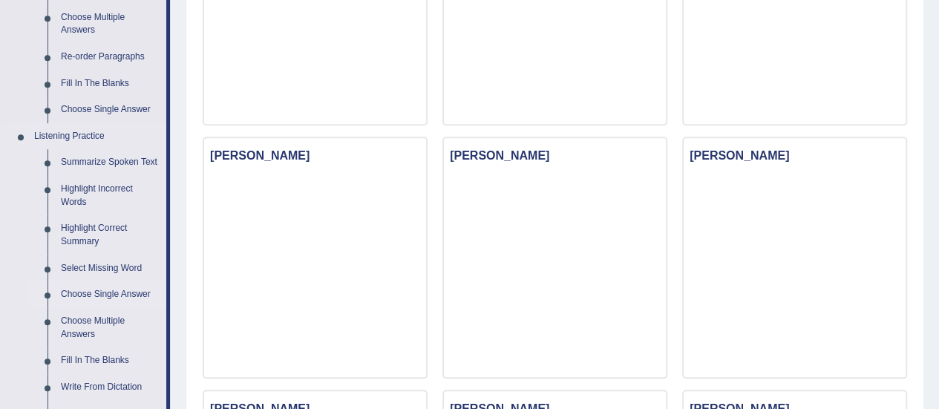
click at [100, 293] on link "Choose Single Answer" at bounding box center [110, 294] width 112 height 27
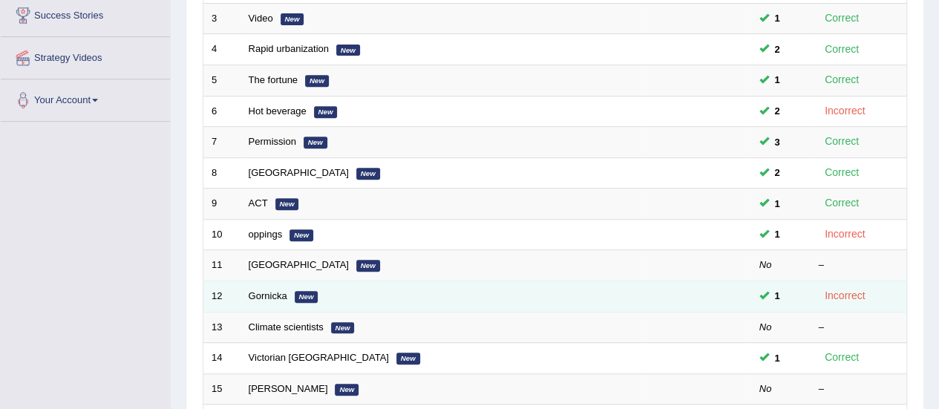
scroll to position [290, 0]
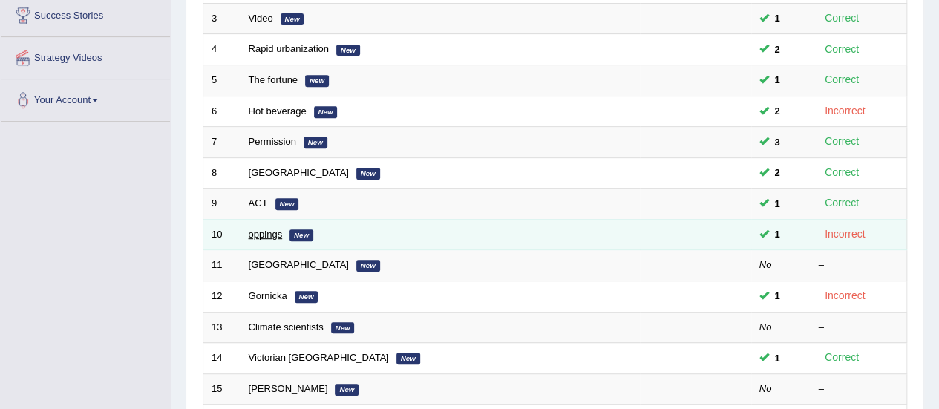
click at [263, 232] on link "oppings" at bounding box center [266, 234] width 34 height 11
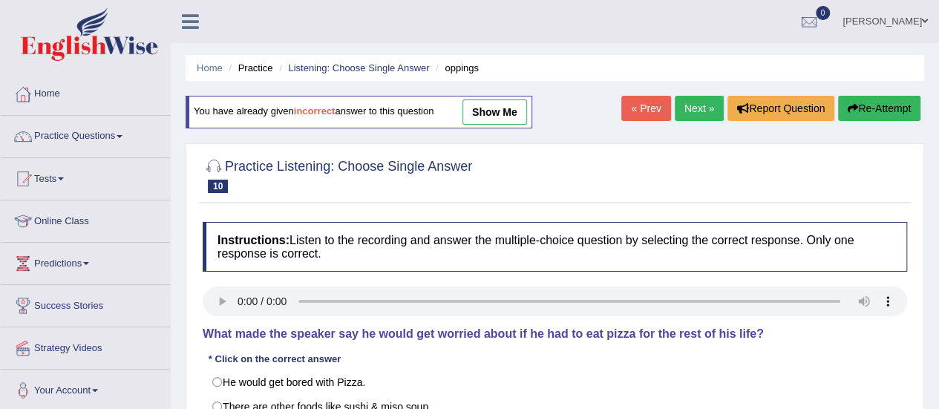
click at [645, 106] on link "« Prev" at bounding box center [645, 108] width 49 height 25
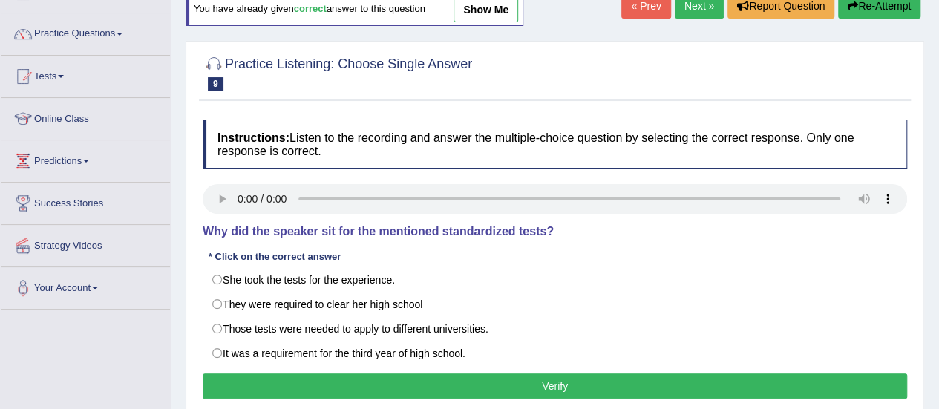
scroll to position [105, 0]
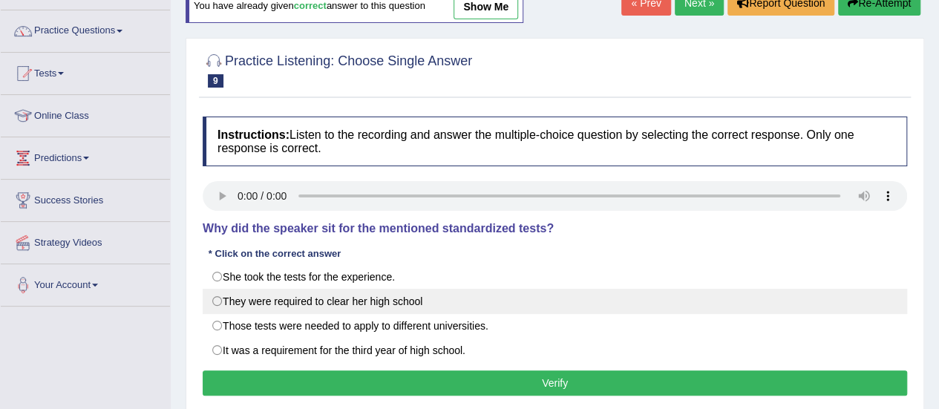
click at [368, 311] on label "They were required to clear her high school" at bounding box center [555, 301] width 704 height 25
radio input "true"
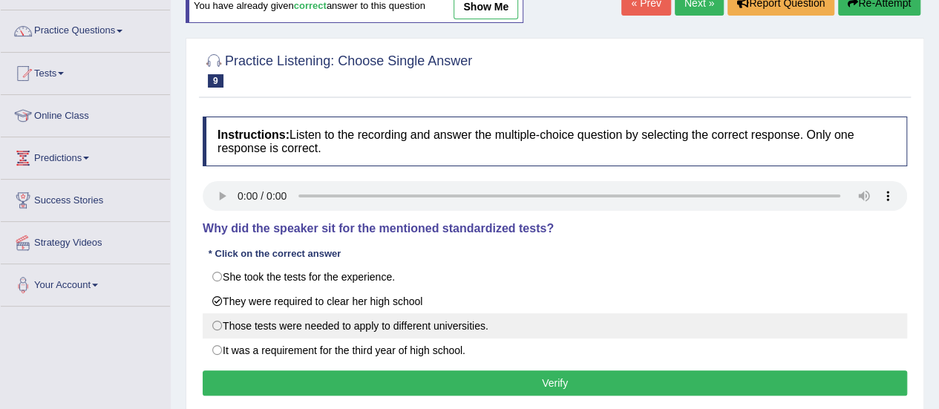
click at [380, 323] on label "Those tests were needed to apply to different universities." at bounding box center [555, 325] width 704 height 25
radio input "true"
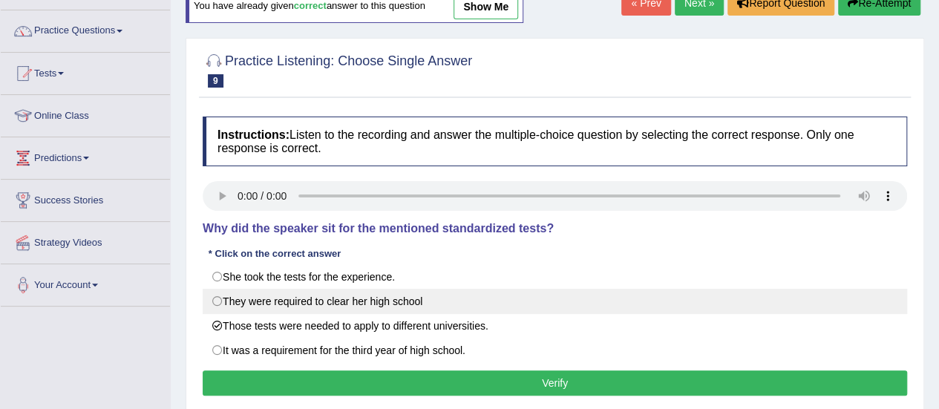
click at [380, 296] on label "They were required to clear her high school" at bounding box center [555, 301] width 704 height 25
radio input "true"
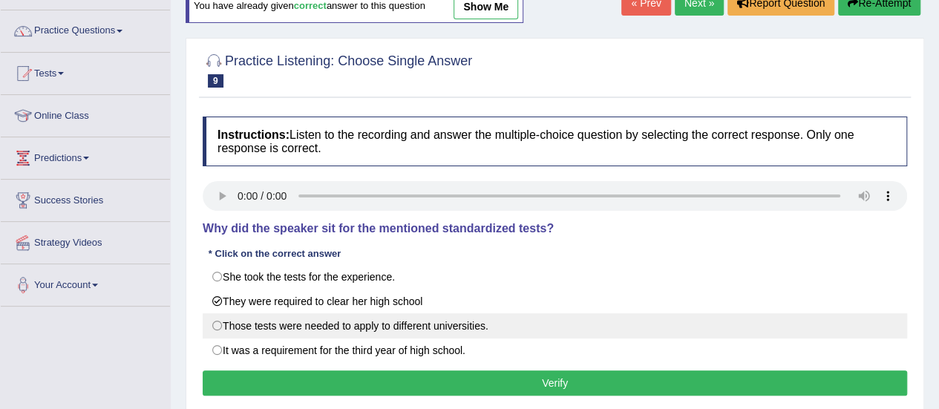
click at [415, 318] on label "Those tests were needed to apply to different universities." at bounding box center [555, 325] width 704 height 25
radio input "true"
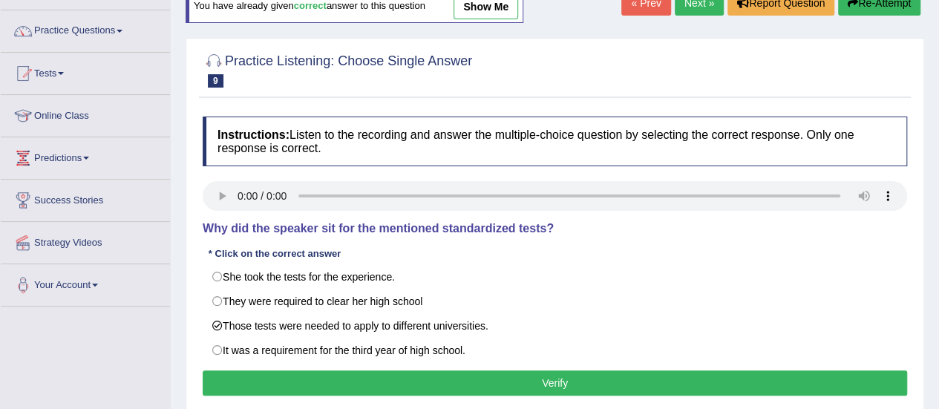
click at [440, 381] on button "Verify" at bounding box center [555, 382] width 704 height 25
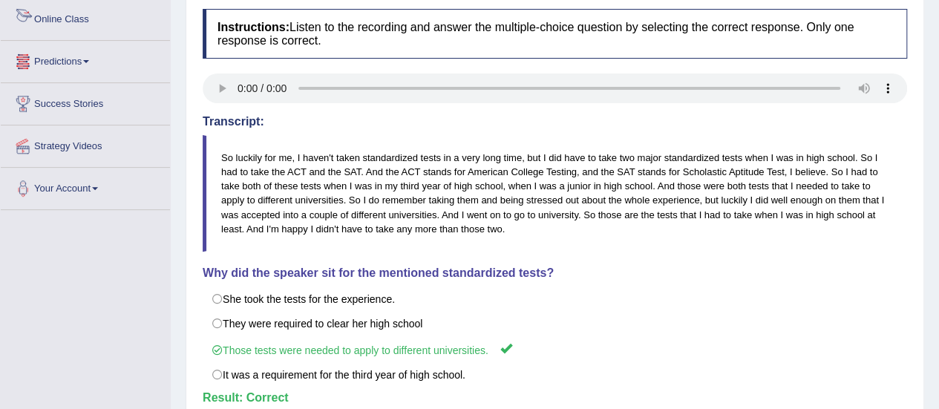
scroll to position [0, 0]
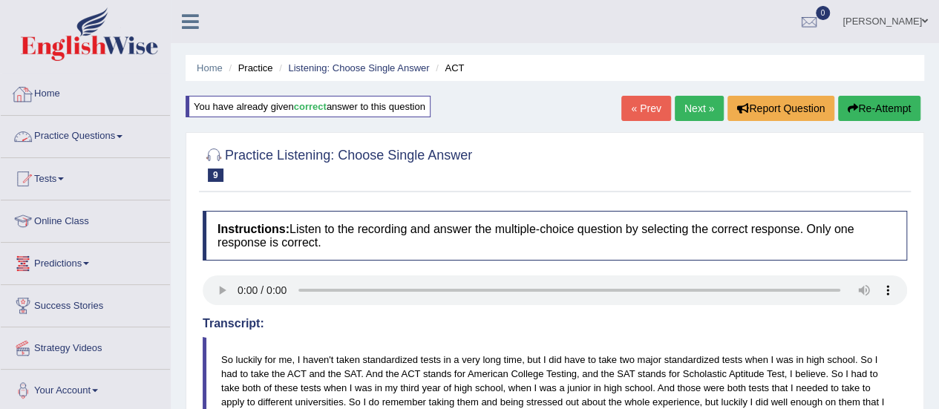
click at [92, 128] on link "Practice Questions" at bounding box center [85, 134] width 169 height 37
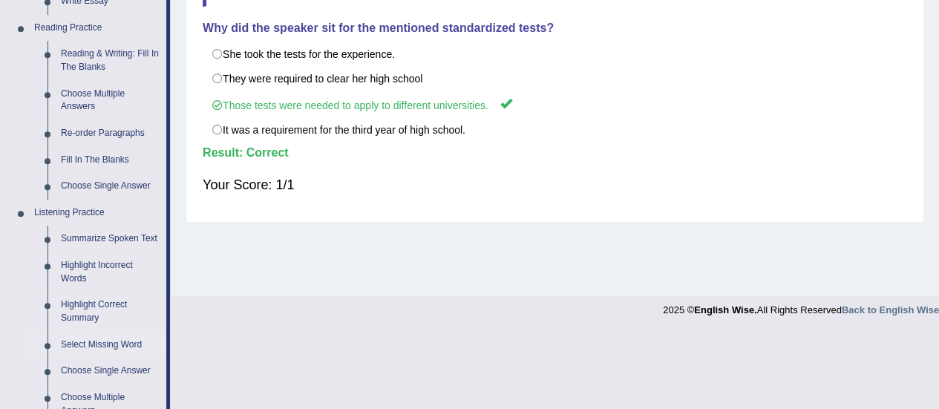
scroll to position [557, 0]
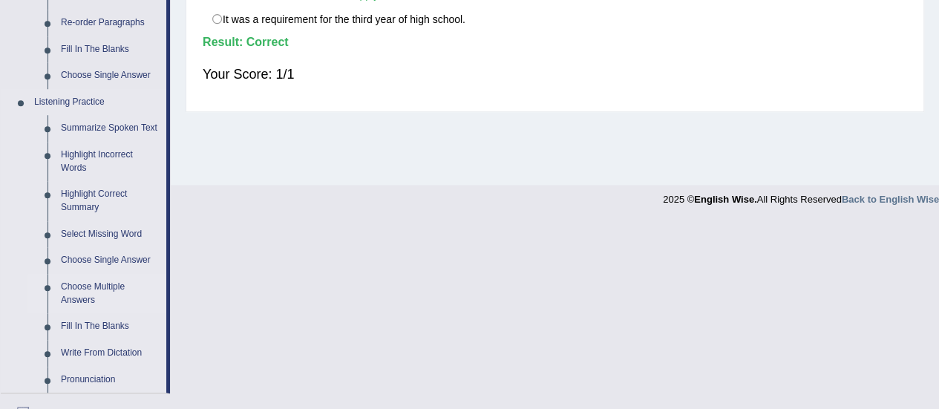
click at [73, 289] on link "Choose Multiple Answers" at bounding box center [110, 293] width 112 height 39
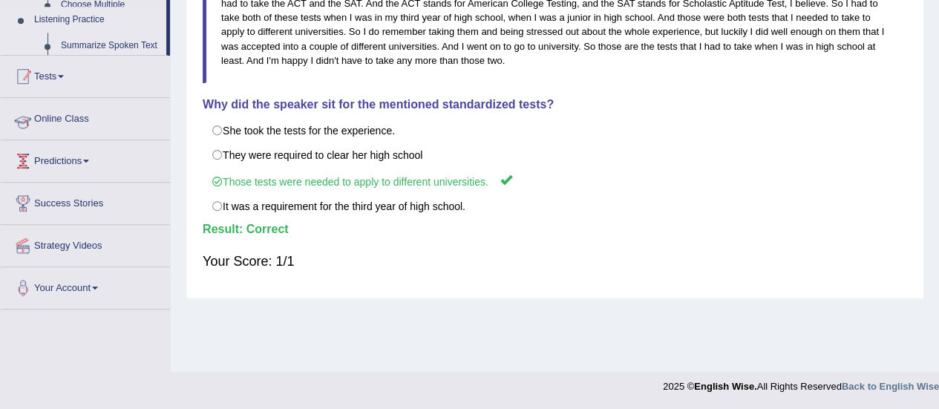
scroll to position [245, 0]
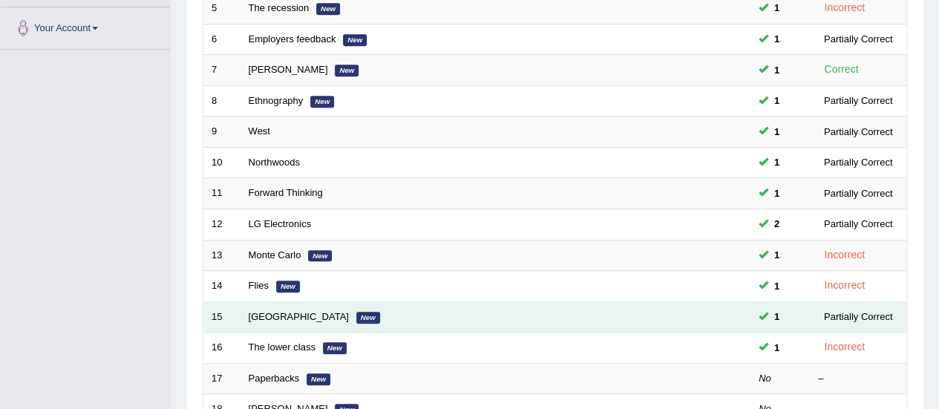
scroll to position [334, 0]
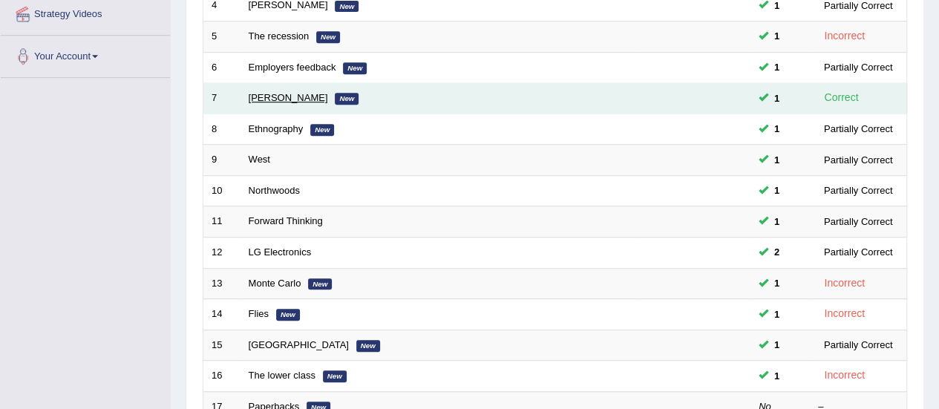
click at [266, 96] on link "McAuliffe" at bounding box center [288, 97] width 79 height 11
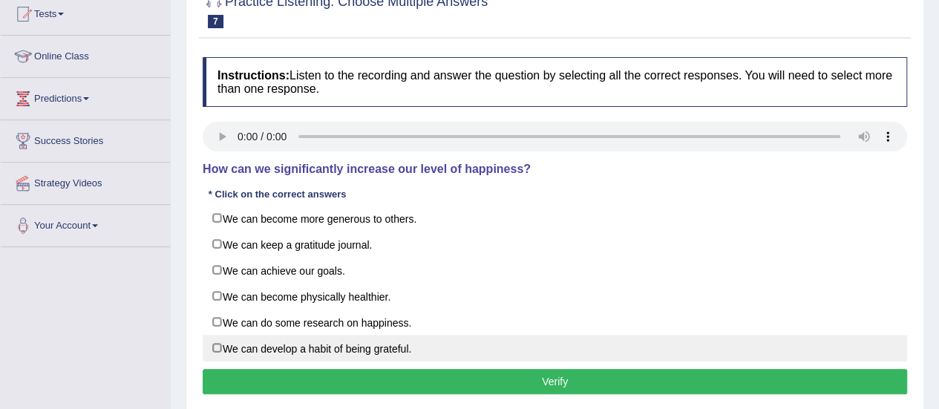
click at [466, 344] on label "We can develop a habit of being grateful." at bounding box center [555, 348] width 704 height 27
checkbox input "true"
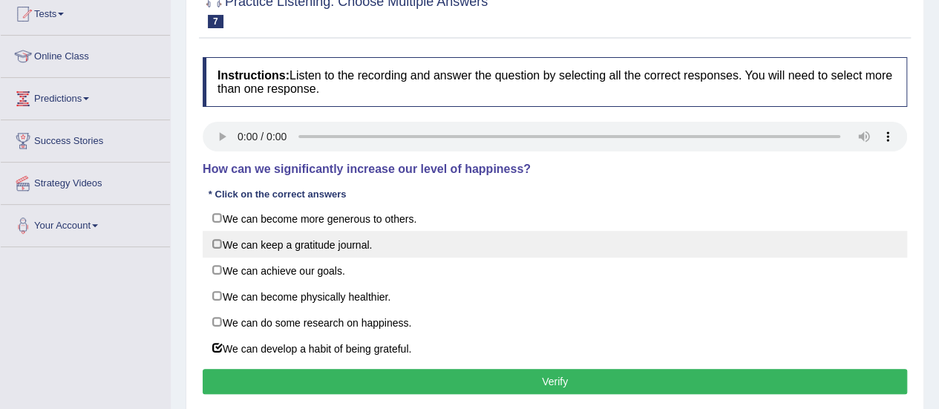
click at [440, 238] on label "We can keep a gratitude journal." at bounding box center [555, 244] width 704 height 27
checkbox input "true"
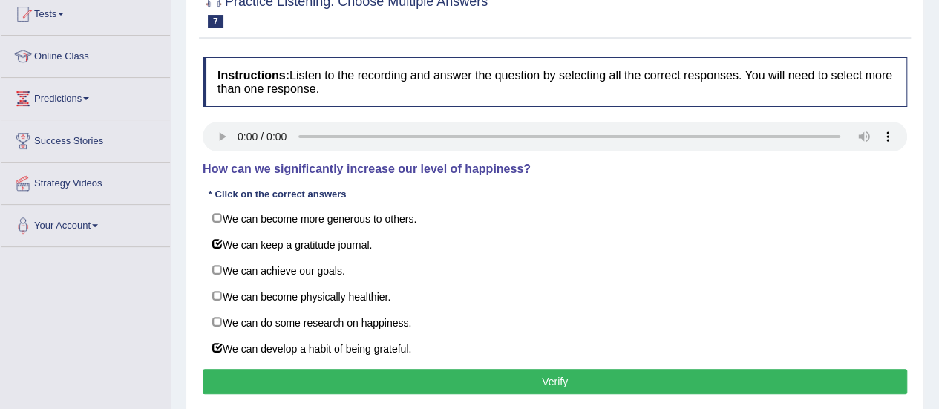
click at [493, 379] on button "Verify" at bounding box center [555, 381] width 704 height 25
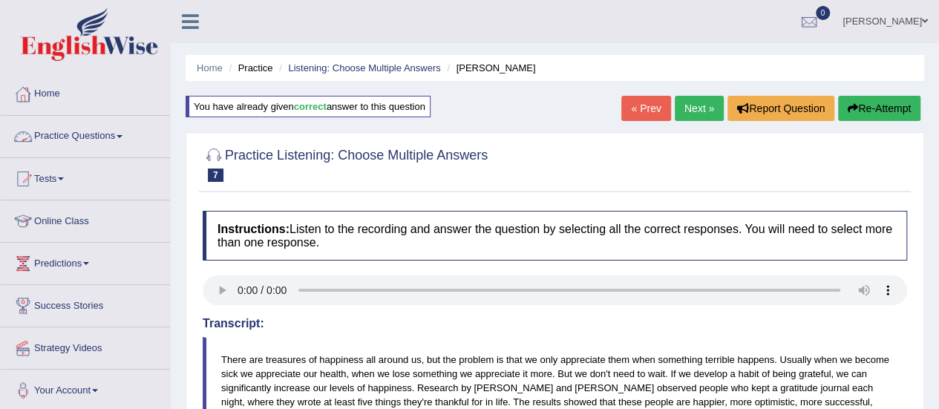
click at [50, 148] on link "Practice Questions" at bounding box center [85, 134] width 169 height 37
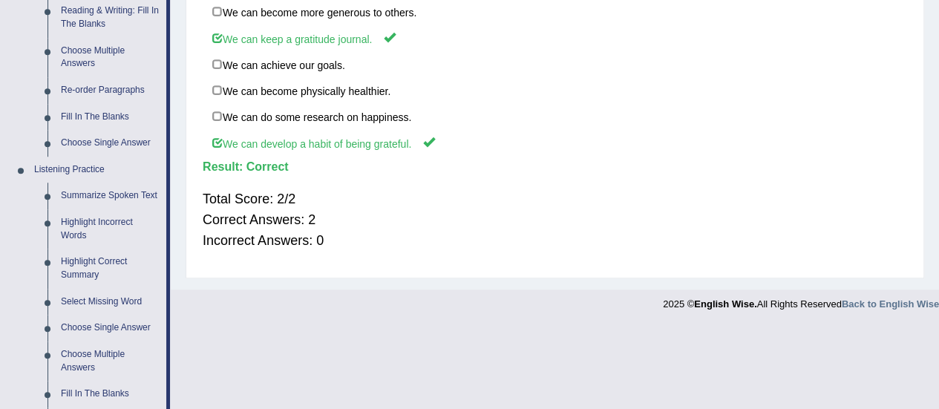
scroll to position [671, 0]
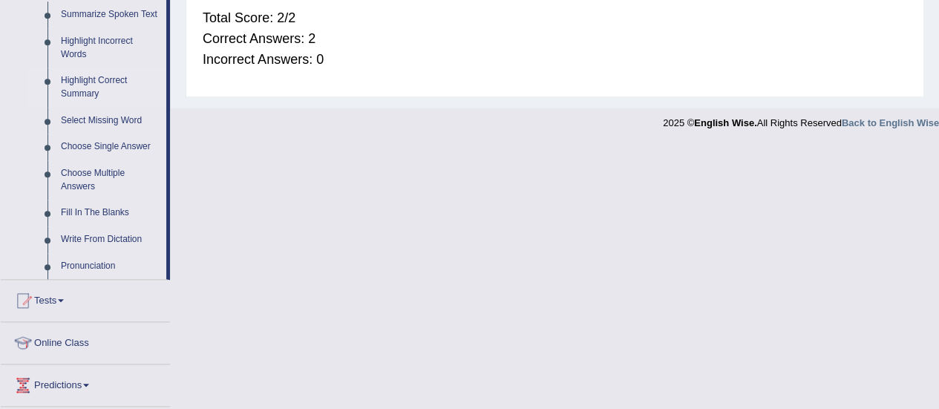
click at [99, 77] on link "Highlight Correct Summary" at bounding box center [110, 87] width 112 height 39
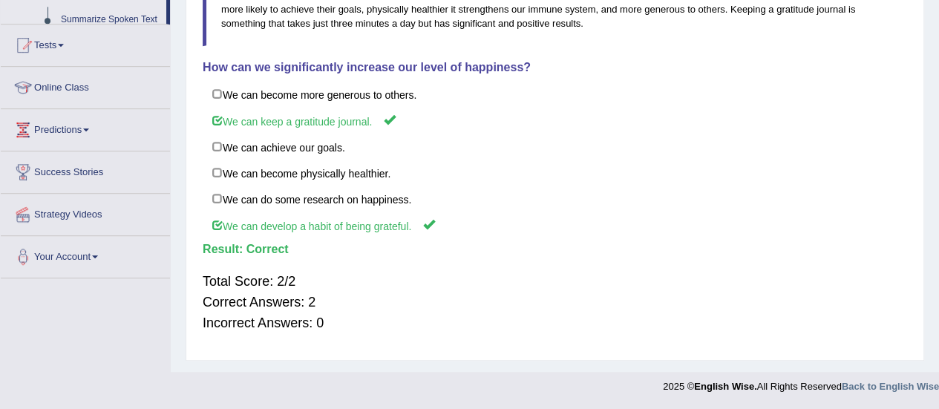
scroll to position [295, 0]
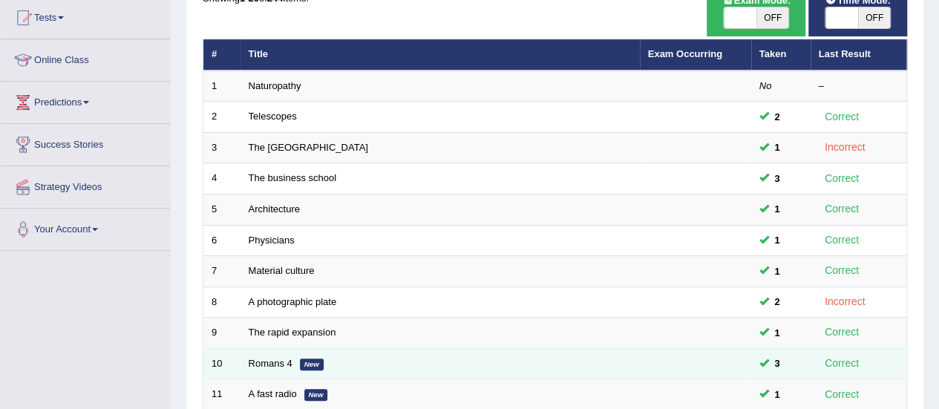
click at [281, 365] on td "Romans 4 New" at bounding box center [439, 363] width 399 height 31
click at [280, 359] on link "Romans 4" at bounding box center [271, 363] width 44 height 11
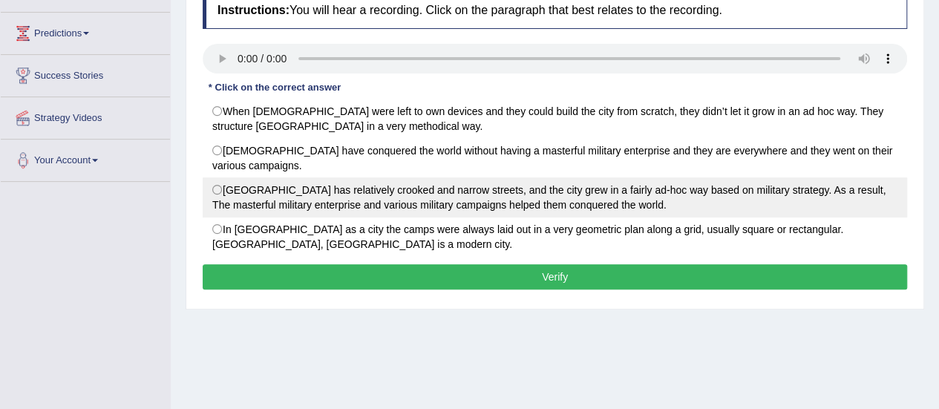
click at [503, 196] on label "[GEOGRAPHIC_DATA] has relatively crooked and narrow streets, and the city grew …" at bounding box center [555, 197] width 704 height 40
radio input "true"
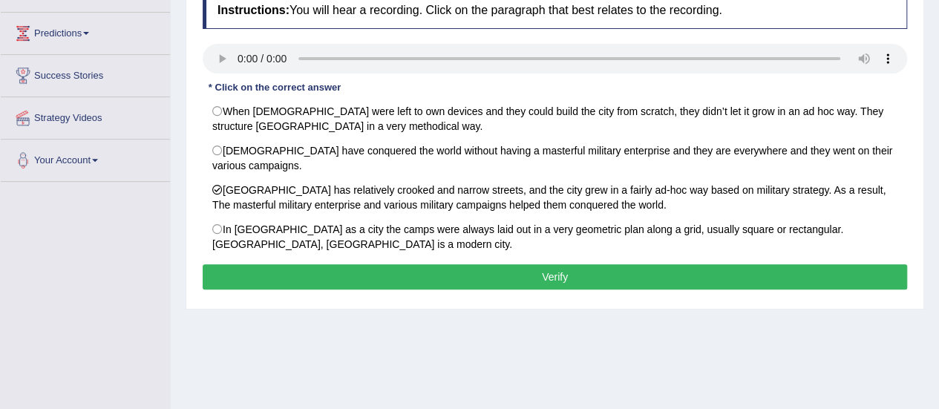
click at [552, 266] on button "Verify" at bounding box center [555, 276] width 704 height 25
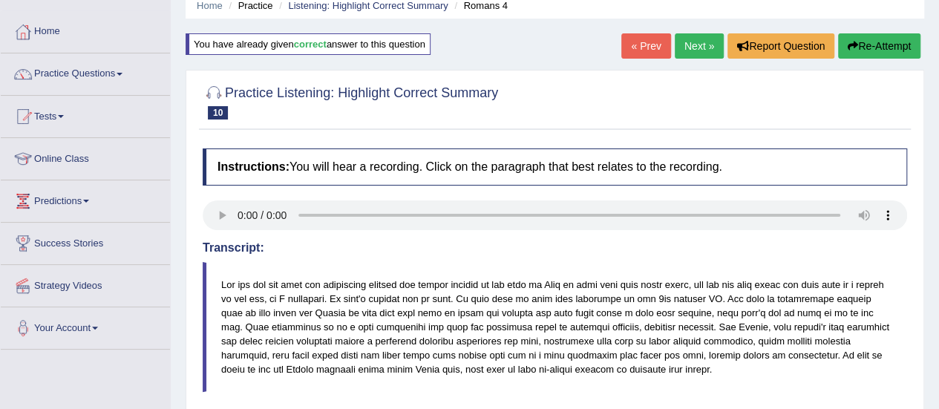
scroll to position [45, 0]
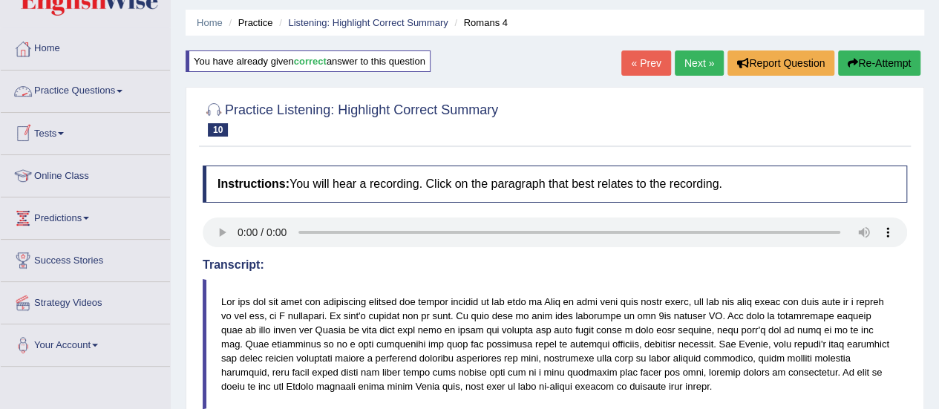
click at [80, 109] on li "Practice Questions Speaking Practice Read Aloud Repeat Sentence Describe Image …" at bounding box center [85, 91] width 169 height 42
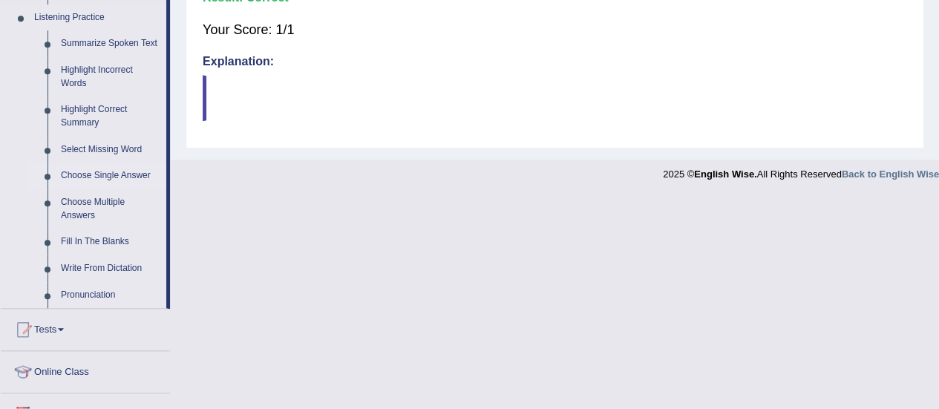
scroll to position [643, 0]
click at [113, 137] on link "Select Missing Word" at bounding box center [110, 149] width 112 height 27
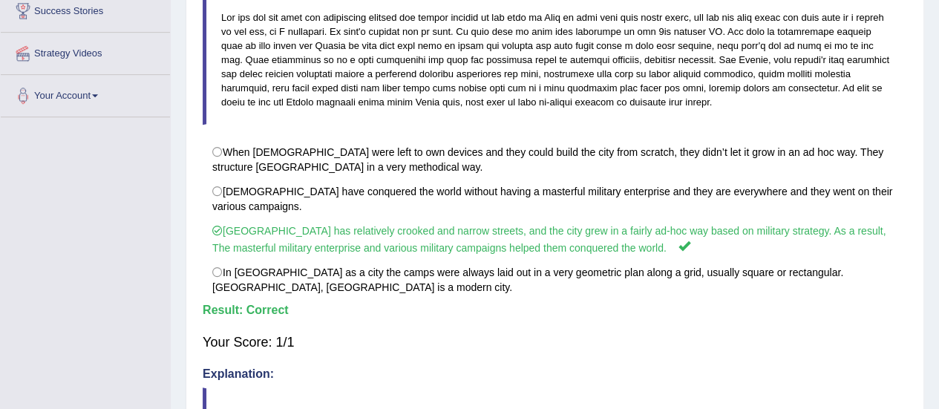
scroll to position [426, 0]
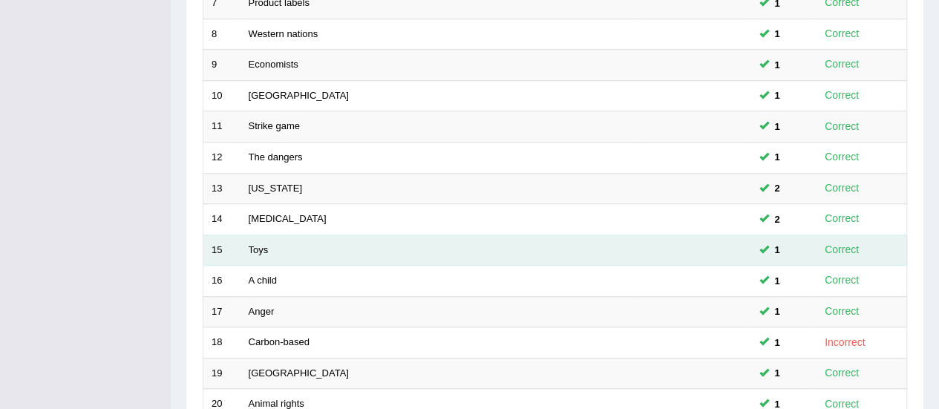
click at [257, 252] on td "Toys" at bounding box center [439, 249] width 399 height 31
click at [255, 235] on td "Toys" at bounding box center [439, 249] width 399 height 31
click at [256, 244] on link "Toys" at bounding box center [259, 249] width 20 height 11
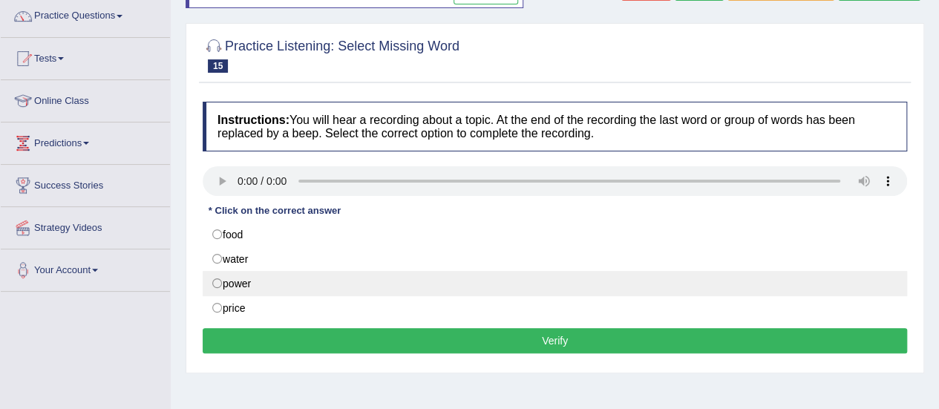
click at [264, 274] on label "power" at bounding box center [555, 283] width 704 height 25
radio input "true"
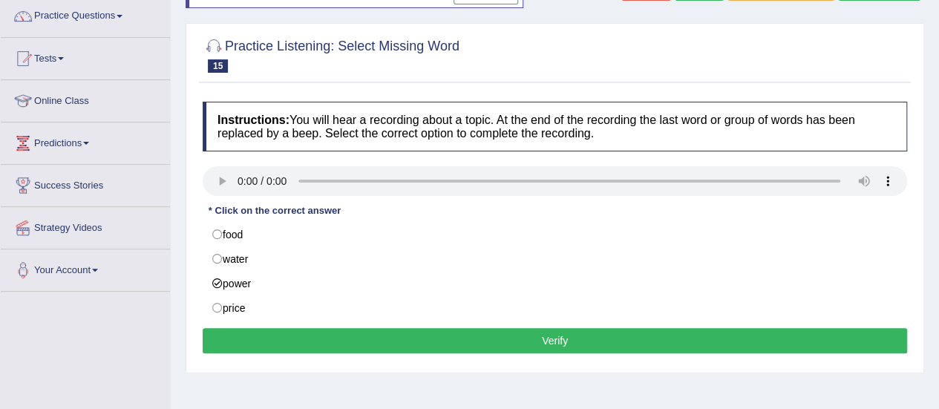
click at [395, 340] on button "Verify" at bounding box center [555, 340] width 704 height 25
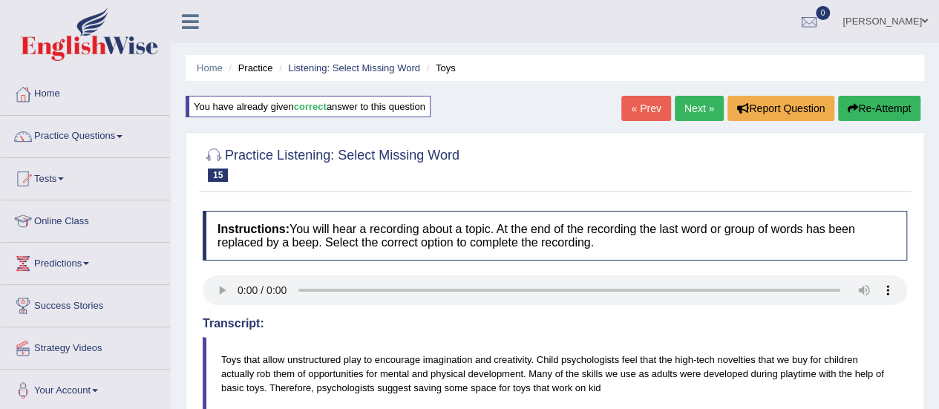
click at [683, 99] on link "Next »" at bounding box center [699, 108] width 49 height 25
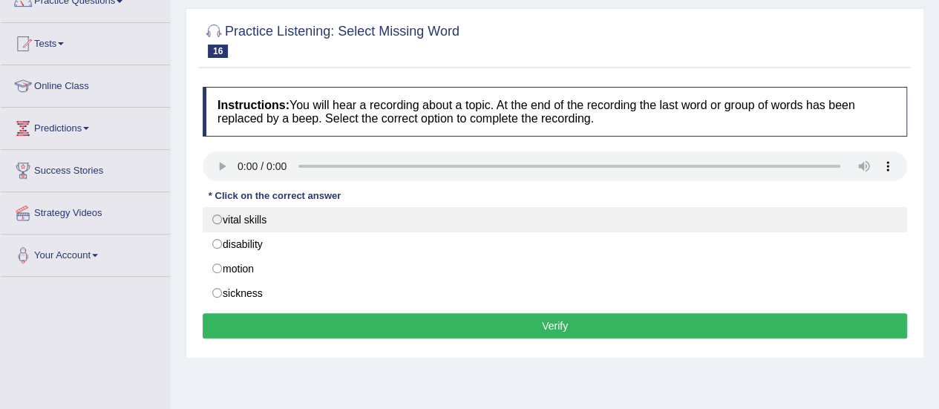
click at [293, 210] on label "vital skills" at bounding box center [555, 219] width 704 height 25
radio input "true"
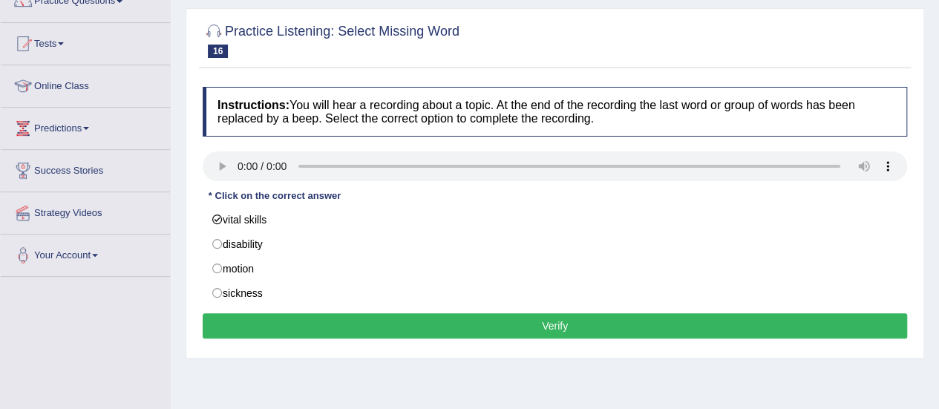
click at [502, 329] on button "Verify" at bounding box center [555, 325] width 704 height 25
